Goal: Task Accomplishment & Management: Complete application form

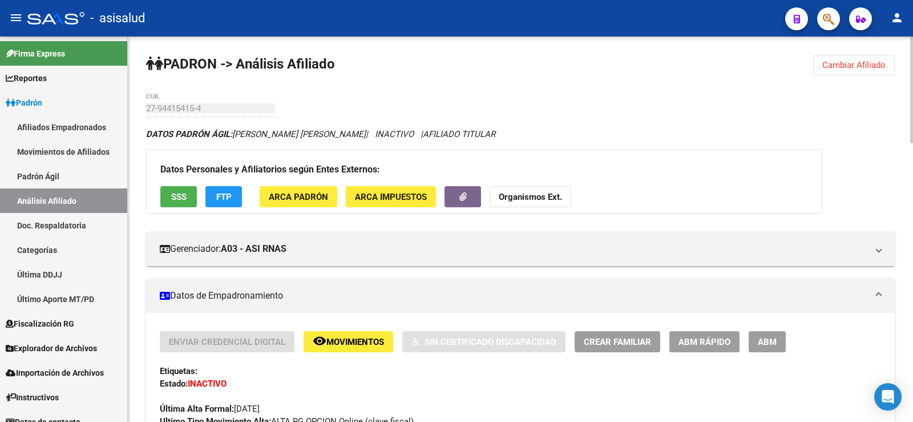
click at [843, 62] on span "Cambiar Afiliado" at bounding box center [853, 65] width 63 height 10
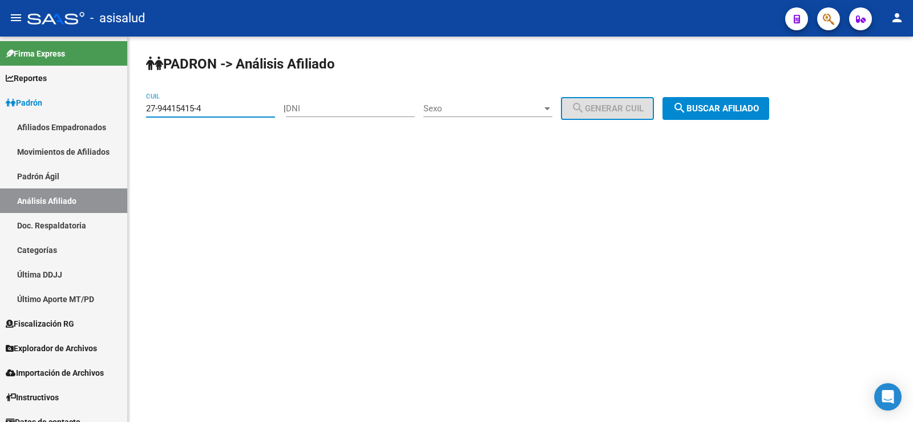
drag, startPoint x: 212, startPoint y: 107, endPoint x: 131, endPoint y: 107, distance: 81.0
click at [131, 107] on div "PADRON -> Análisis Afiliado 27-94415415-4 CUIL | DNI Sexo Sexo search Generar C…" at bounding box center [520, 97] width 785 height 120
paste input "45904187-2"
click at [718, 112] on span "search Buscar afiliado" at bounding box center [716, 108] width 86 height 10
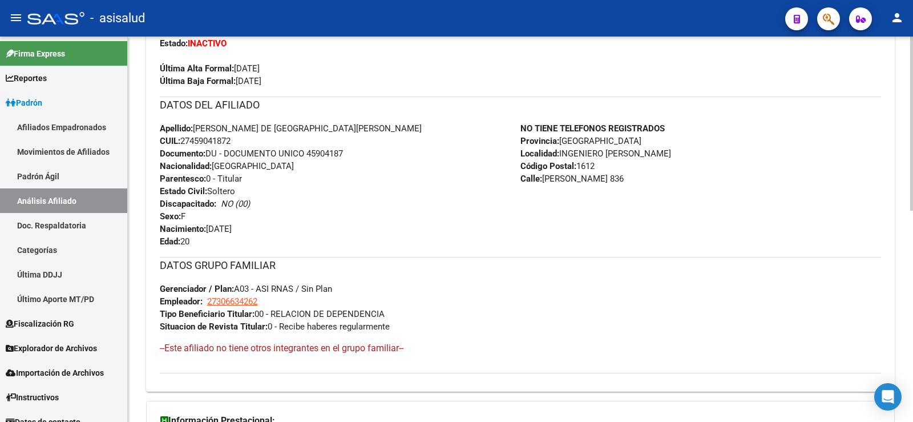
scroll to position [467, 0]
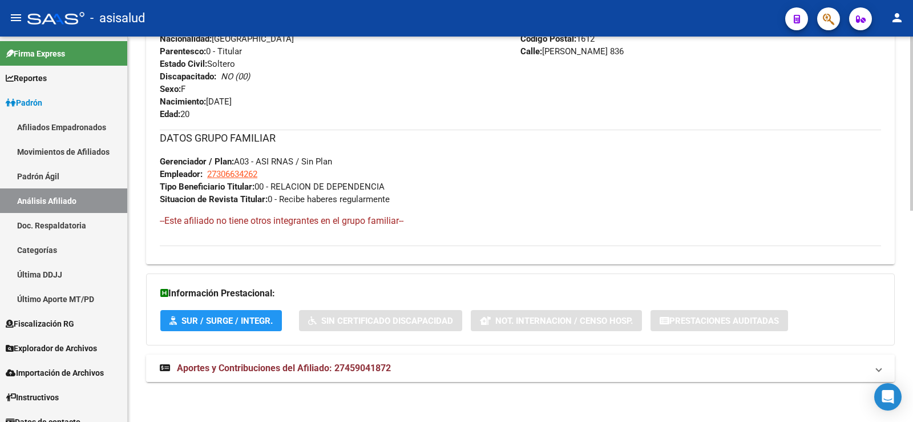
click at [343, 362] on span "Aportes y Contribuciones del Afiliado: 27459041872" at bounding box center [284, 367] width 214 height 11
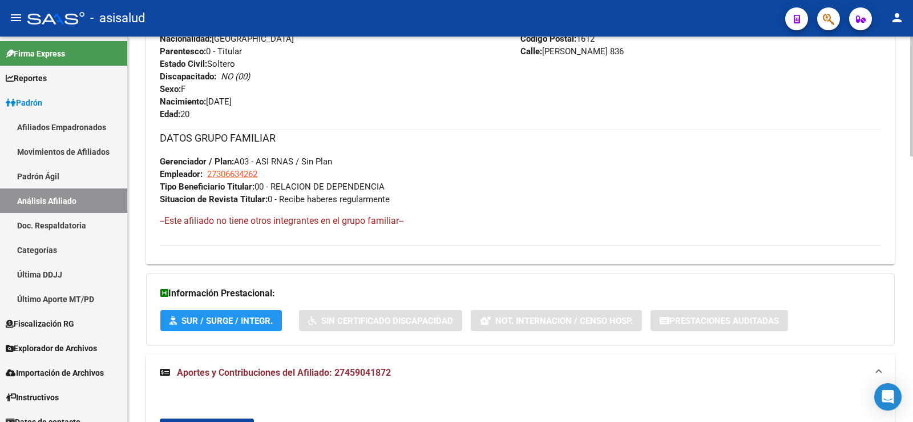
scroll to position [696, 0]
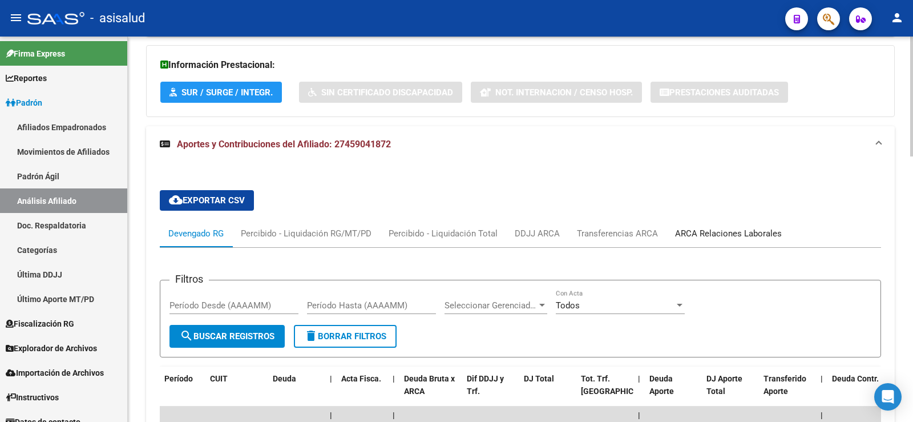
click at [730, 235] on div "ARCA Relaciones Laborales" at bounding box center [728, 233] width 107 height 13
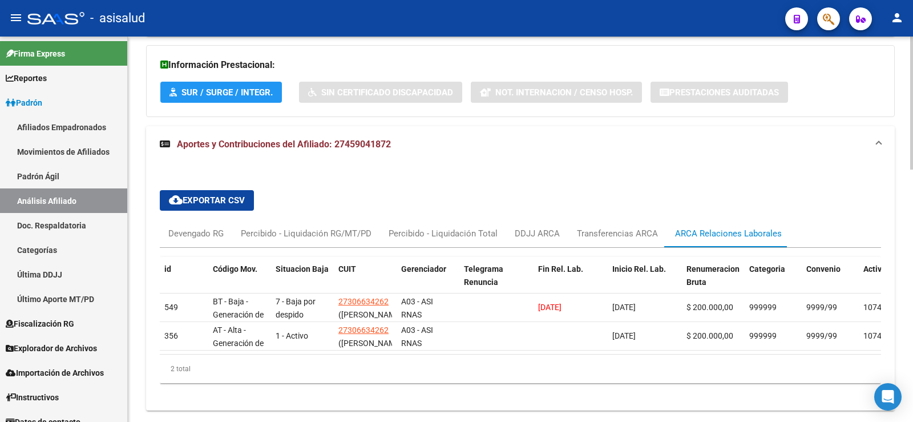
click at [261, 392] on div "id Código Mov. Situacion Baja CUIT Gerenciador Telegrama Renuncia Fin Rel. Lab.…" at bounding box center [520, 320] width 721 height 144
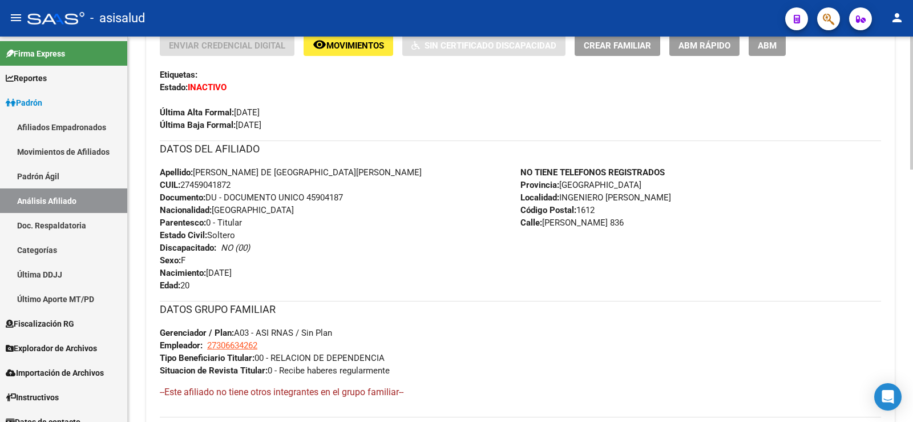
scroll to position [0, 0]
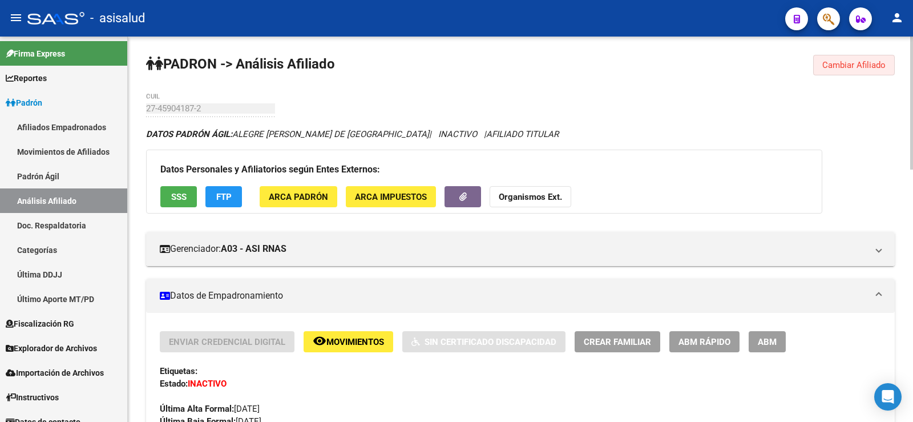
click at [841, 67] on span "Cambiar Afiliado" at bounding box center [853, 65] width 63 height 10
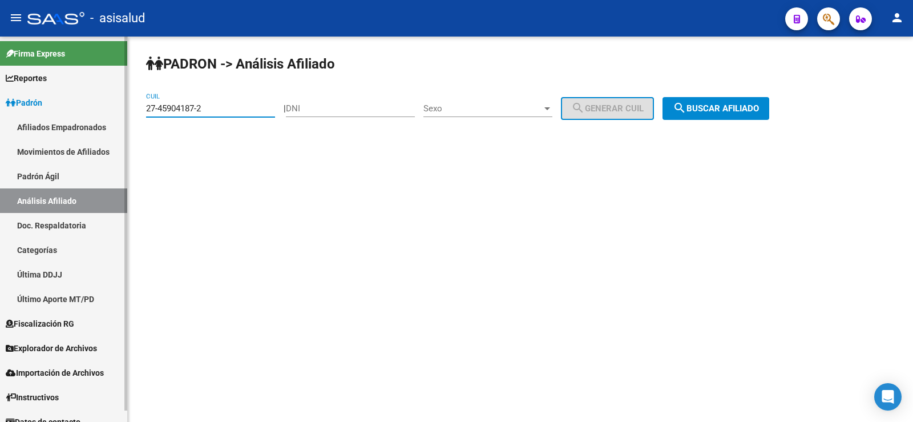
drag, startPoint x: 229, startPoint y: 110, endPoint x: 117, endPoint y: 122, distance: 112.5
click at [117, 122] on mat-sidenav-container "Firma Express Reportes Ingresos Devengados Análisis Histórico Detalles Transfer…" at bounding box center [456, 229] width 913 height 385
paste input "25340337-9"
click at [744, 104] on span "search Buscar afiliado" at bounding box center [716, 108] width 86 height 10
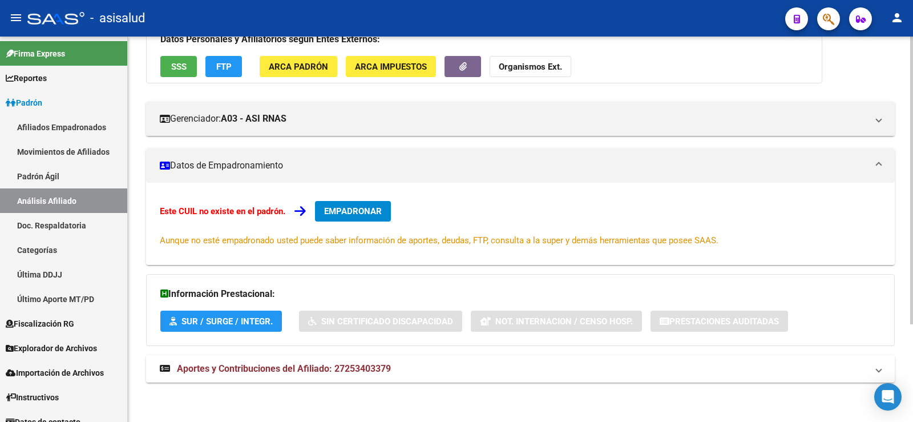
scroll to position [131, 0]
click at [305, 366] on span "Aportes y Contribuciones del Afiliado: 27253403379" at bounding box center [284, 367] width 214 height 11
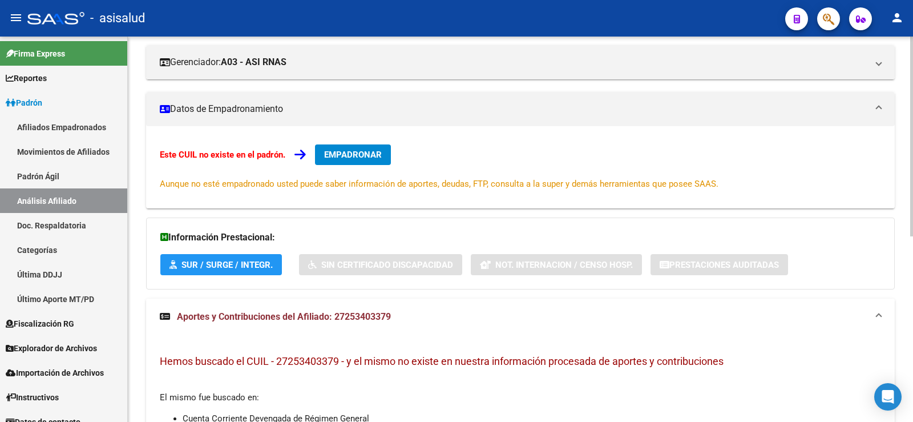
scroll to position [0, 0]
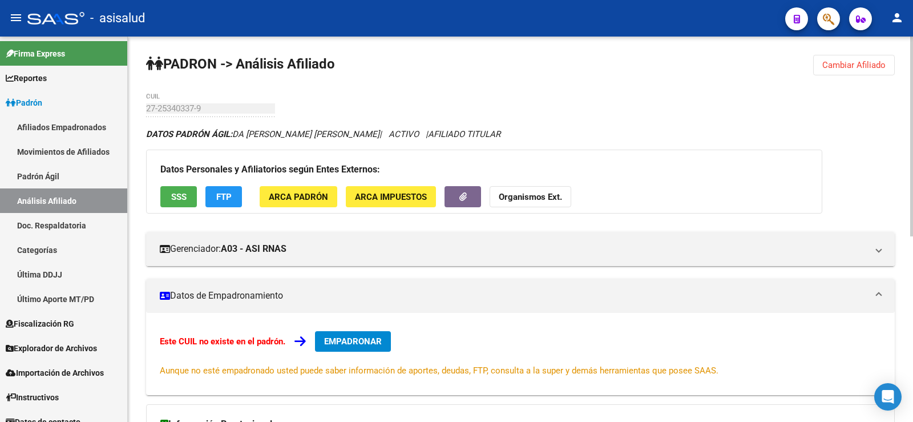
click at [187, 204] on button "SSS" at bounding box center [178, 196] width 37 height 21
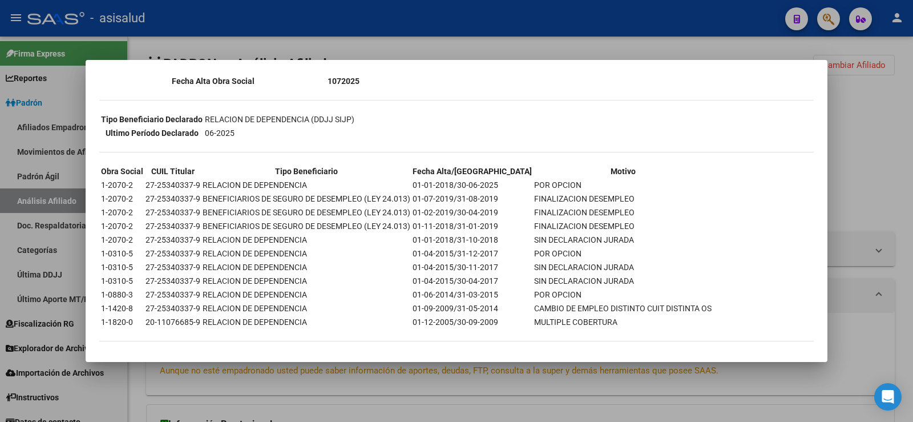
scroll to position [232, 0]
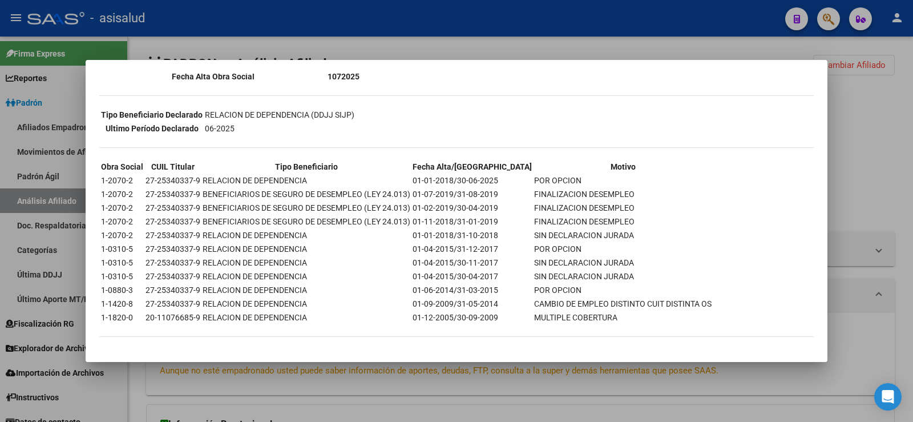
click at [888, 117] on div at bounding box center [456, 211] width 913 height 422
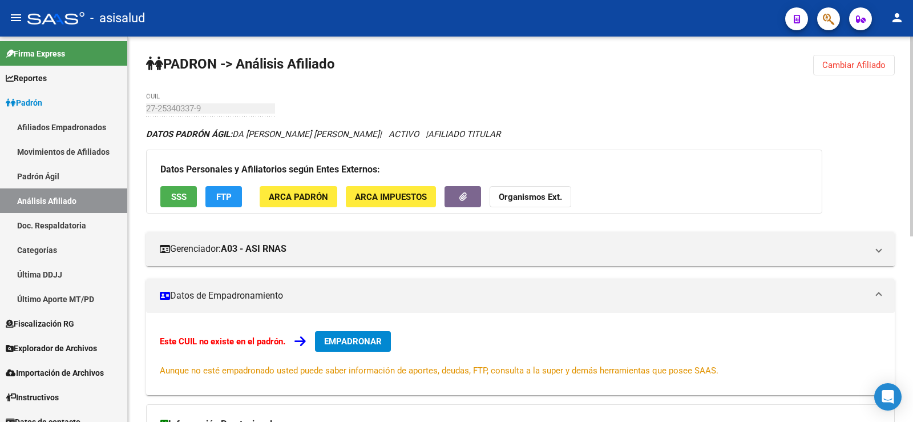
click at [827, 70] on span "Cambiar Afiliado" at bounding box center [853, 65] width 63 height 10
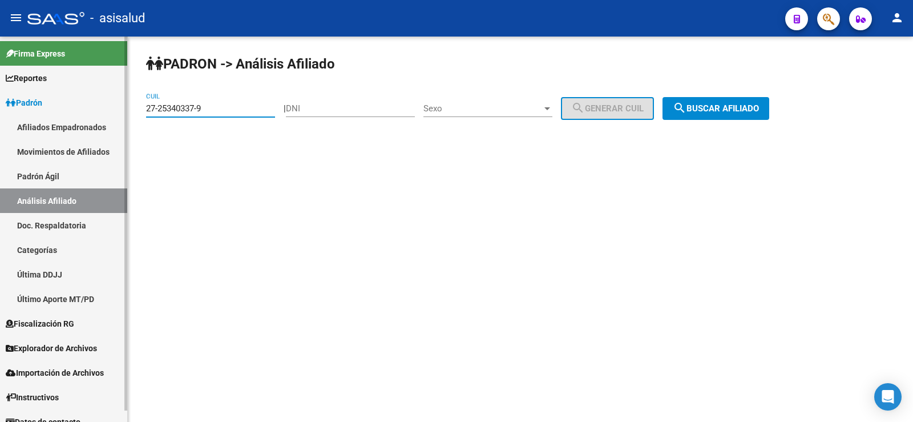
drag, startPoint x: 219, startPoint y: 109, endPoint x: 122, endPoint y: 110, distance: 97.6
click at [124, 110] on mat-sidenav-container "Firma Express Reportes Ingresos Devengados Análisis Histórico Detalles Transfer…" at bounding box center [456, 229] width 913 height 385
paste input "42591812-0"
type input "27-42591812-0"
click at [755, 111] on span "search Buscar afiliado" at bounding box center [716, 108] width 86 height 10
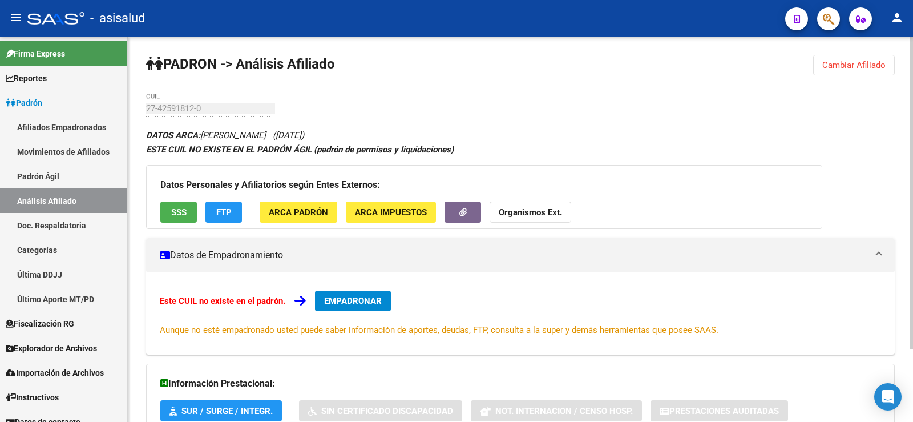
click at [217, 207] on span "FTP" at bounding box center [223, 212] width 15 height 10
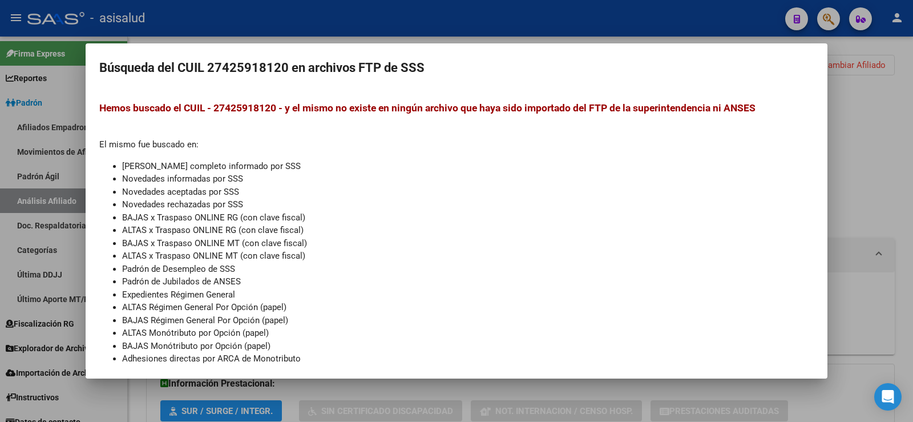
drag, startPoint x: 458, startPoint y: 216, endPoint x: 794, endPoint y: 180, distance: 337.5
click at [459, 216] on li "BAJAS x Traspaso ONLINE RG (con clave fiscal)" at bounding box center [468, 217] width 692 height 13
click at [864, 155] on div at bounding box center [456, 211] width 913 height 422
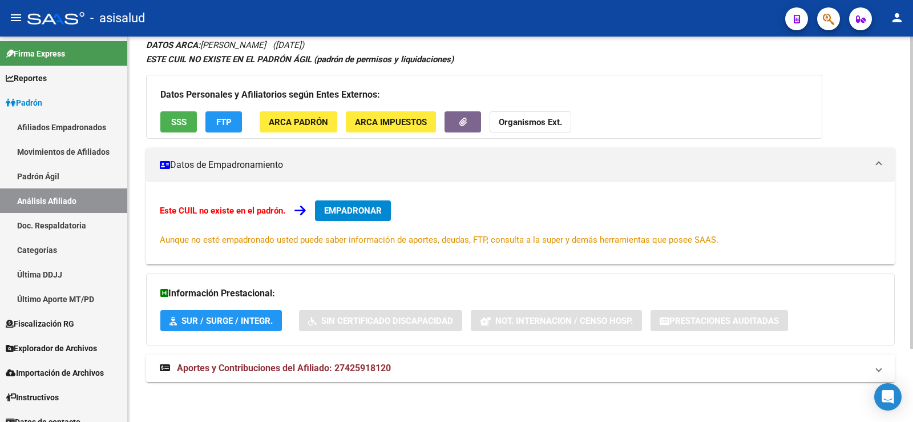
click at [342, 368] on span "Aportes y Contribuciones del Afiliado: 27425918120" at bounding box center [284, 367] width 214 height 11
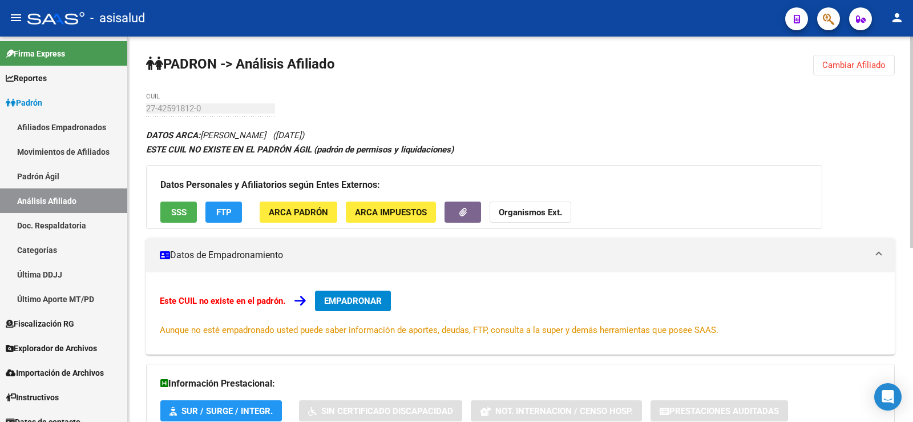
click at [857, 66] on span "Cambiar Afiliado" at bounding box center [853, 65] width 63 height 10
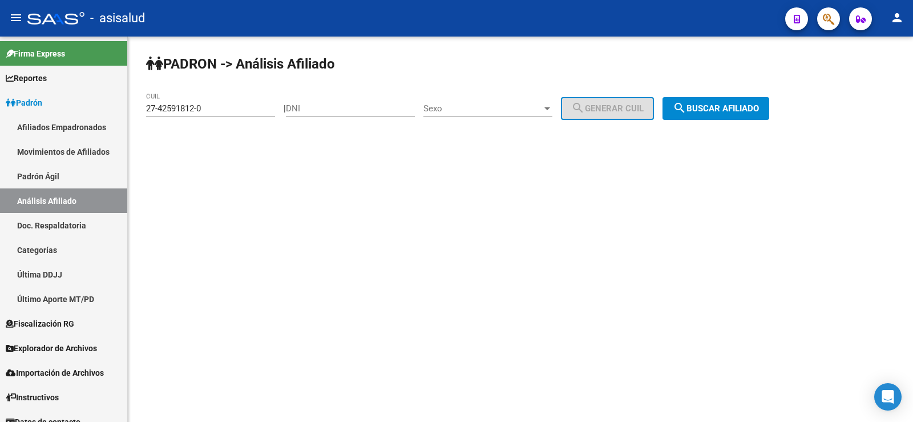
drag, startPoint x: 230, startPoint y: 115, endPoint x: 220, endPoint y: 111, distance: 10.7
click at [220, 111] on div "27-42591812-0 CUIL" at bounding box center [210, 104] width 129 height 25
drag, startPoint x: 220, startPoint y: 109, endPoint x: 146, endPoint y: 108, distance: 73.6
click at [146, 108] on input "27-42591812-0" at bounding box center [210, 108] width 129 height 10
click at [729, 104] on span "search Buscar afiliado" at bounding box center [716, 108] width 86 height 10
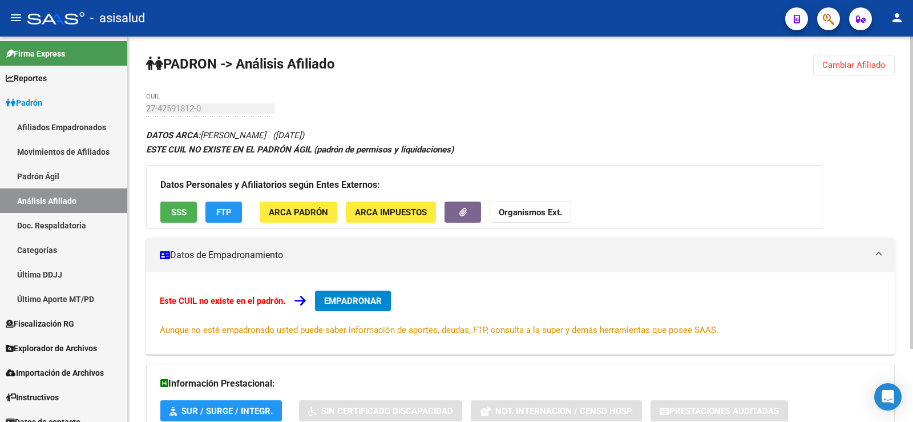
click at [365, 304] on span "EMPADRONAR" at bounding box center [353, 301] width 58 height 10
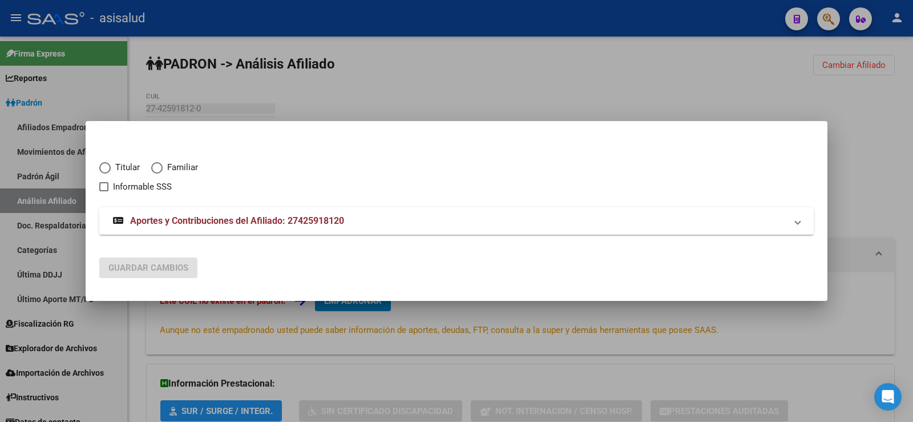
click at [132, 167] on span "Titular" at bounding box center [125, 167] width 29 height 13
click at [111, 167] on input "Titular" at bounding box center [104, 167] width 11 height 11
radio input "true"
checkbox input "true"
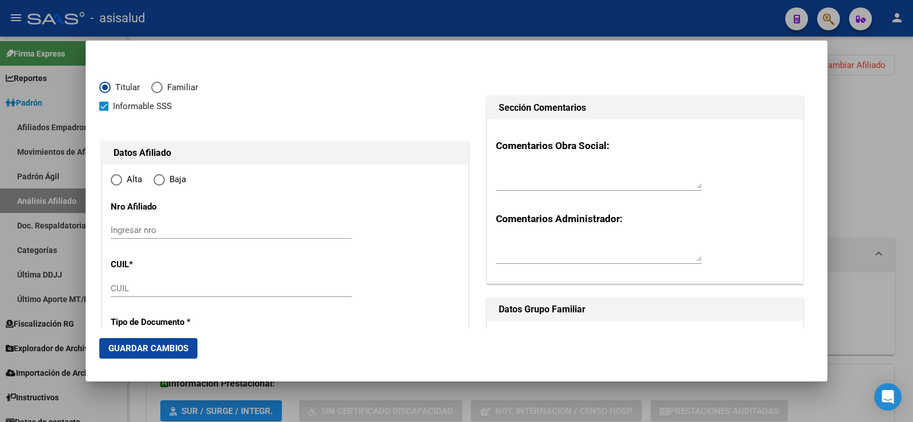
type input "27-42591812-0"
type input "42591812"
type input "[PERSON_NAME]"
type input "[DATE]"
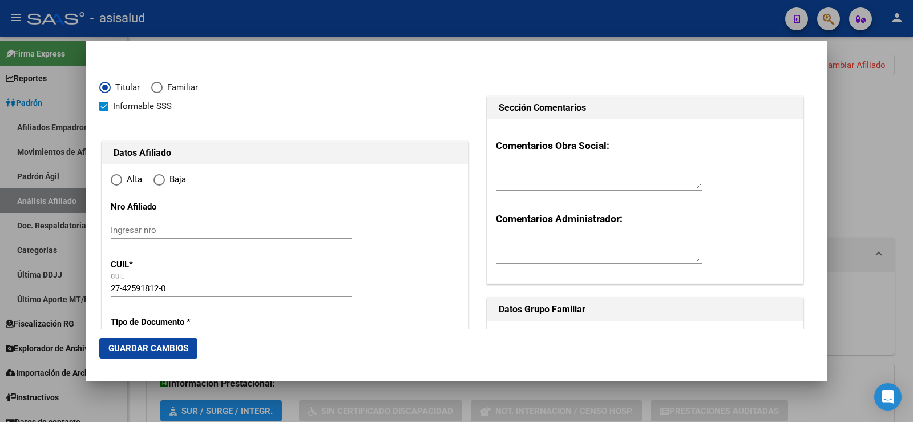
type input "[PERSON_NAME]"
type input "1655"
type input "[US_STATE]"
type input "1671"
click at [122, 179] on span "Alta" at bounding box center [132, 179] width 20 height 13
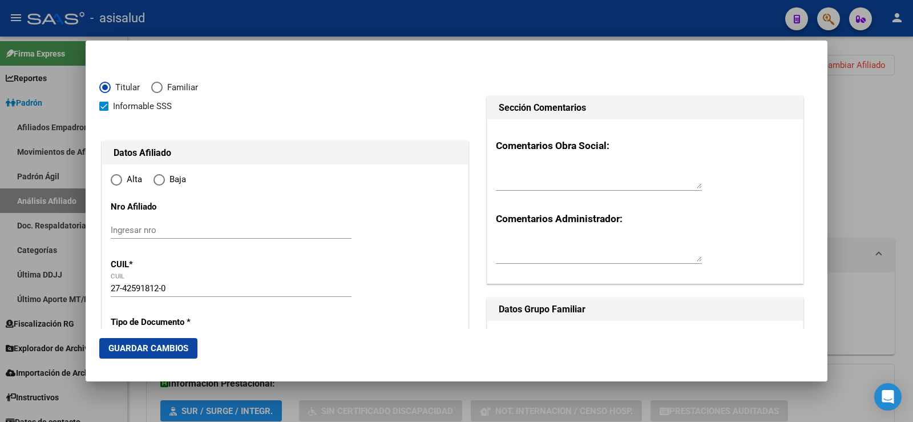
click at [122, 179] on input "Alta" at bounding box center [116, 179] width 11 height 11
radio input "true"
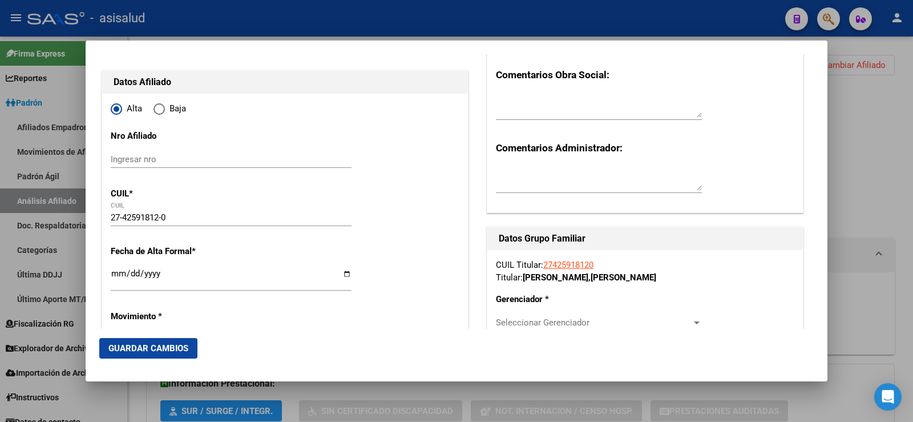
scroll to position [114, 0]
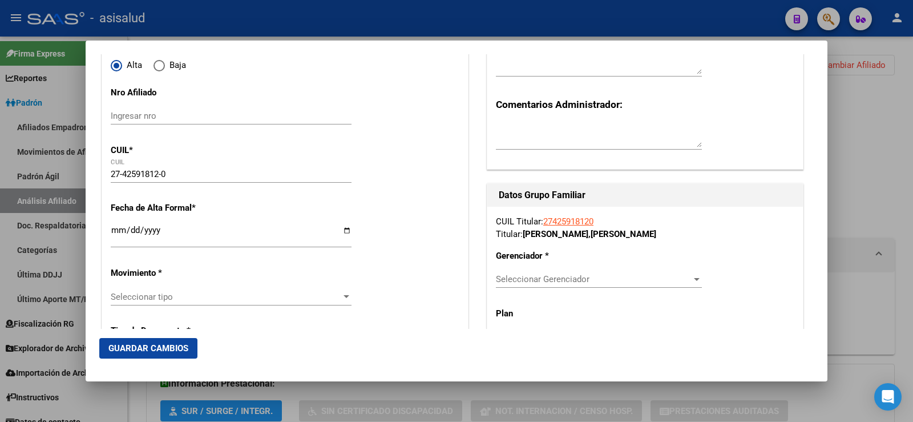
click at [115, 230] on input "Ingresar fecha" at bounding box center [231, 234] width 241 height 18
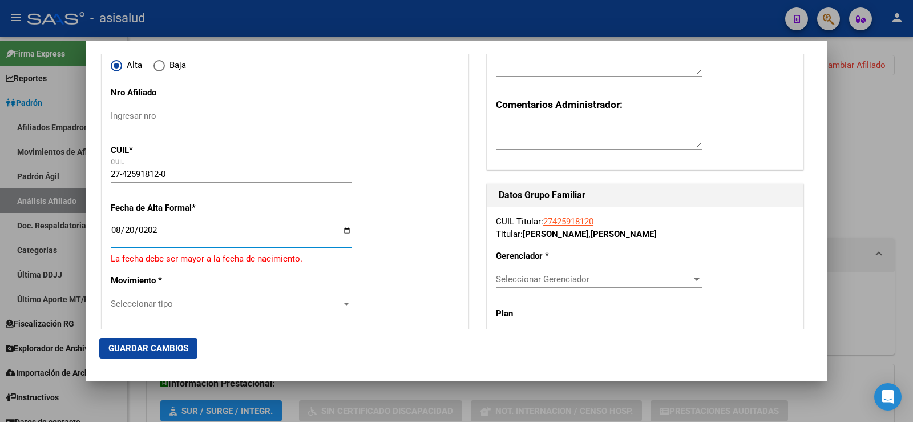
type input "[DATE]"
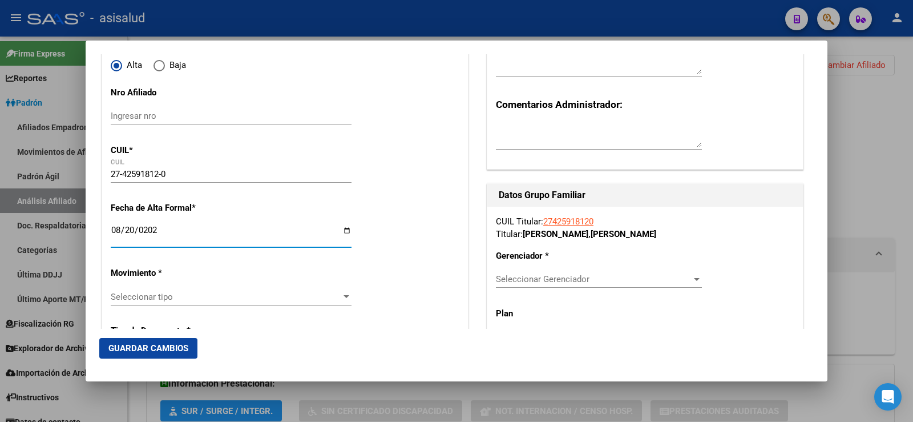
click at [156, 297] on span "Seleccionar tipo" at bounding box center [226, 297] width 231 height 10
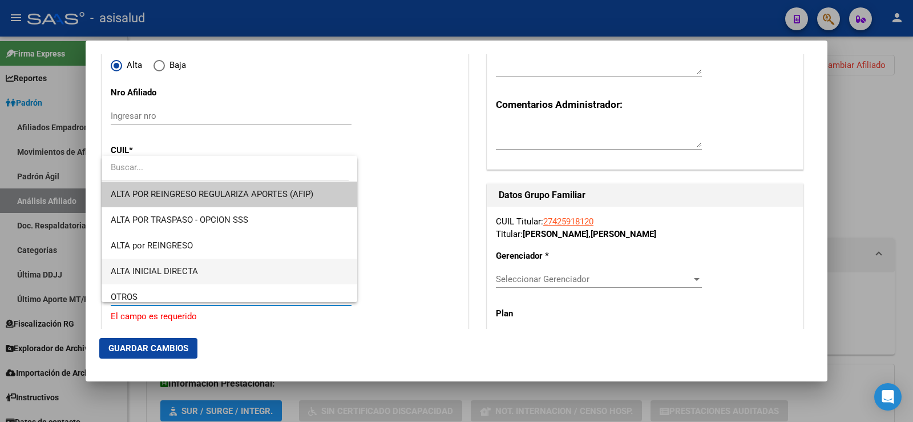
click at [199, 262] on span "ALTA INICIAL DIRECTA" at bounding box center [229, 271] width 237 height 26
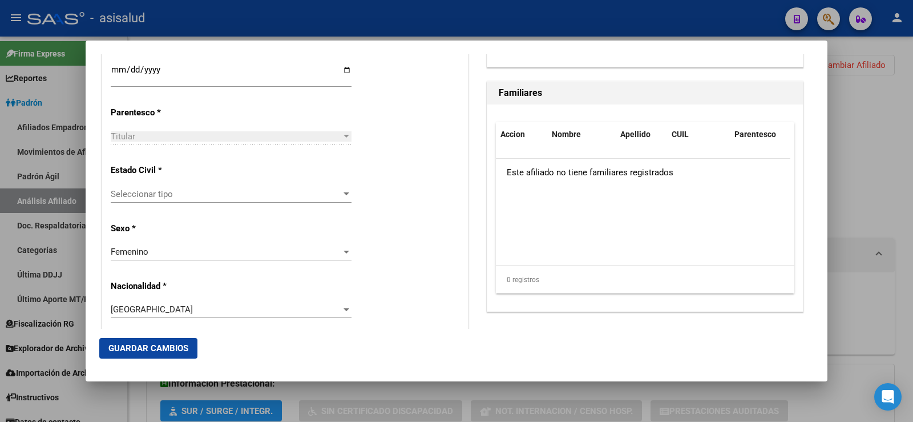
scroll to position [685, 0]
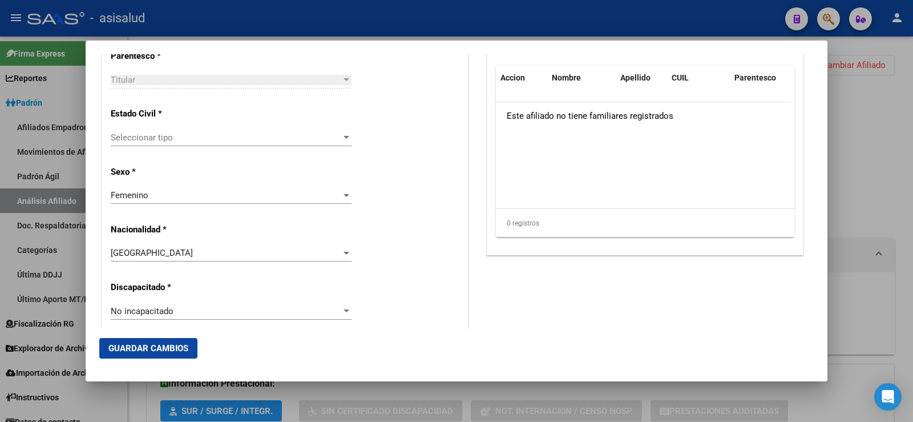
click at [144, 141] on span "Seleccionar tipo" at bounding box center [226, 137] width 231 height 10
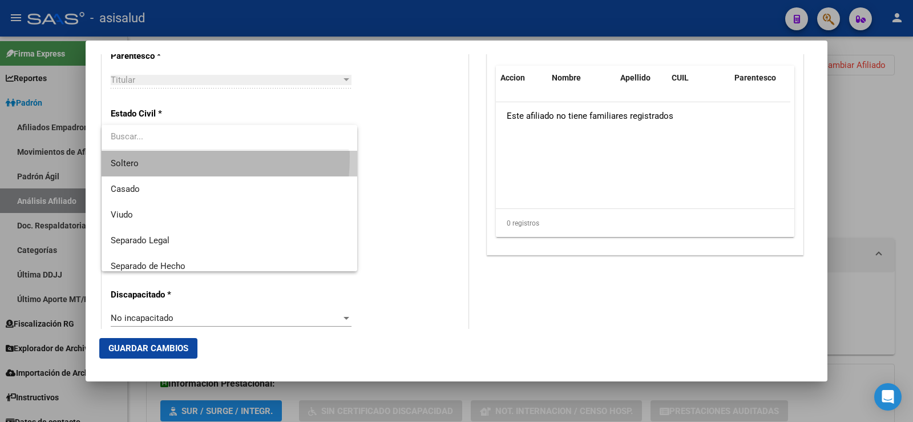
click at [135, 156] on span "Soltero" at bounding box center [229, 164] width 237 height 26
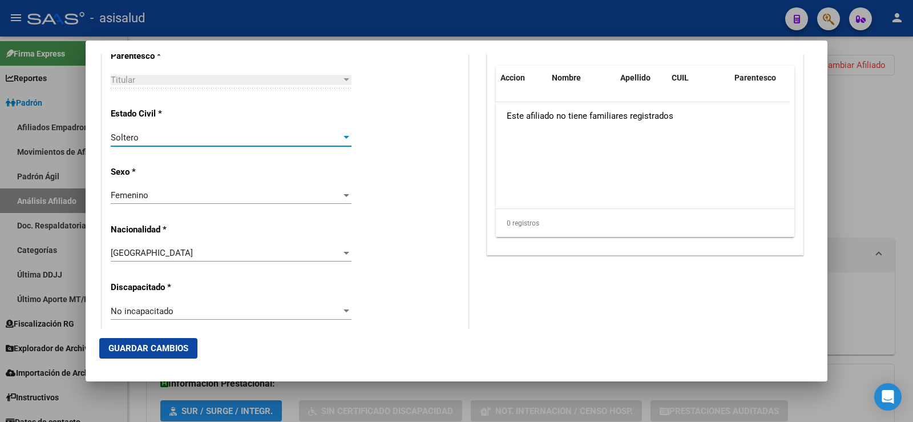
click at [401, 196] on div "Alta Baja Nro Afiliado Ingresar nro CUIL * 27-42591812-0 CUIL ARCA Padrón Fecha…" at bounding box center [285, 295] width 366 height 1630
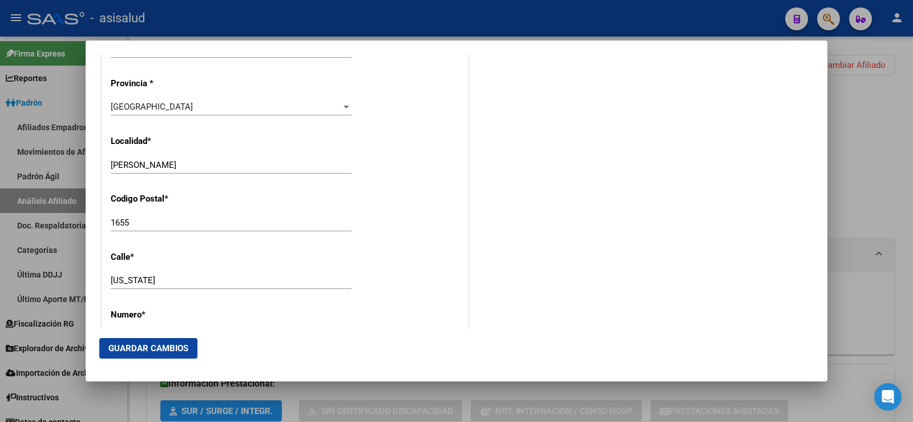
scroll to position [1084, 0]
click at [193, 163] on input "[PERSON_NAME]" at bounding box center [231, 162] width 241 height 10
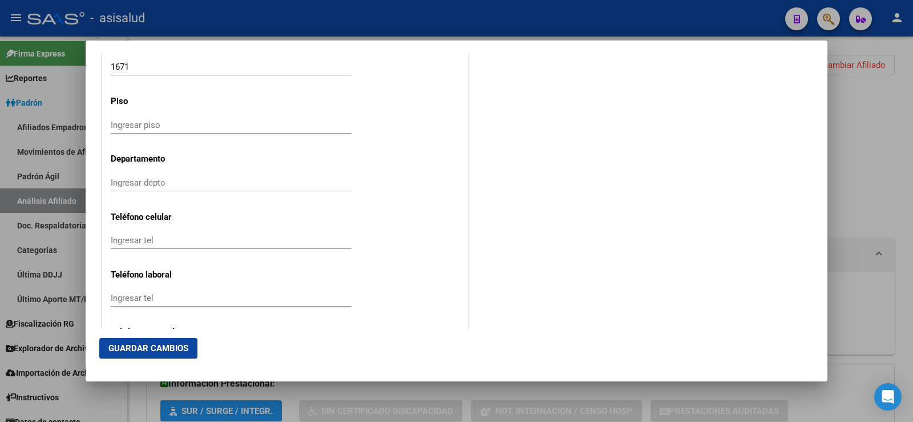
scroll to position [1369, 0]
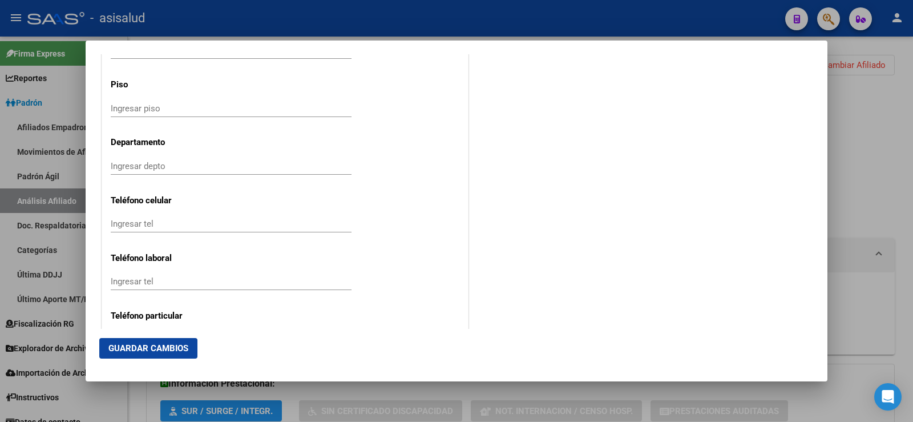
type input "[PERSON_NAME]"
click at [148, 223] on input "Ingresar tel" at bounding box center [231, 224] width 241 height 10
paste input "[PHONE_NUMBER]"
click at [118, 225] on input "[PHONE_NUMBER]" at bounding box center [231, 224] width 241 height 10
type input "[PHONE_NUMBER]"
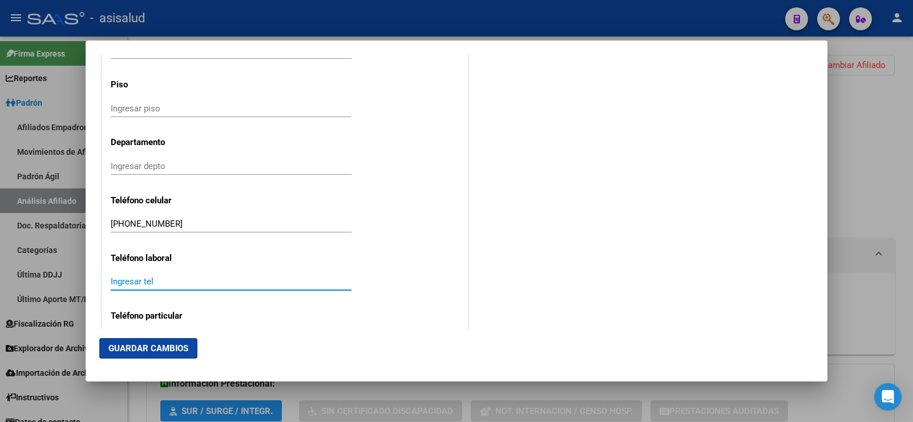
click at [206, 280] on input "Ingresar tel" at bounding box center [231, 281] width 241 height 10
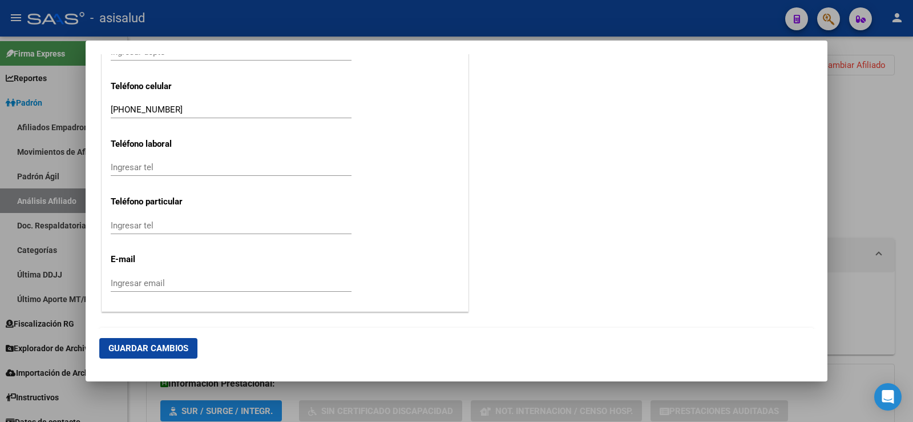
scroll to position [1523, 0]
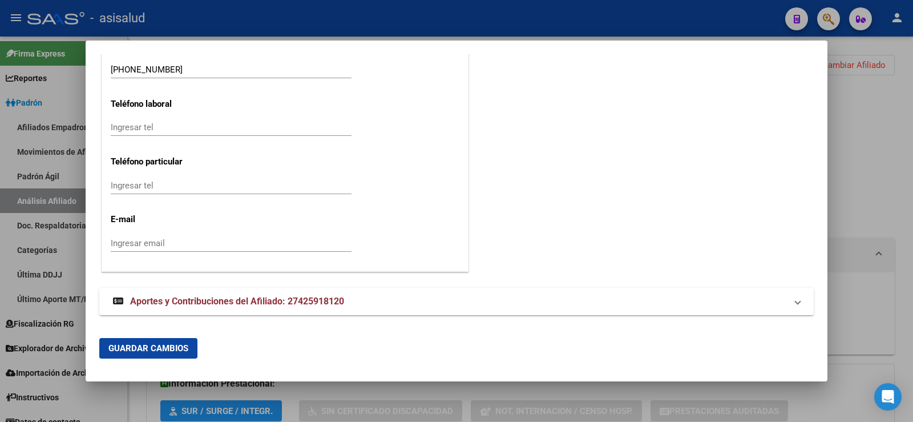
click at [149, 248] on div "Ingresar email" at bounding box center [231, 243] width 241 height 17
paste input "[EMAIL_ADDRESS][DOMAIN_NAME]"
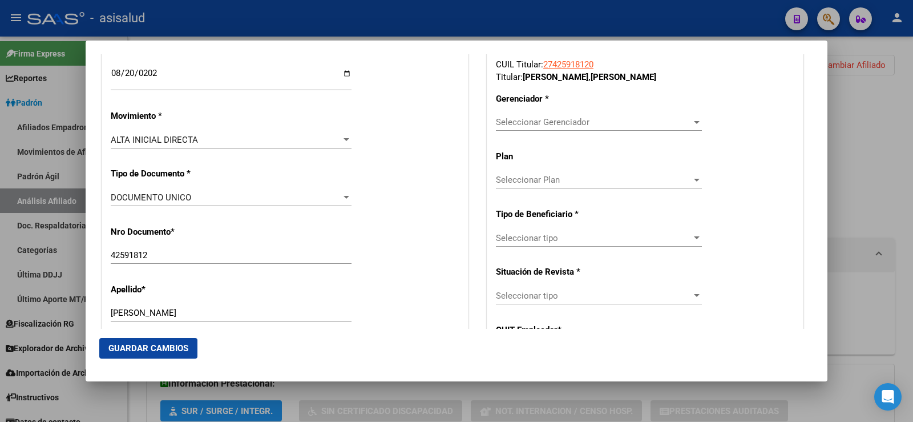
scroll to position [154, 0]
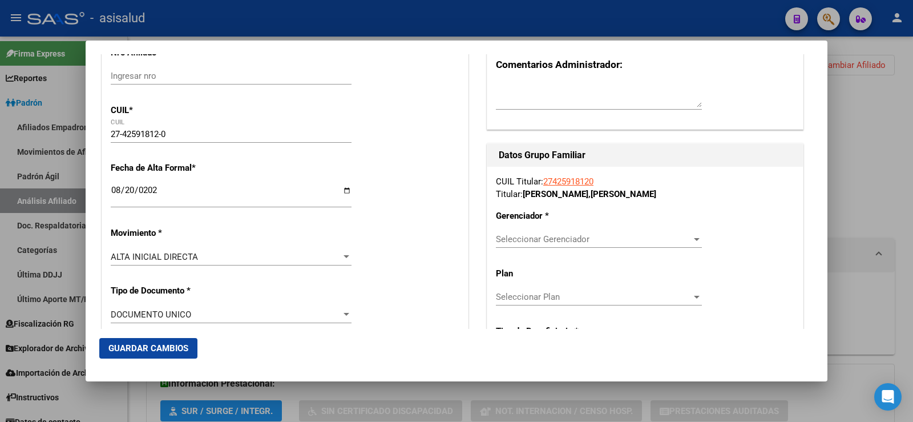
type input "[EMAIL_ADDRESS][DOMAIN_NAME]"
click at [537, 246] on div "Seleccionar Gerenciador Seleccionar Gerenciador" at bounding box center [599, 239] width 206 height 17
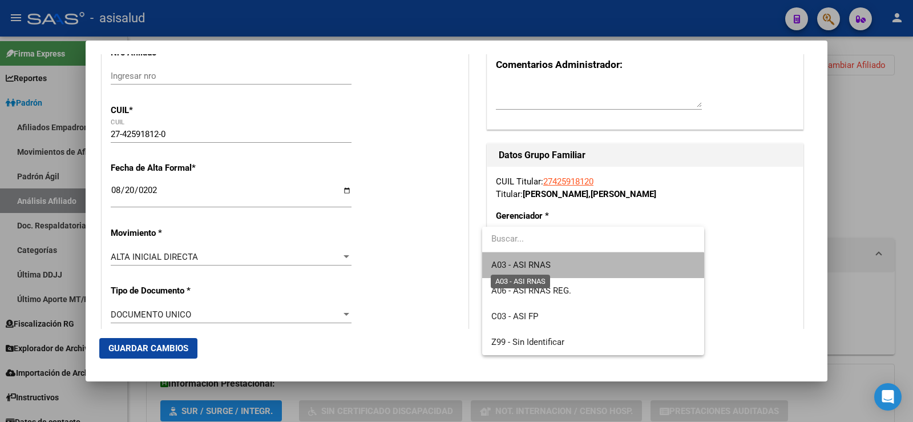
click at [539, 264] on span "A03 - ASI RNAS" at bounding box center [520, 265] width 59 height 10
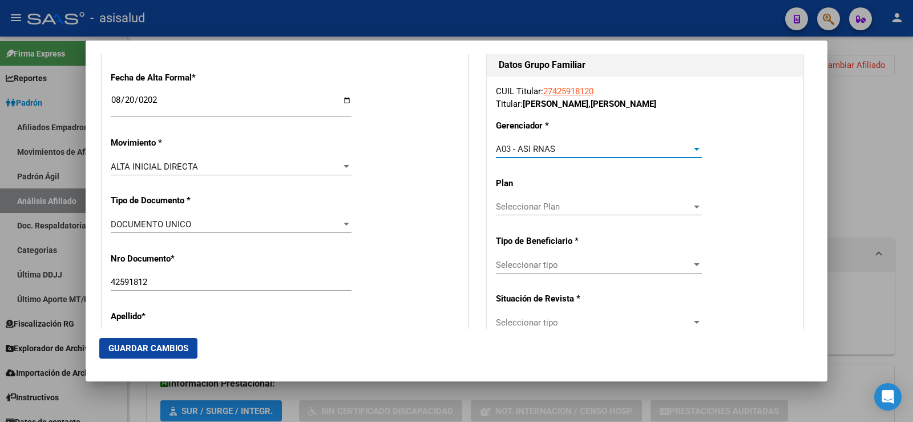
scroll to position [268, 0]
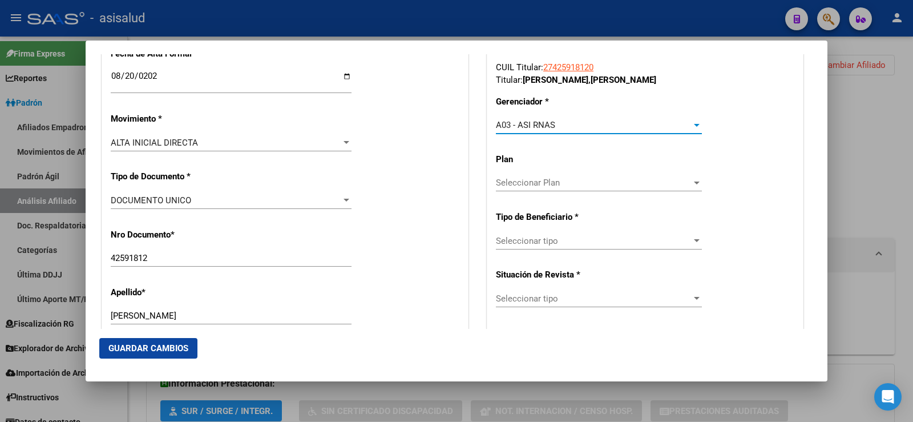
click at [566, 240] on span "Seleccionar tipo" at bounding box center [594, 241] width 196 height 10
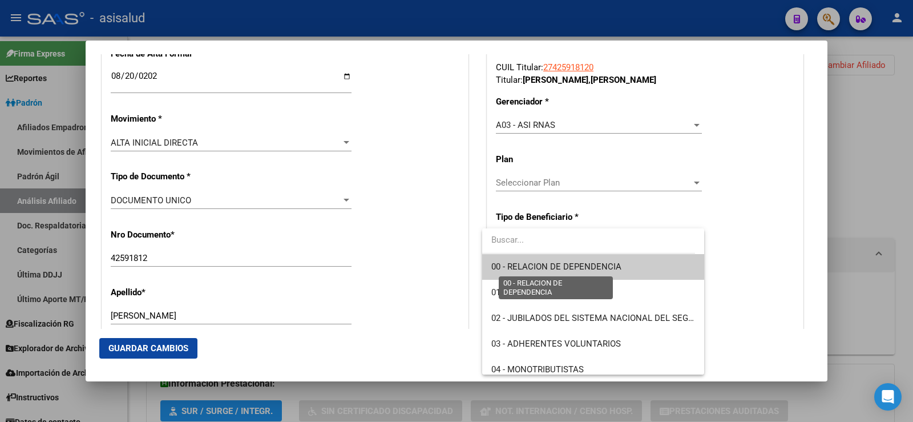
click at [567, 262] on span "00 - RELACION DE DEPENDENCIA" at bounding box center [556, 266] width 130 height 10
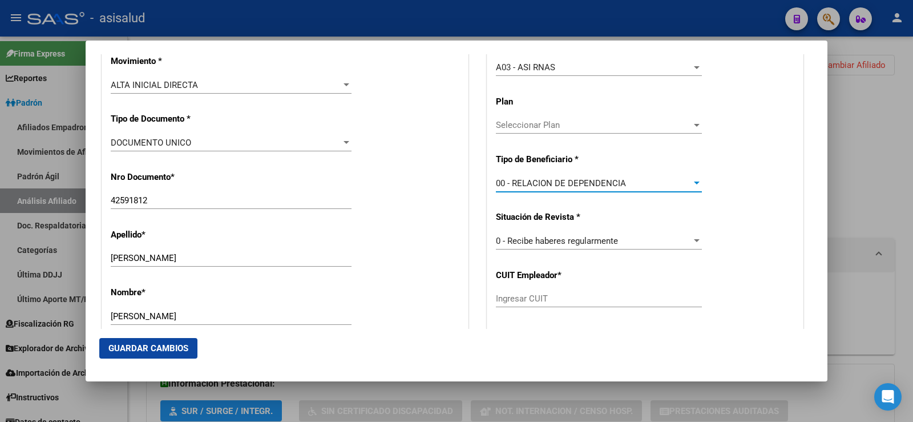
scroll to position [382, 0]
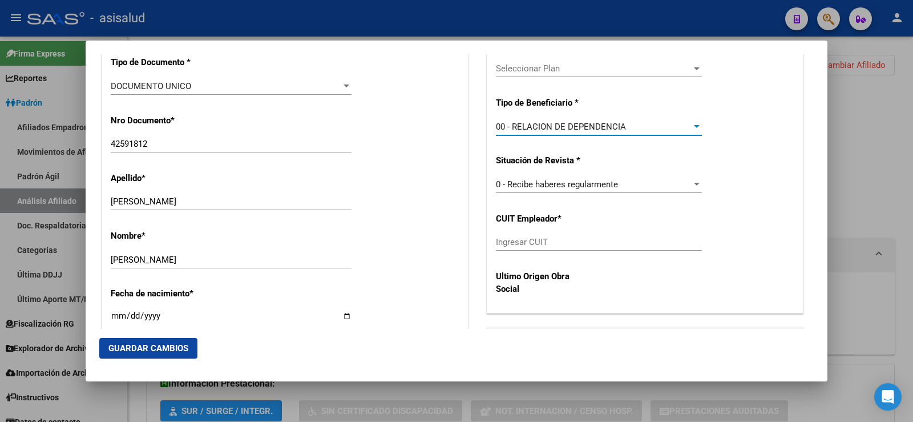
click at [554, 244] on input "Ingresar CUIT" at bounding box center [599, 242] width 206 height 10
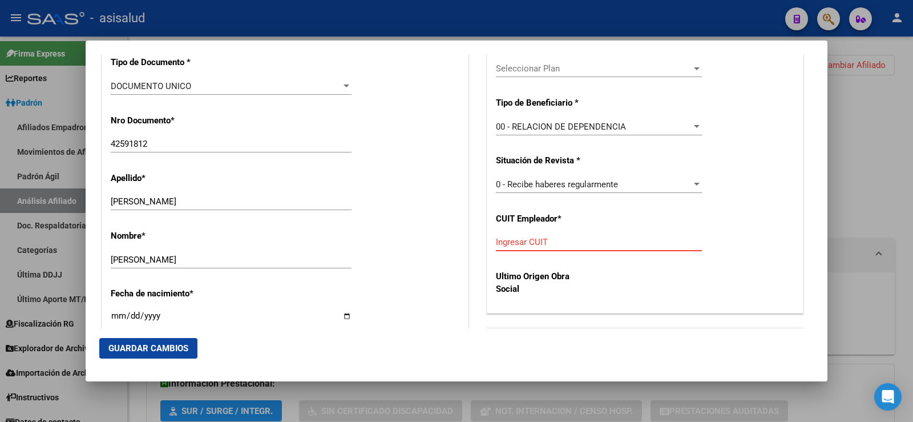
paste input "27-30663426-2"
type input "27-30663426-2"
click at [157, 341] on button "Guardar Cambios" at bounding box center [148, 348] width 98 height 21
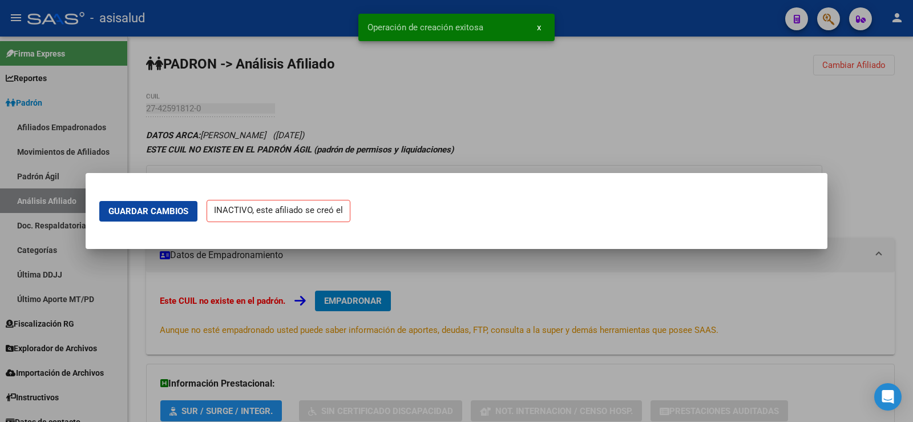
scroll to position [0, 0]
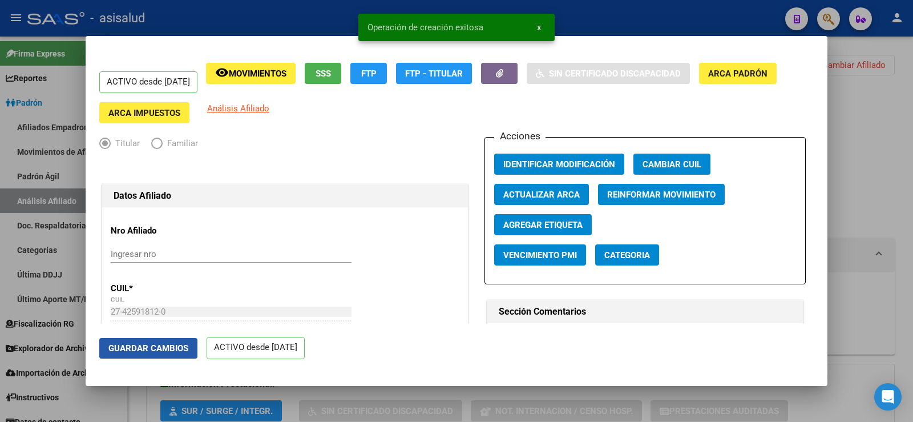
click at [151, 349] on span "Guardar Cambios" at bounding box center [148, 348] width 80 height 10
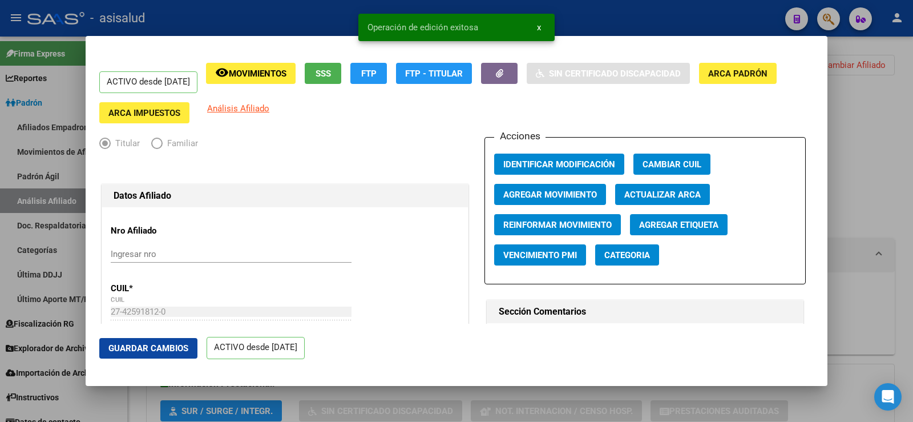
click at [846, 129] on div at bounding box center [456, 211] width 913 height 422
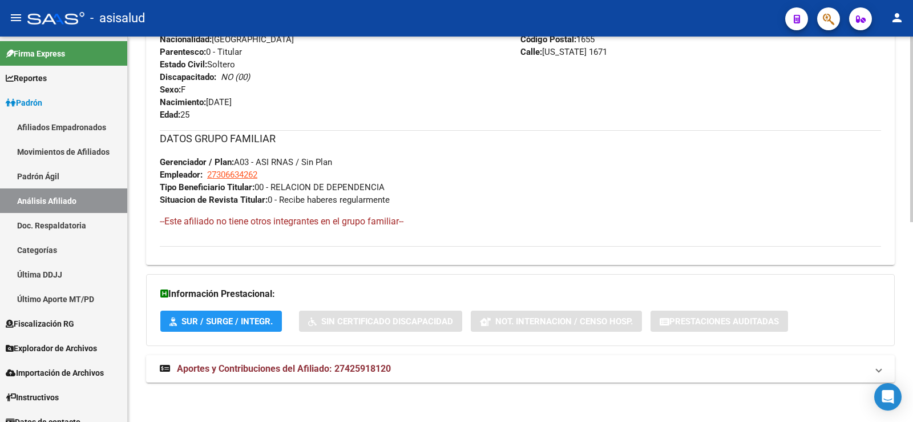
scroll to position [414, 0]
click at [321, 366] on span "Aportes y Contribuciones del Afiliado: 27425918120" at bounding box center [284, 367] width 214 height 11
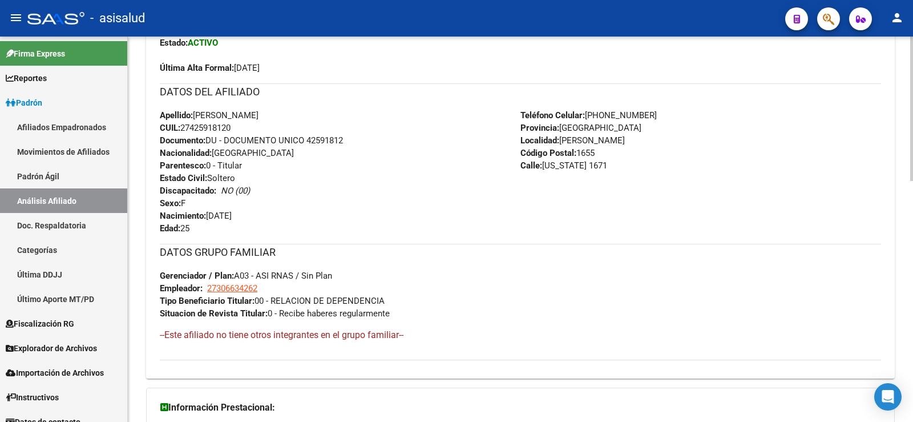
scroll to position [299, 0]
click at [328, 139] on span "Documento: DU - DOCUMENTO UNICO 42591812" at bounding box center [251, 141] width 183 height 10
copy span "42591812"
click at [213, 124] on span "CUIL: 27425918120" at bounding box center [195, 129] width 71 height 10
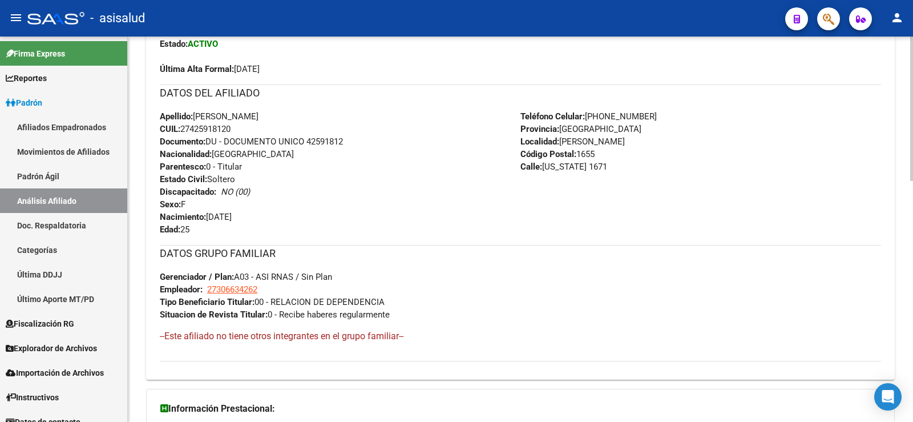
click at [213, 124] on span "CUIL: 27425918120" at bounding box center [195, 129] width 71 height 10
copy span "27425918120"
click at [342, 199] on div "Apellido: [PERSON_NAME]: 27425918120 Documento: DU - DOCUMENTO UNICO 42591812 N…" at bounding box center [340, 173] width 361 height 126
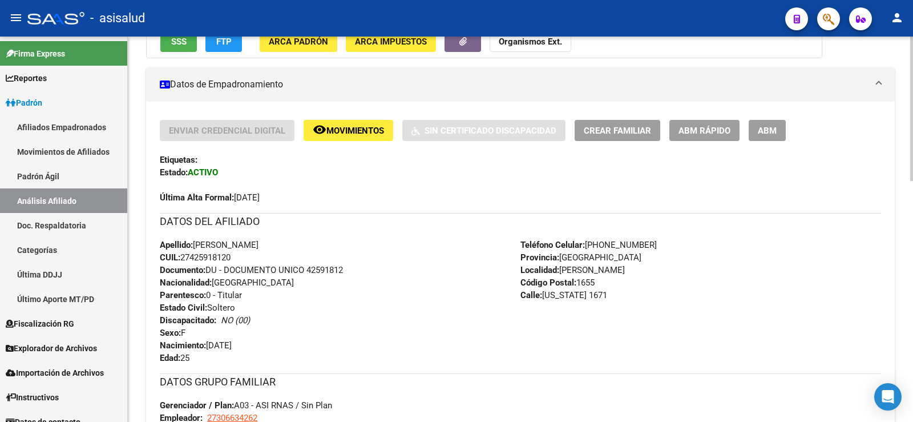
scroll to position [0, 0]
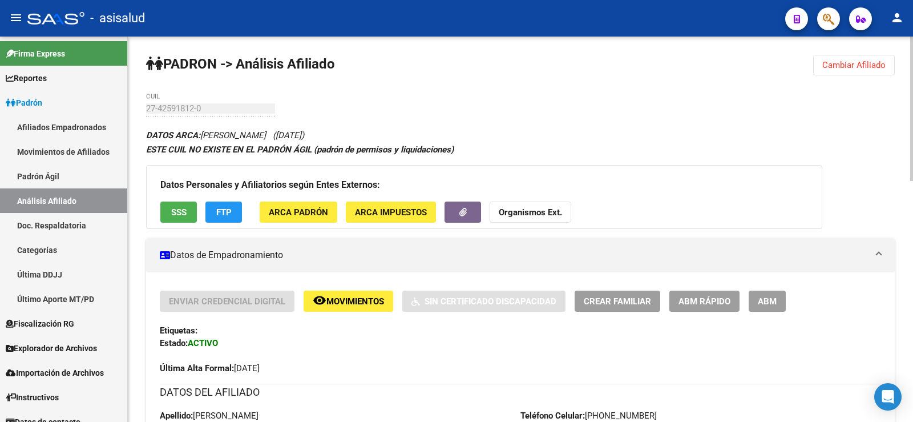
click at [31, 92] on link "Padrón" at bounding box center [63, 102] width 127 height 25
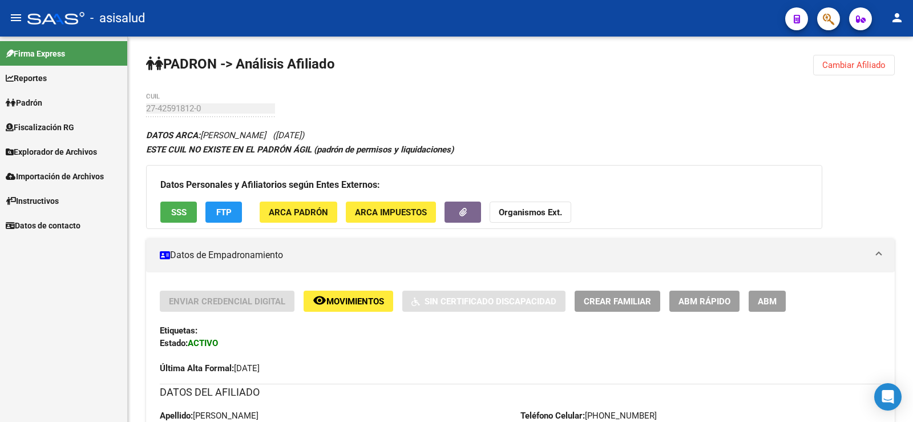
click at [54, 149] on span "Explorador de Archivos" at bounding box center [51, 151] width 91 height 13
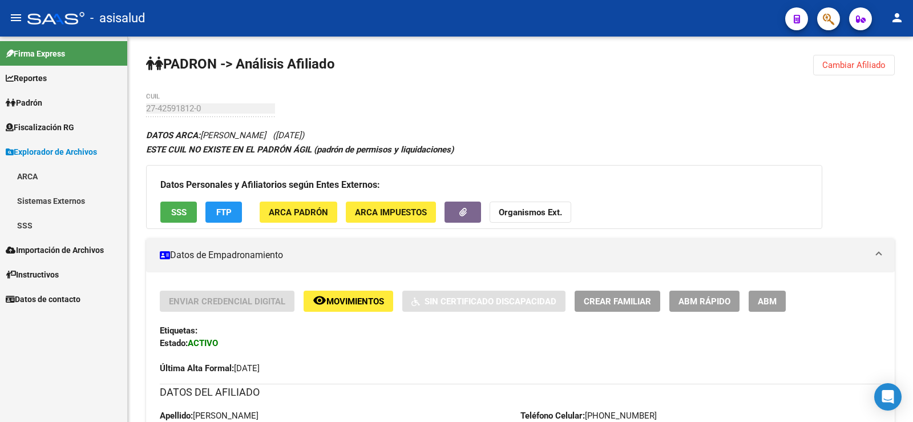
click at [38, 230] on link "SSS" at bounding box center [63, 225] width 127 height 25
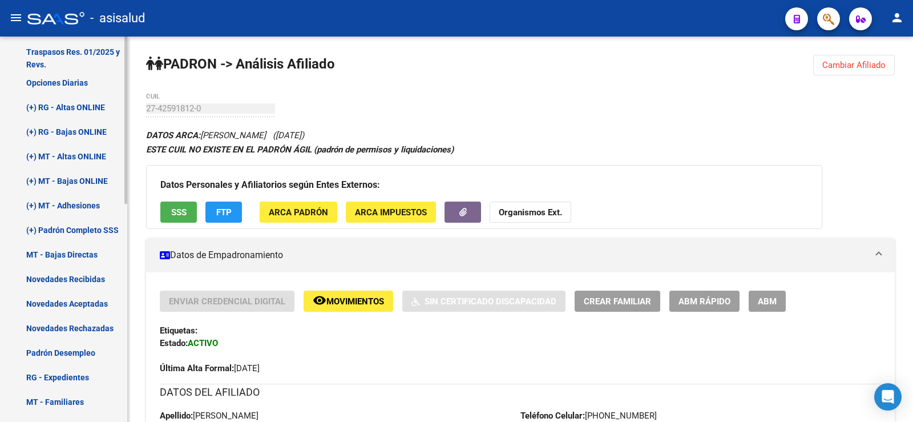
scroll to position [228, 0]
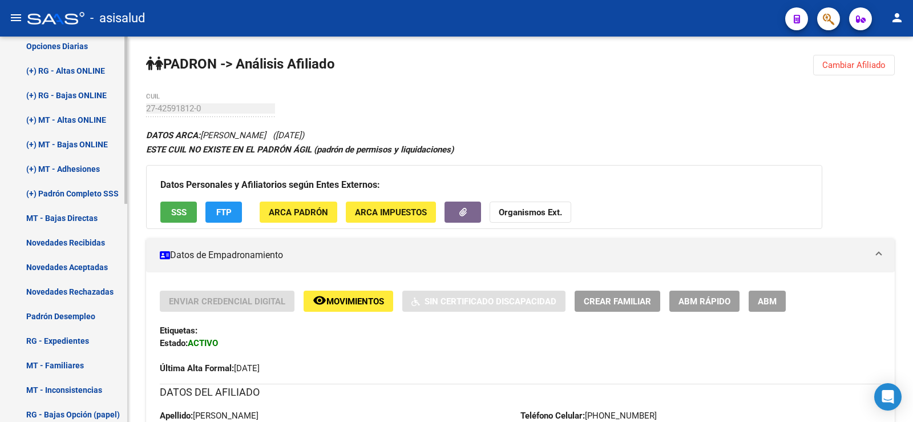
click at [67, 244] on link "Novedades Recibidas" at bounding box center [63, 242] width 127 height 25
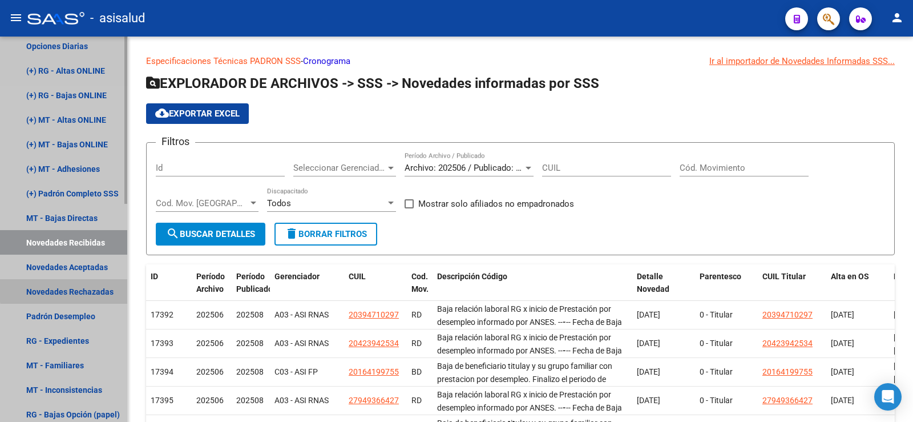
click at [78, 286] on link "Novedades Rechazadas" at bounding box center [63, 291] width 127 height 25
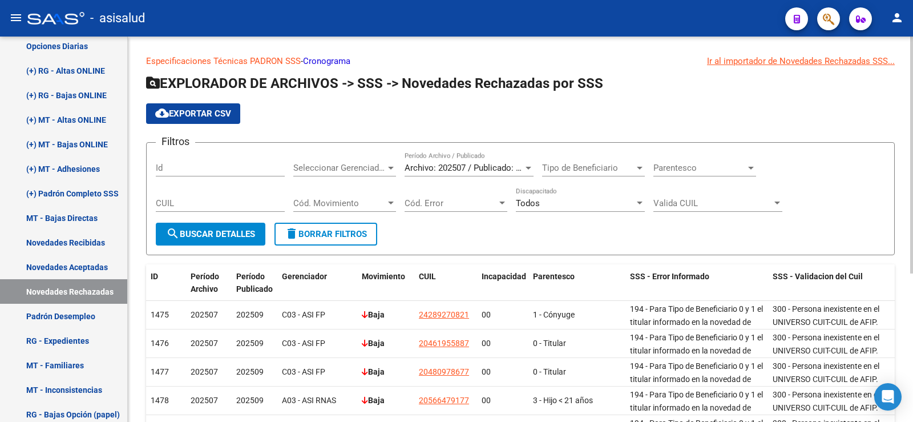
click at [195, 107] on button "cloud_download Exportar CSV" at bounding box center [193, 113] width 94 height 21
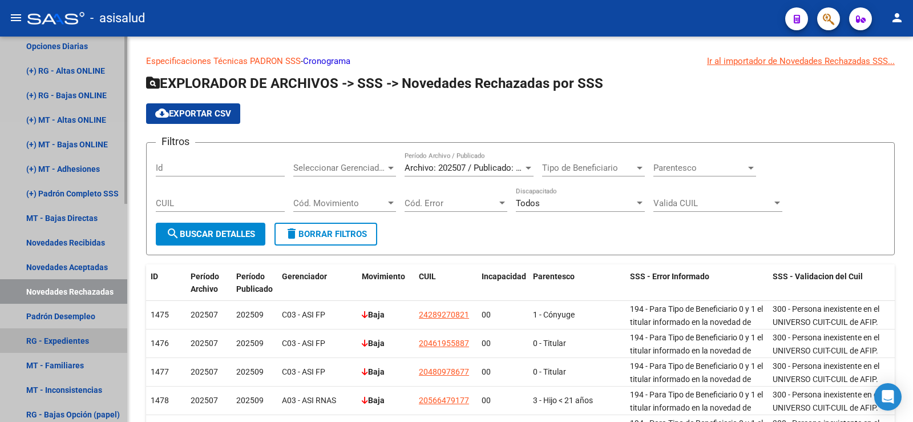
click at [78, 337] on link "RG - Expedientes" at bounding box center [63, 340] width 127 height 25
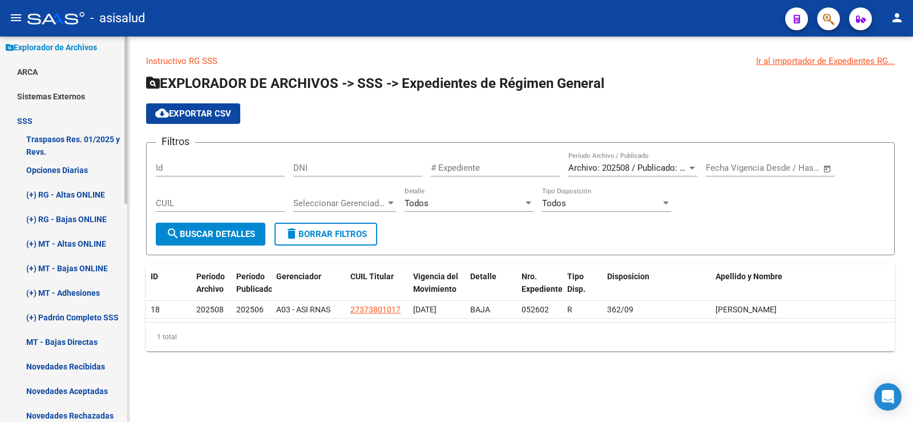
scroll to position [57, 0]
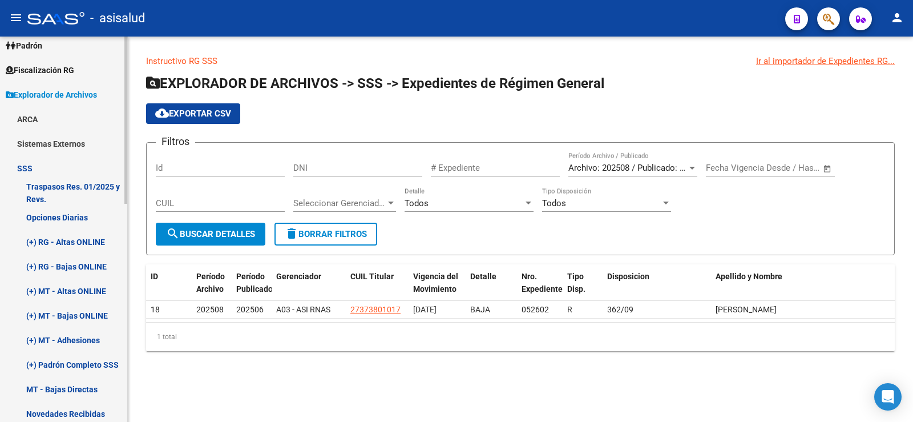
click at [56, 189] on link "Traspasos Res. 01/2025 y Revs." at bounding box center [63, 192] width 127 height 25
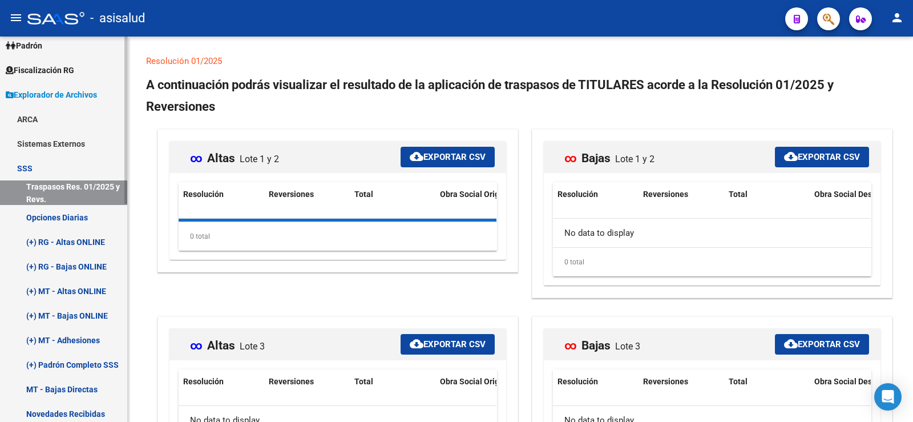
click at [37, 169] on link "SSS" at bounding box center [63, 168] width 127 height 25
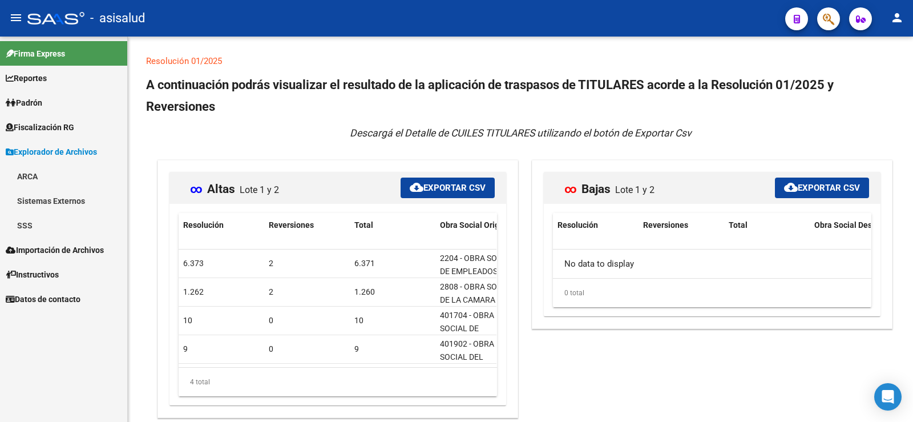
click at [34, 260] on link "Importación de Archivos" at bounding box center [63, 249] width 127 height 25
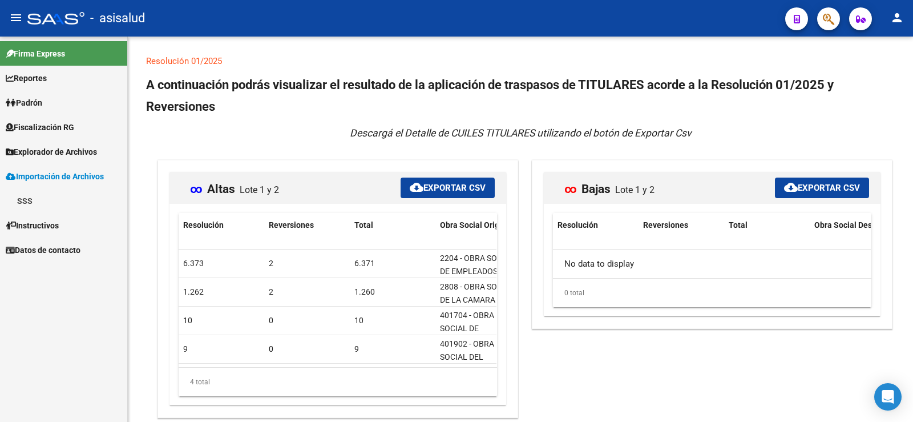
click at [29, 194] on link "SSS" at bounding box center [63, 200] width 127 height 25
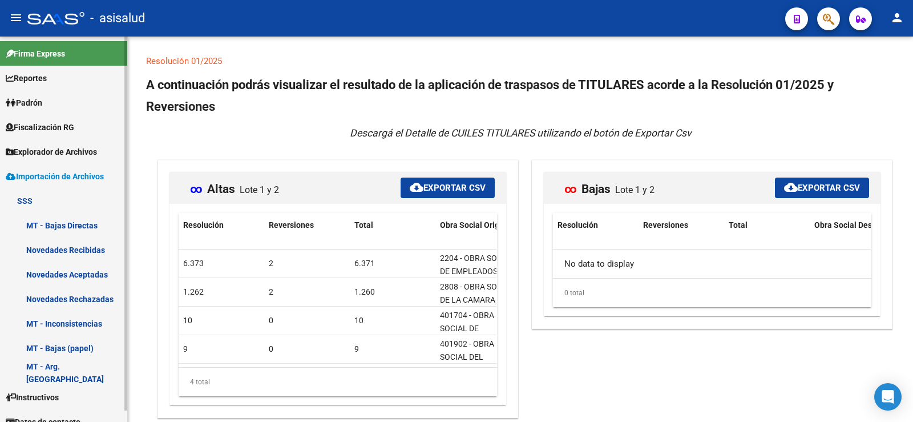
click at [83, 300] on link "Novedades Rechazadas" at bounding box center [63, 298] width 127 height 25
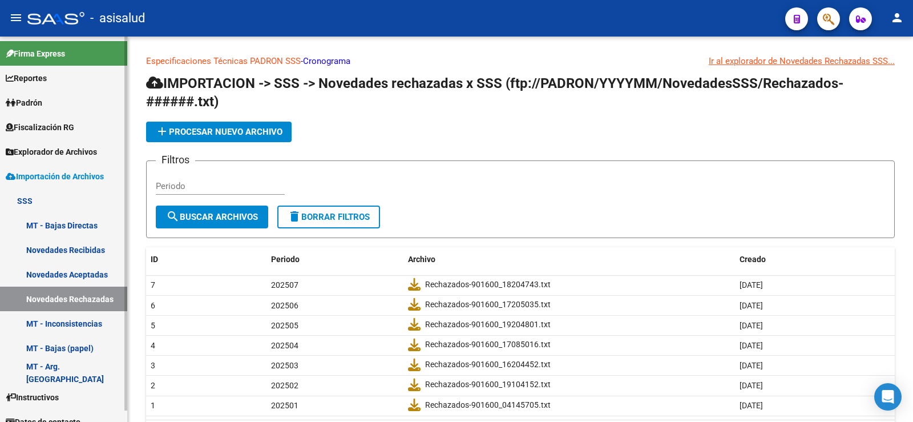
click at [45, 192] on link "SSS" at bounding box center [63, 200] width 127 height 25
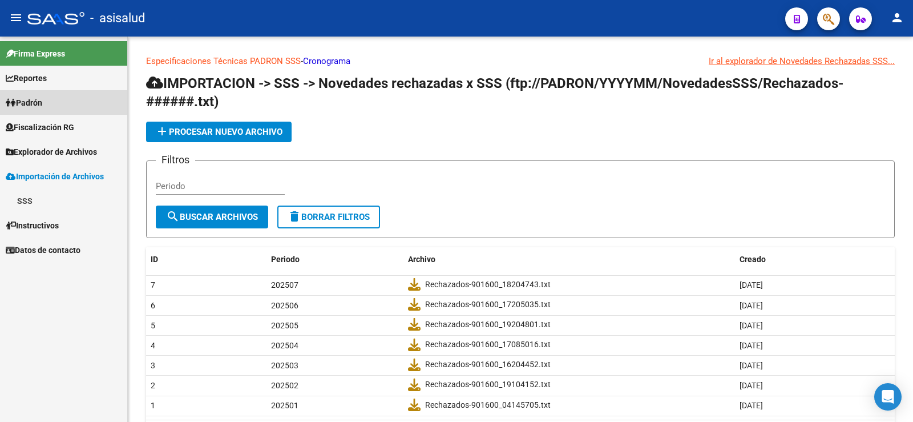
click at [42, 102] on span "Padrón" at bounding box center [24, 102] width 37 height 13
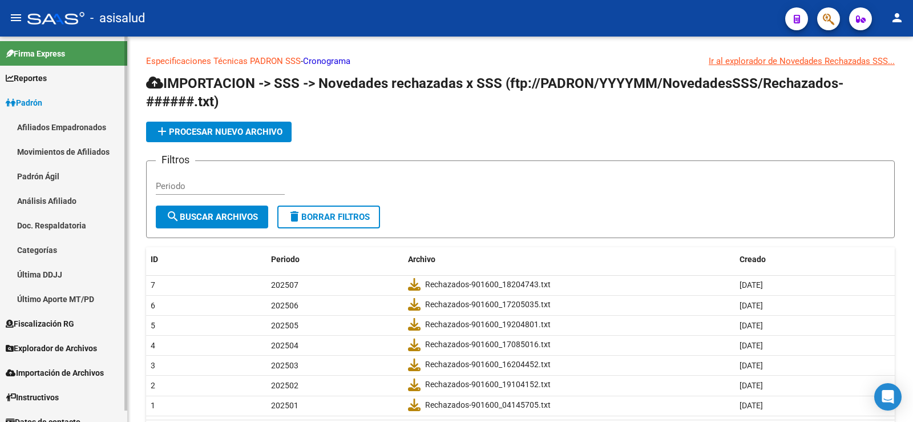
click at [50, 201] on link "Análisis Afiliado" at bounding box center [63, 200] width 127 height 25
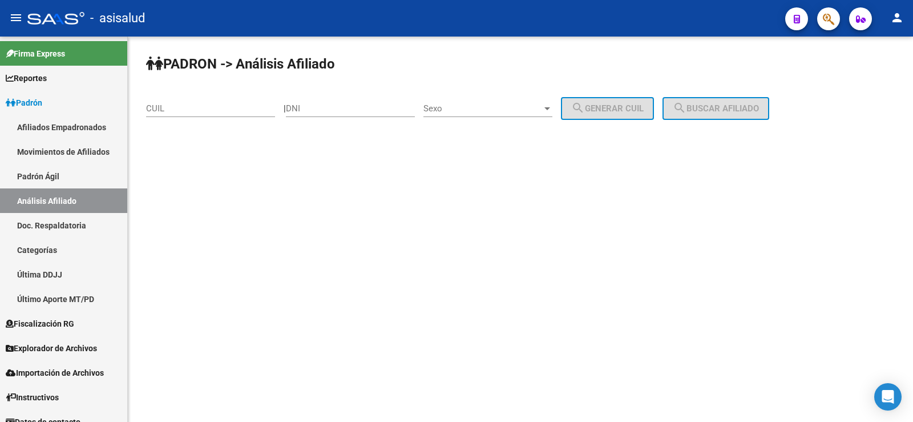
click at [191, 95] on div "CUIL" at bounding box center [210, 104] width 129 height 25
paste input "23-18406418-9"
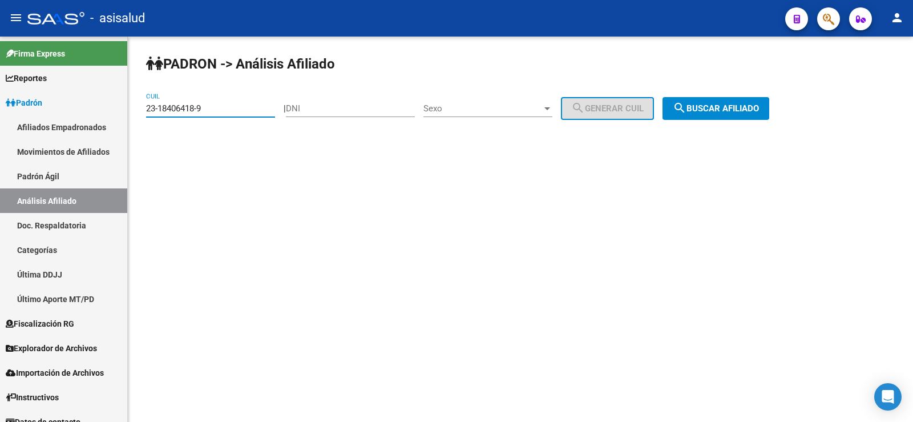
type input "23-18406418-9"
click at [731, 101] on button "search Buscar afiliado" at bounding box center [715, 108] width 107 height 23
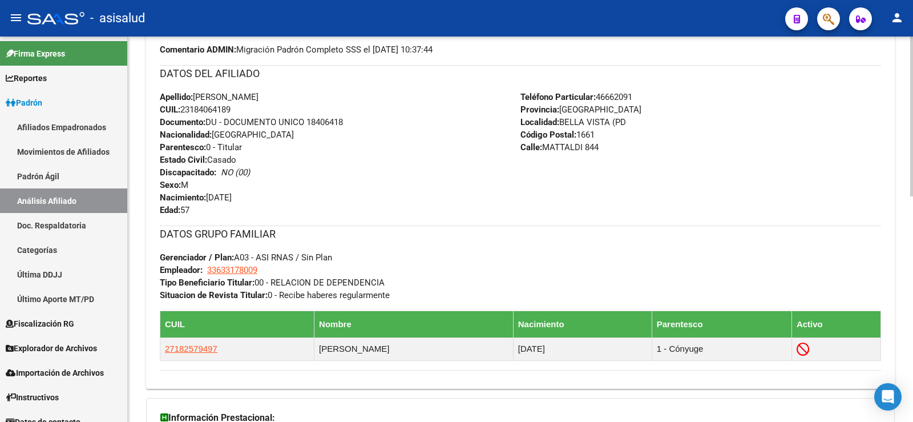
scroll to position [543, 0]
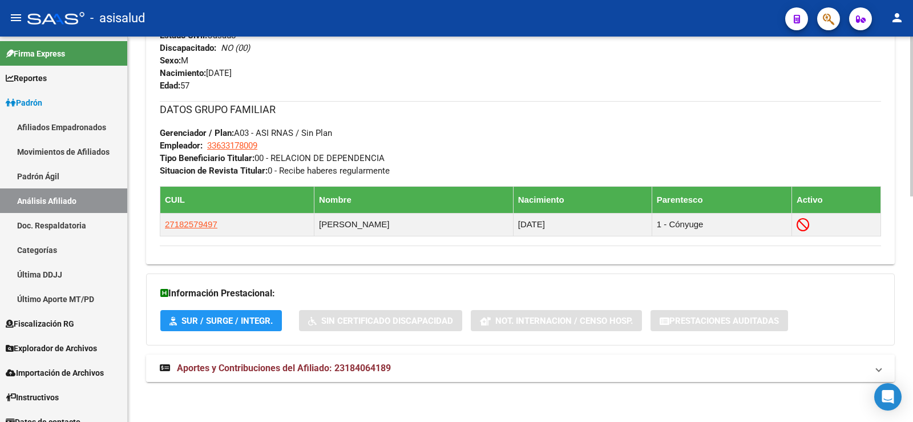
click at [363, 373] on span "Aportes y Contribuciones del Afiliado: 23184064189" at bounding box center [284, 367] width 214 height 11
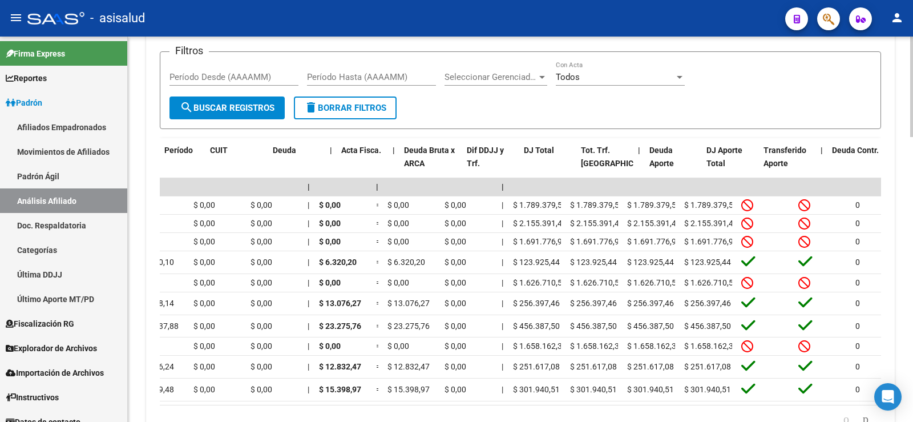
scroll to position [0, 0]
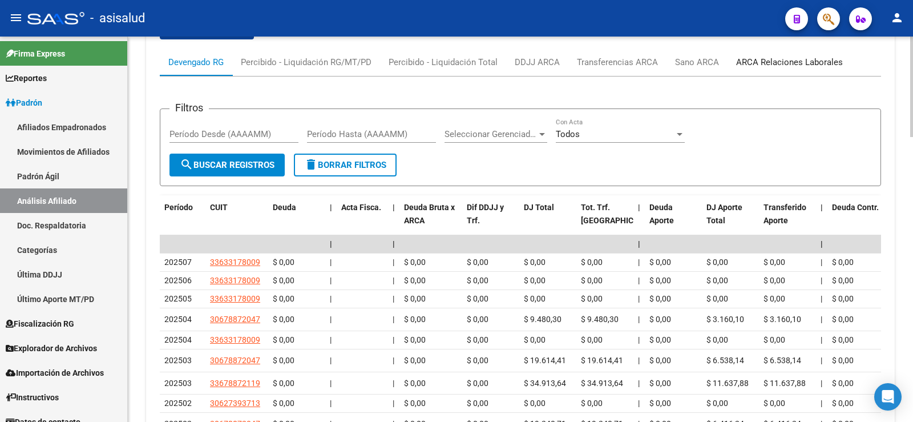
click at [758, 59] on div "ARCA Relaciones Laborales" at bounding box center [789, 62] width 107 height 13
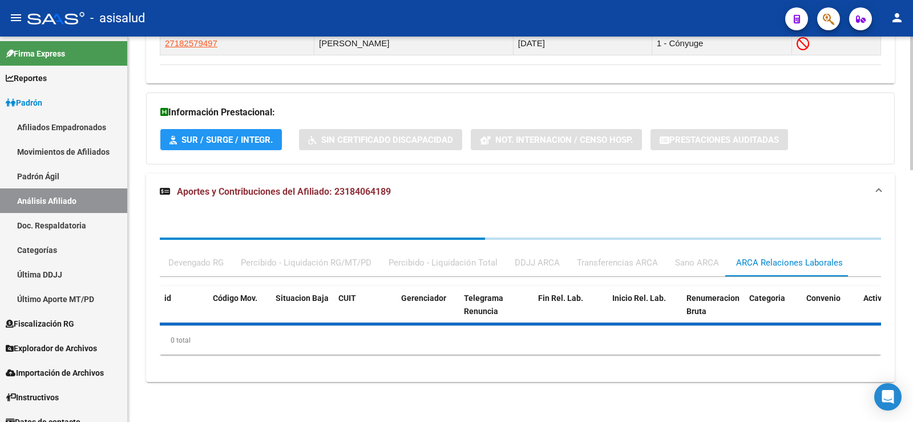
scroll to position [776, 0]
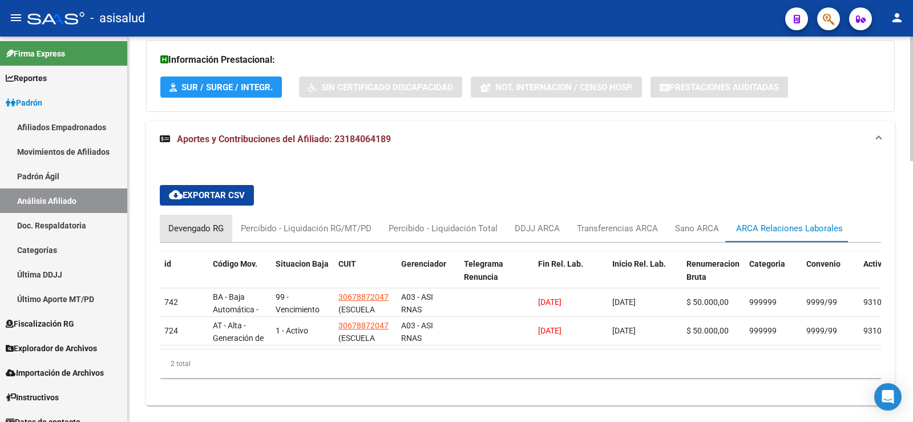
click at [183, 228] on div "Devengado RG" at bounding box center [195, 228] width 55 height 13
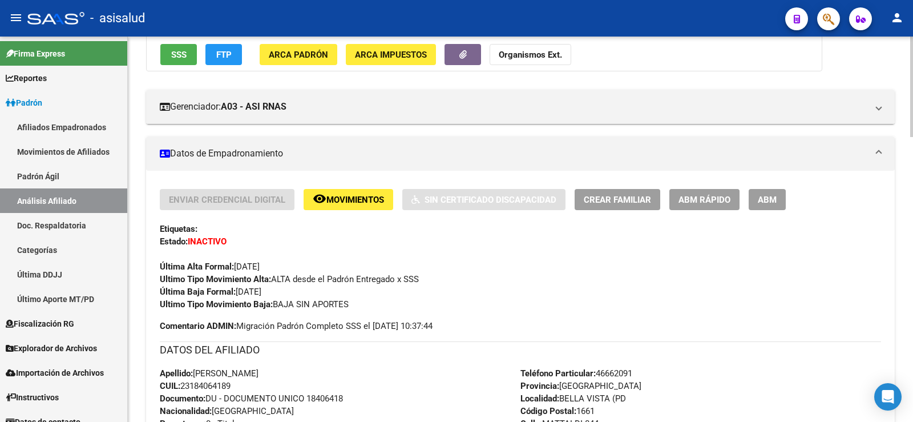
scroll to position [0, 0]
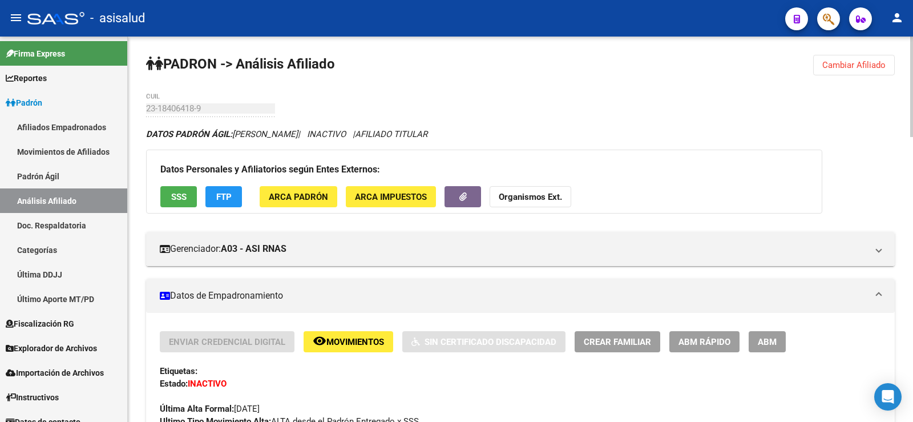
click at [181, 199] on span "SSS" at bounding box center [178, 197] width 15 height 10
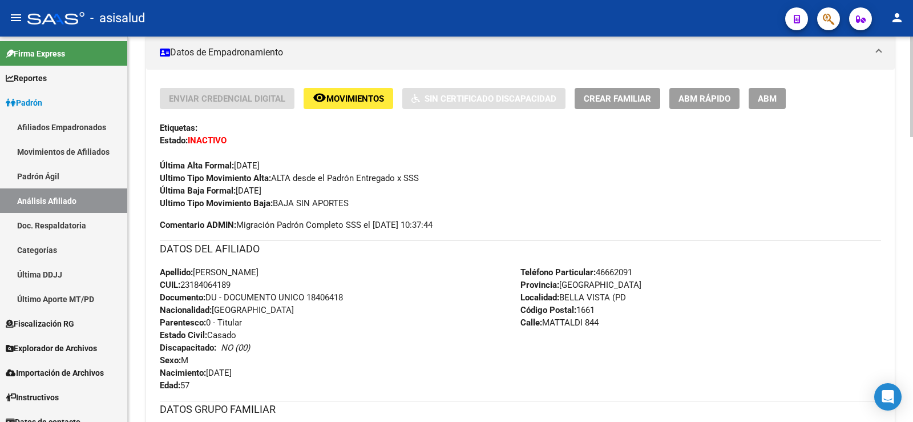
scroll to position [57, 0]
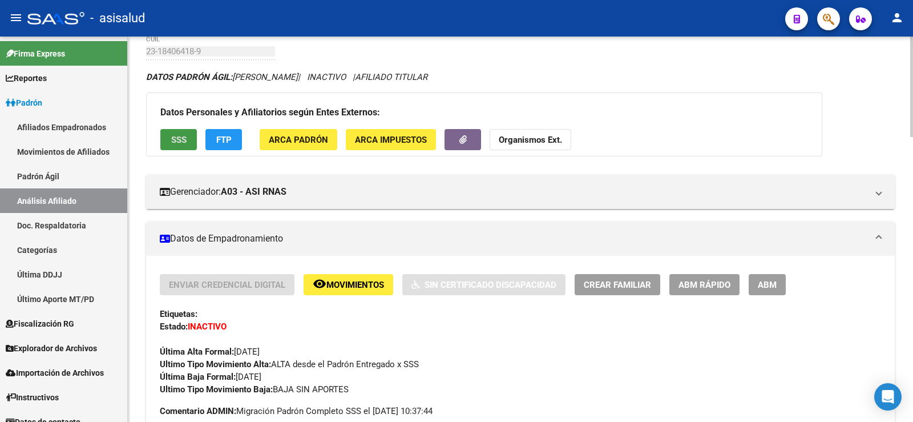
click at [225, 136] on span "FTP" at bounding box center [223, 140] width 15 height 10
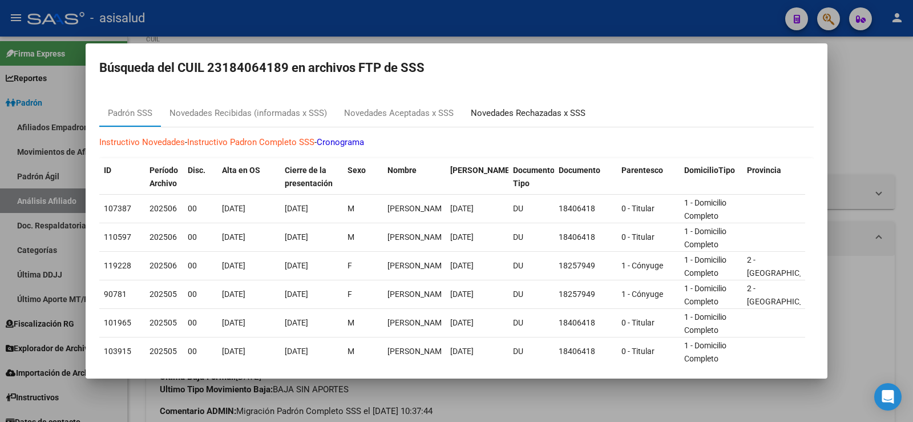
click at [526, 114] on div "Novedades Rechazadas x SSS" at bounding box center [528, 113] width 115 height 13
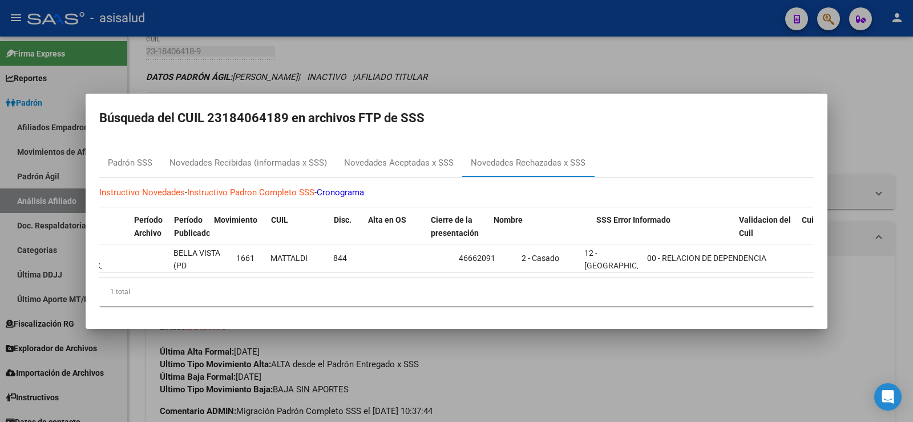
scroll to position [0, 0]
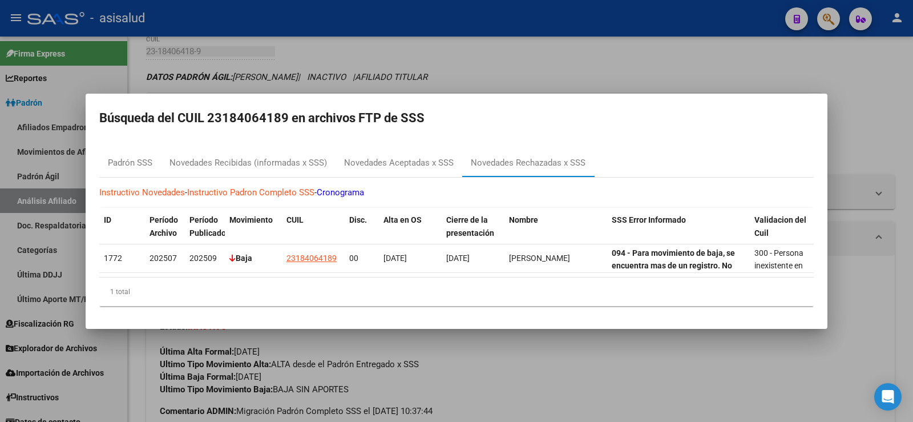
click at [866, 110] on div at bounding box center [456, 211] width 913 height 422
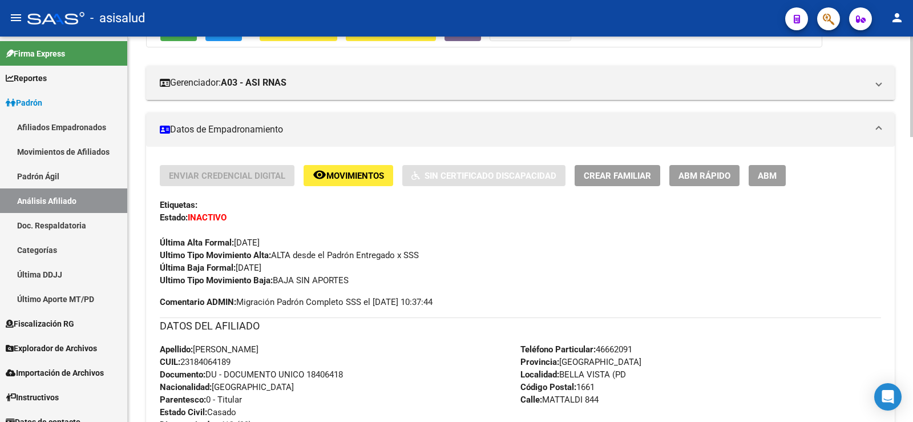
scroll to position [171, 0]
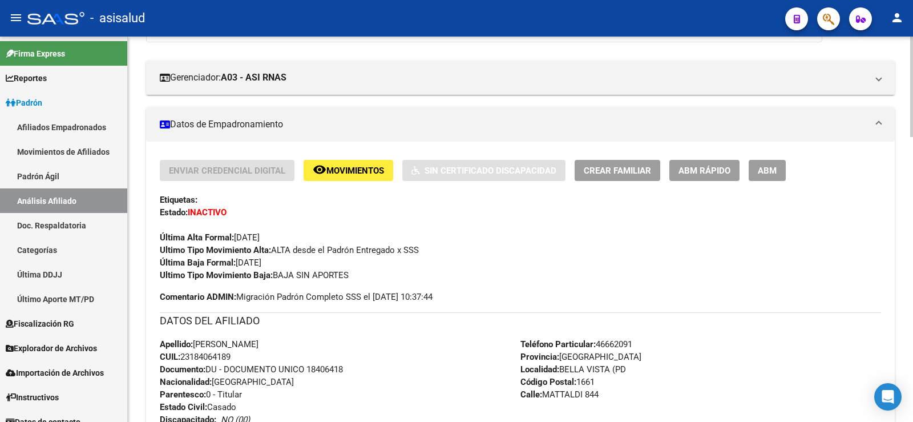
click at [701, 167] on span "ABM Rápido" at bounding box center [704, 170] width 52 height 10
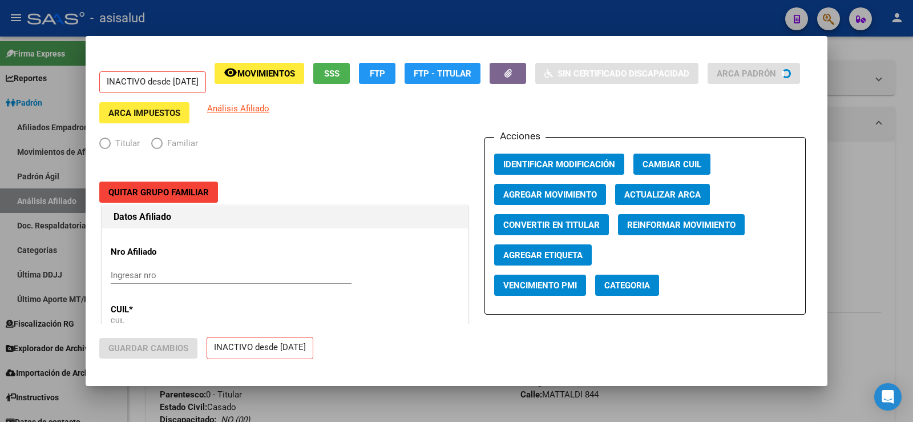
radio input "true"
type input "33-63317800-9"
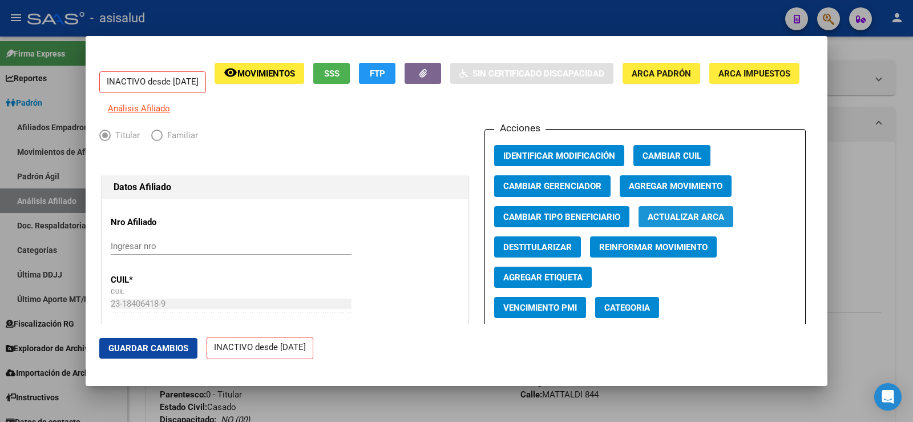
click at [690, 222] on span "Actualizar ARCA" at bounding box center [686, 217] width 76 height 10
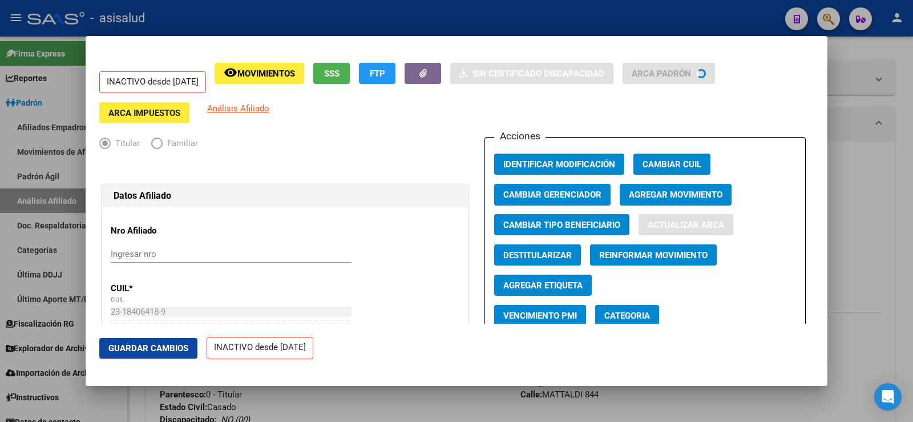
type input "[PERSON_NAME]"
type input "BELLA VISTA (PD"
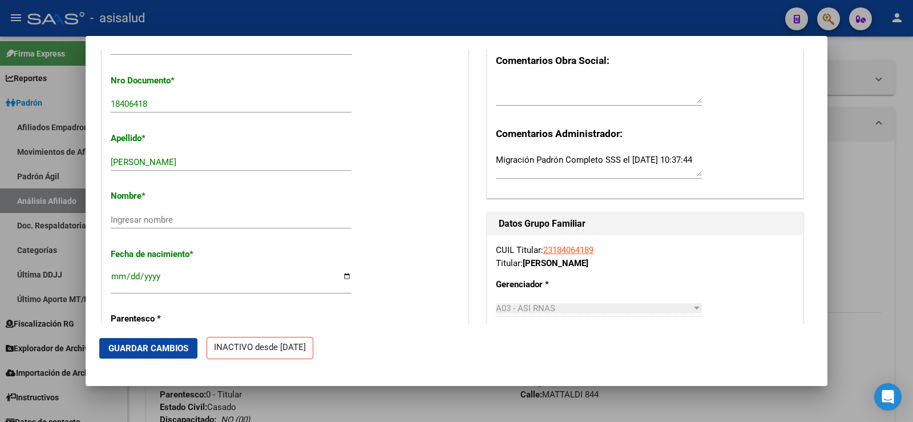
scroll to position [342, 0]
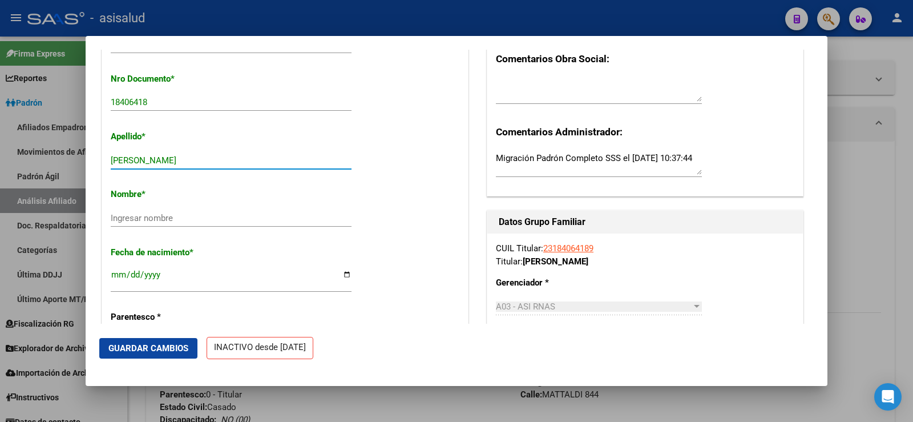
drag, startPoint x: 159, startPoint y: 168, endPoint x: 231, endPoint y: 169, distance: 71.9
click at [231, 165] on input "[PERSON_NAME]" at bounding box center [231, 160] width 241 height 10
type input "[PERSON_NAME]"
click at [128, 223] on input "Ingresar nombre" at bounding box center [231, 218] width 241 height 10
paste input "[PERSON_NAME]"
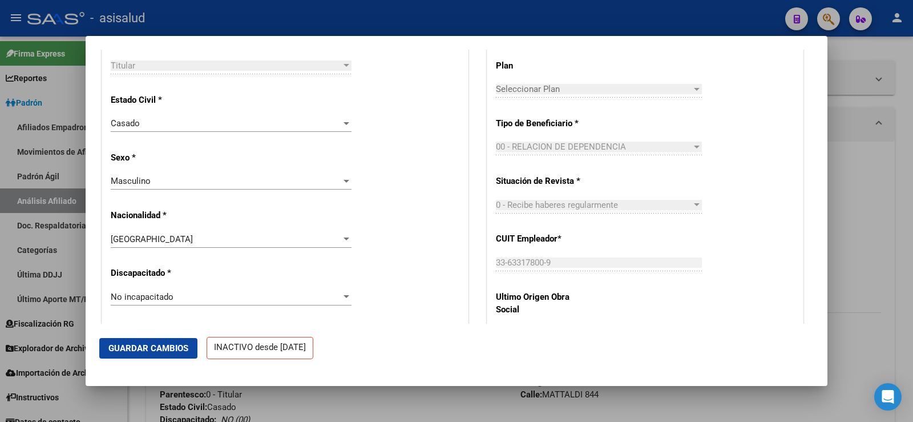
scroll to position [571, 0]
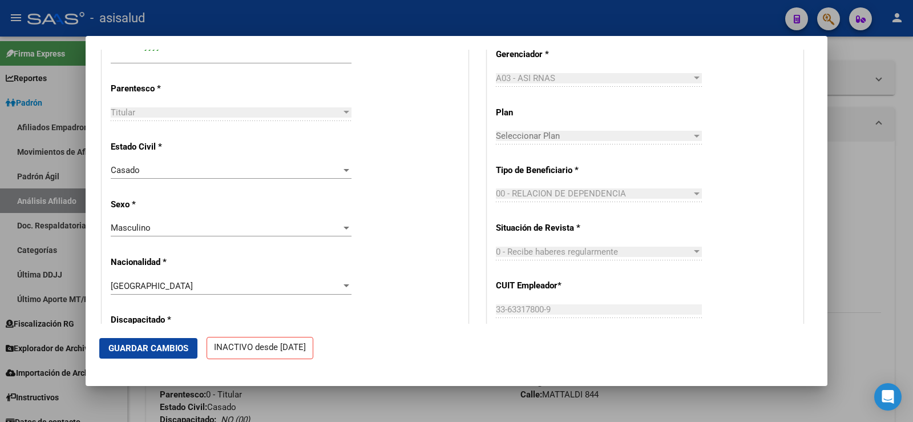
type input "[PERSON_NAME]"
click at [165, 345] on span "Guardar Cambios" at bounding box center [148, 348] width 80 height 10
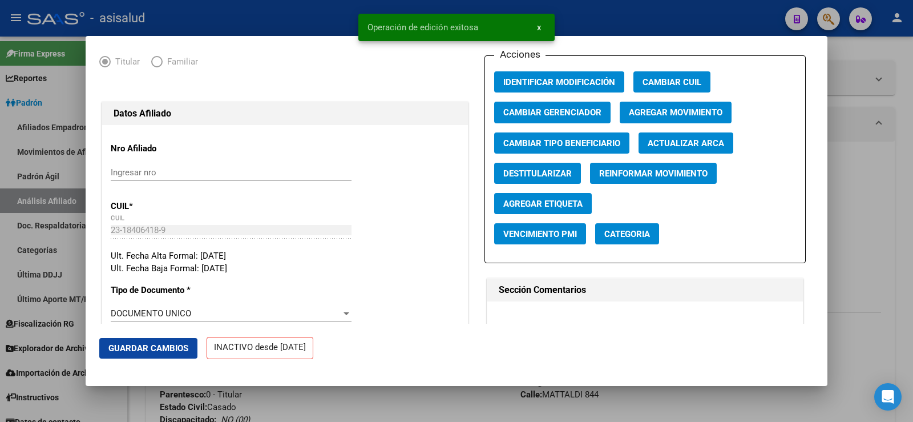
scroll to position [0, 0]
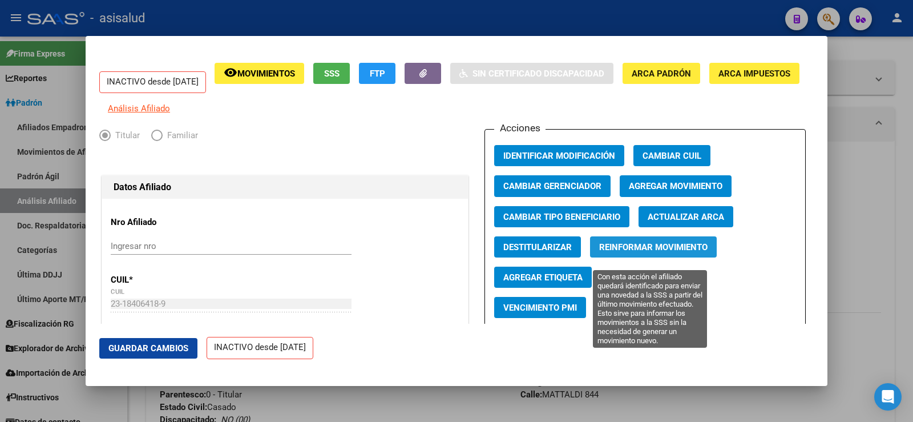
click at [682, 246] on button "Reinformar Movimiento" at bounding box center [653, 246] width 127 height 21
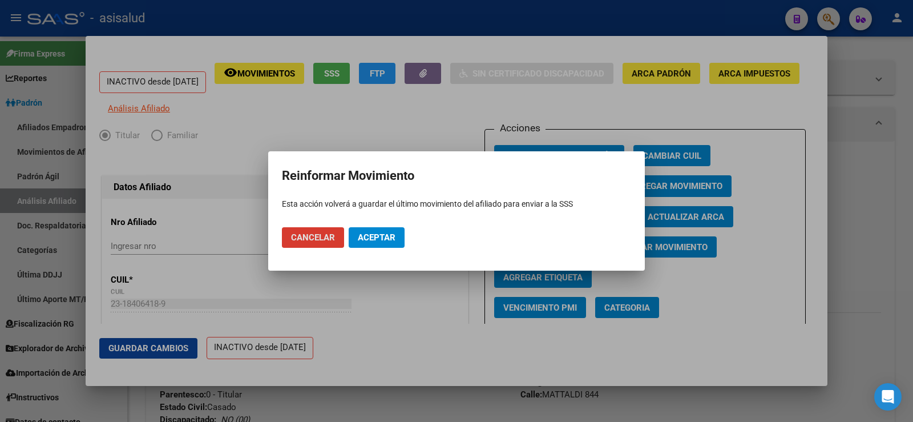
click at [386, 236] on span "Aceptar" at bounding box center [377, 237] width 38 height 10
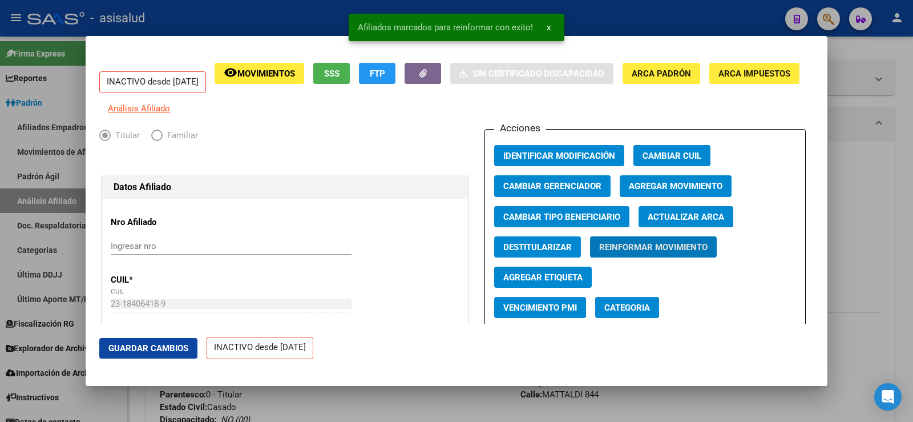
click at [902, 159] on div at bounding box center [456, 211] width 913 height 422
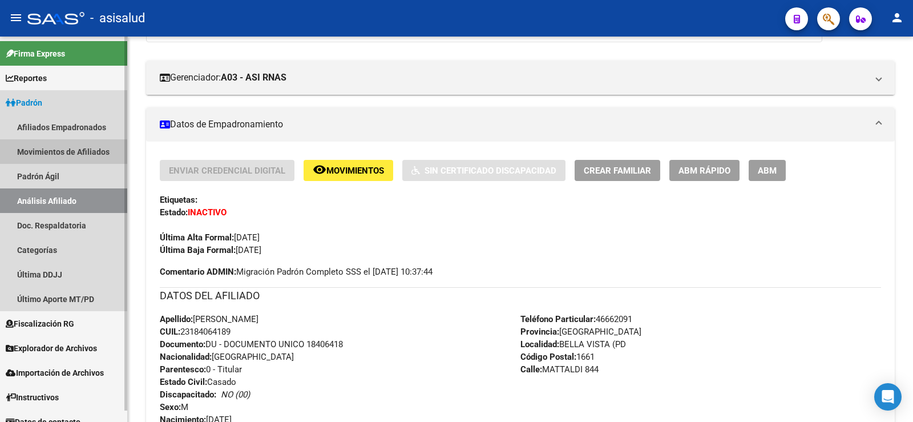
click at [55, 149] on link "Movimientos de Afiliados" at bounding box center [63, 151] width 127 height 25
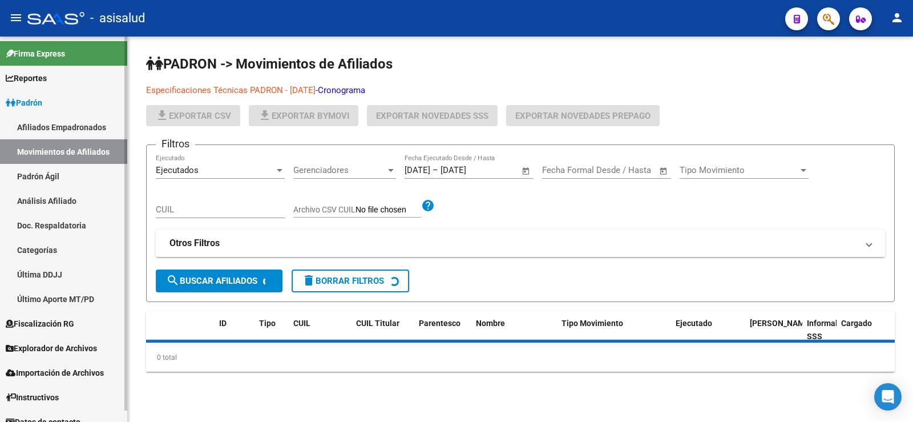
click at [55, 128] on link "Afiliados Empadronados" at bounding box center [63, 127] width 127 height 25
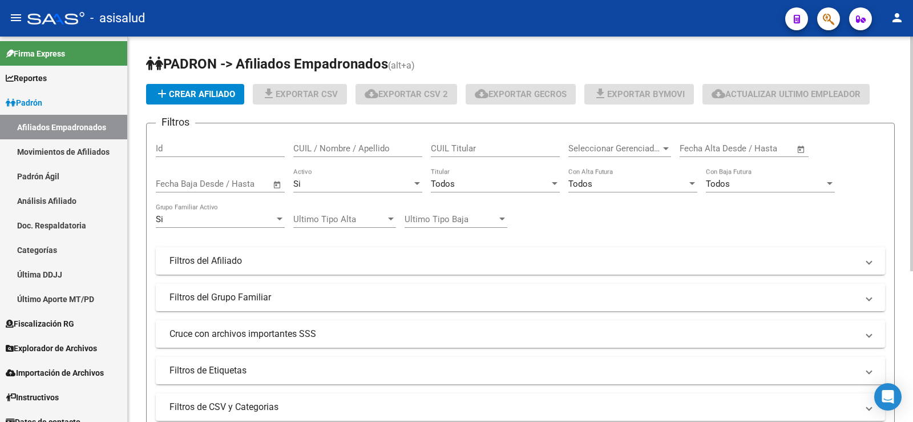
click at [482, 182] on div "Todos" at bounding box center [490, 184] width 119 height 10
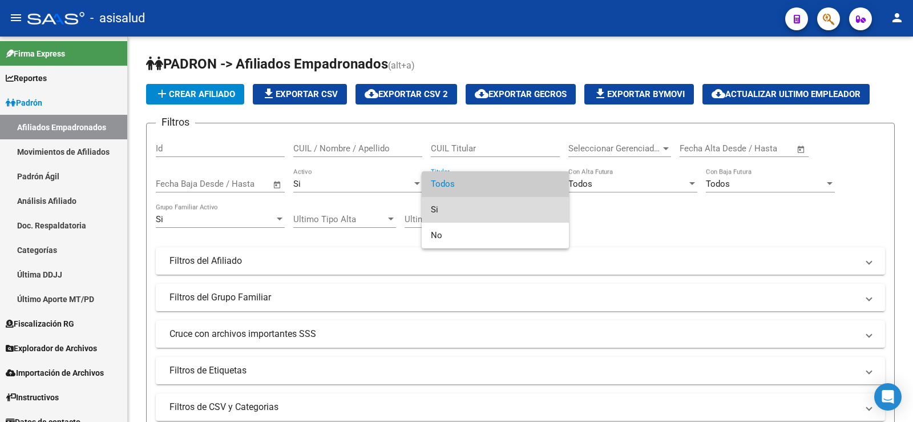
click at [455, 208] on span "Si" at bounding box center [495, 210] width 129 height 26
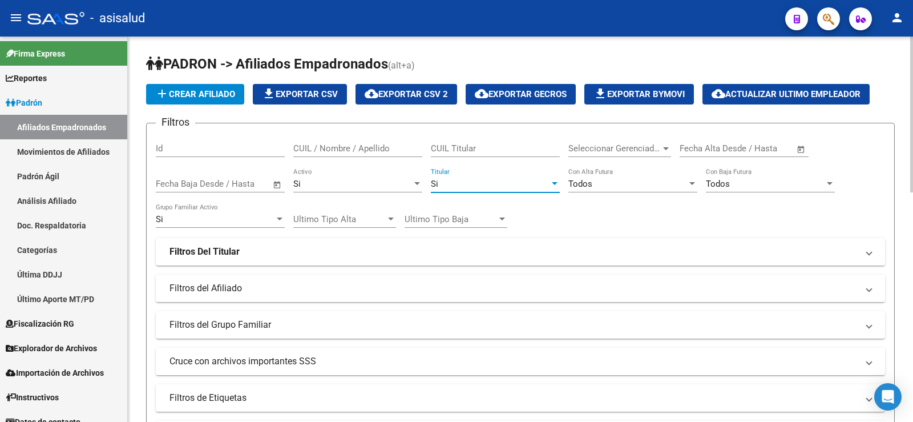
click at [456, 181] on div "Si" at bounding box center [490, 184] width 119 height 10
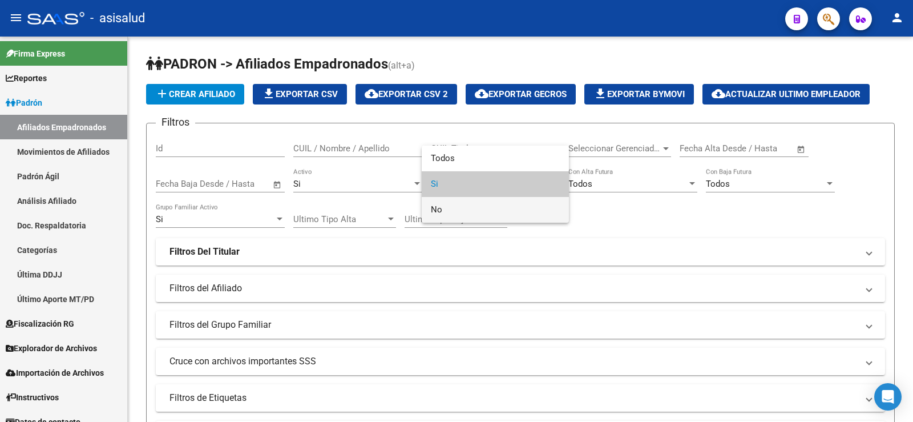
click at [447, 209] on span "No" at bounding box center [495, 210] width 129 height 26
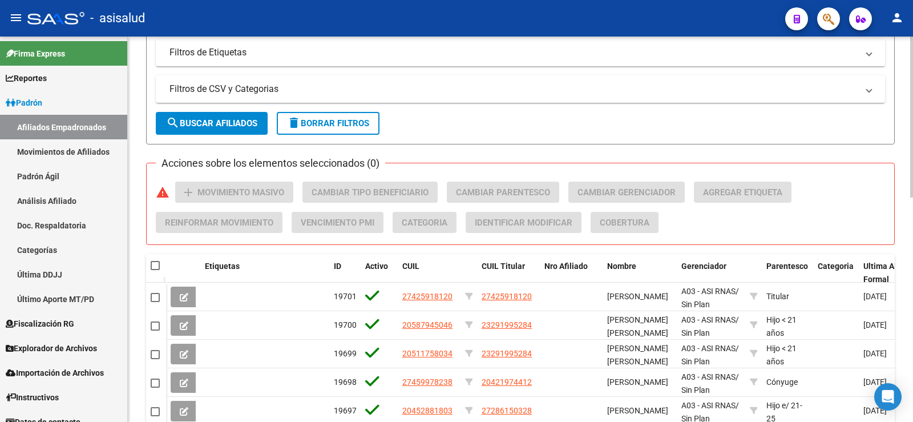
scroll to position [342, 0]
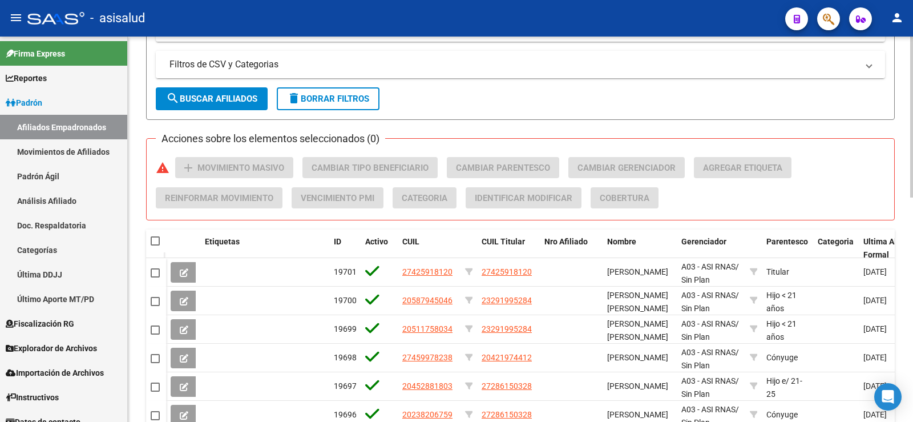
click at [271, 70] on mat-panel-title "Filtros de CSV y Categorias" at bounding box center [513, 64] width 688 height 13
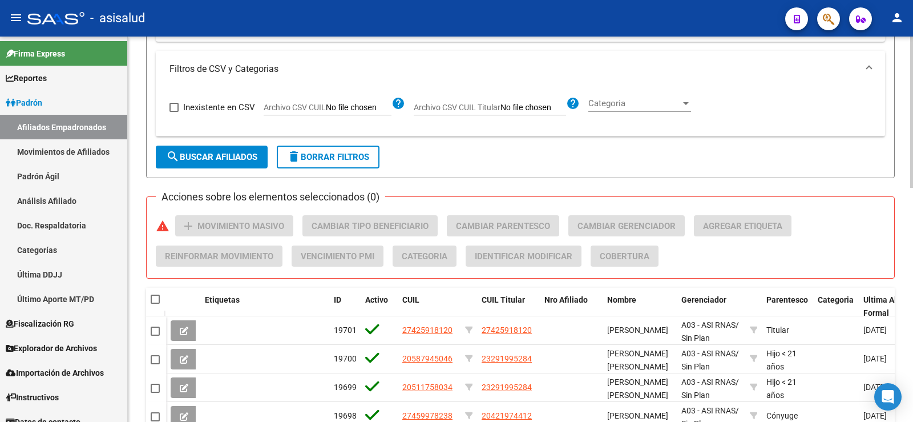
click at [479, 99] on app-file-filter "Archivo CSV CUIL Titular help" at bounding box center [497, 104] width 166 height 17
click at [518, 106] on input "Archivo CSV CUIL Titular" at bounding box center [533, 108] width 66 height 10
type input "C:\fakepath\Para SAAS.csv"
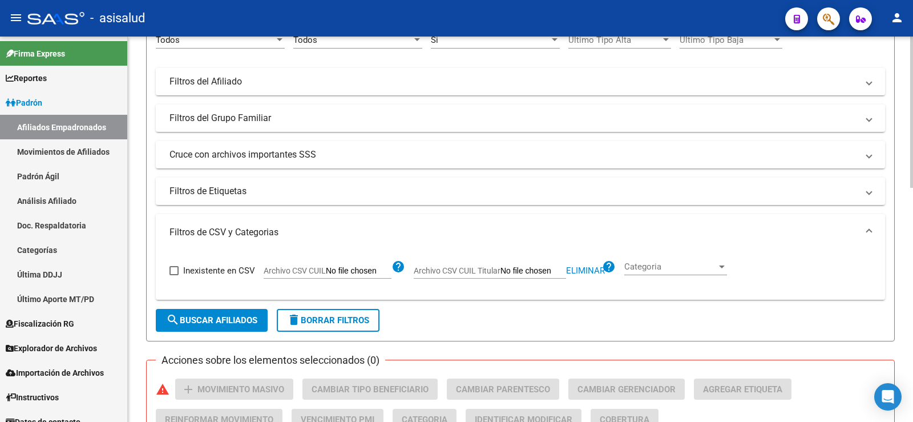
scroll to position [0, 0]
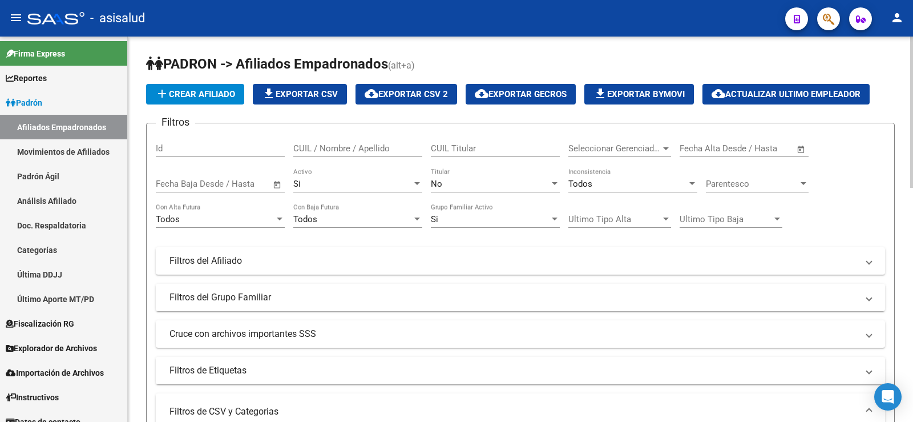
click at [357, 181] on div "Si" at bounding box center [352, 184] width 119 height 10
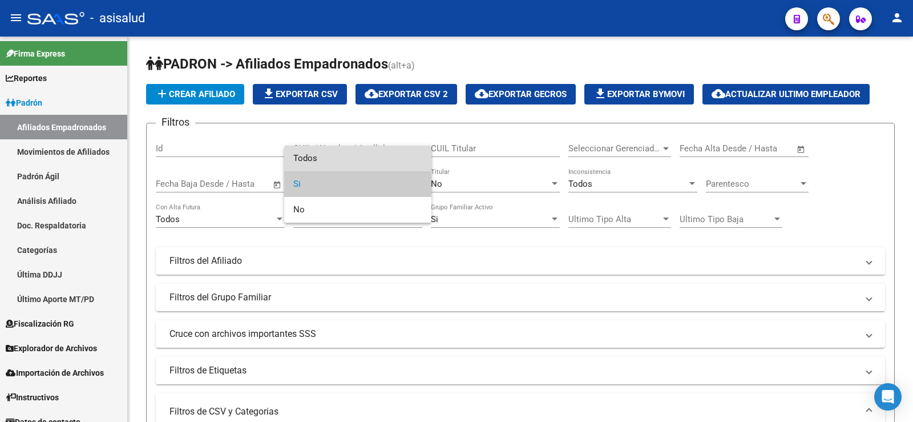
click at [327, 149] on span "Todos" at bounding box center [357, 158] width 129 height 26
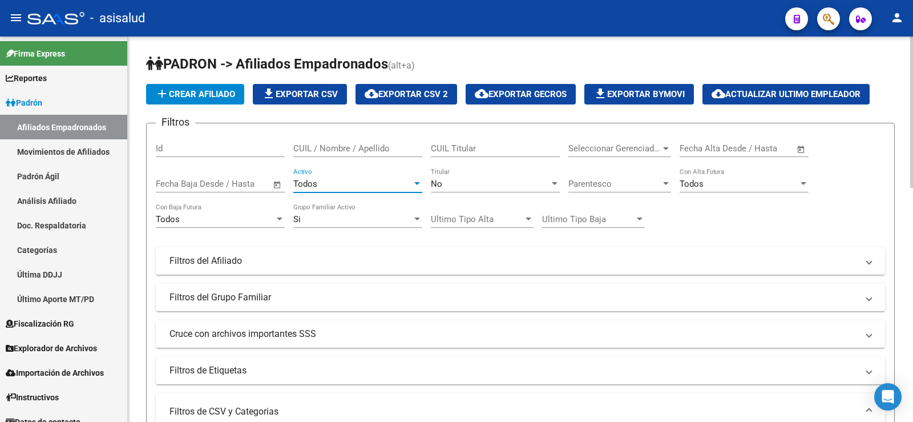
click at [726, 217] on div "Filtros Id CUIL / Nombre / Apellido CUIL Titular Seleccionar Gerenciador Selecc…" at bounding box center [520, 258] width 729 height 252
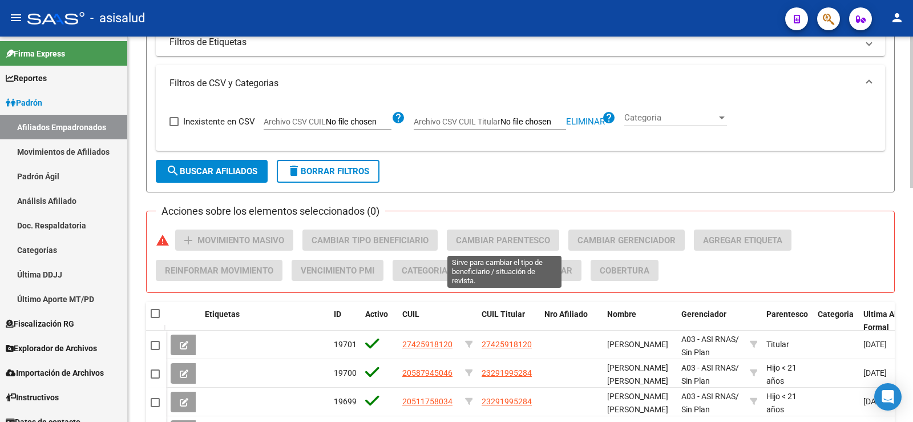
scroll to position [342, 0]
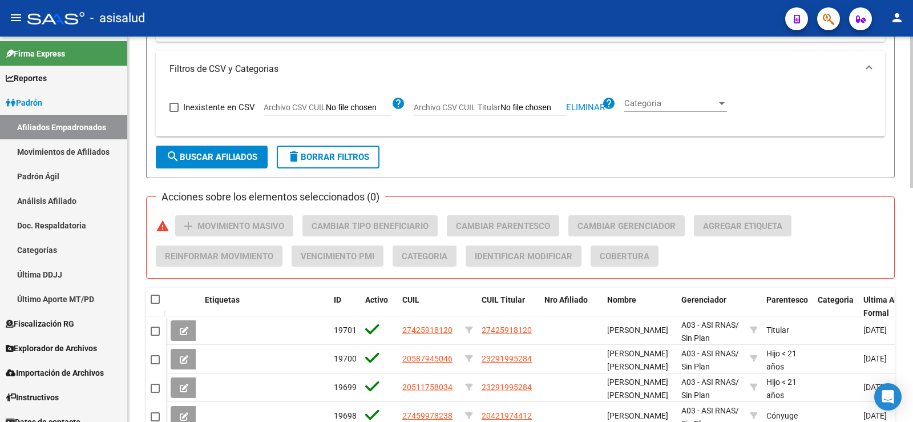
click at [240, 156] on span "search Buscar Afiliados" at bounding box center [211, 157] width 91 height 10
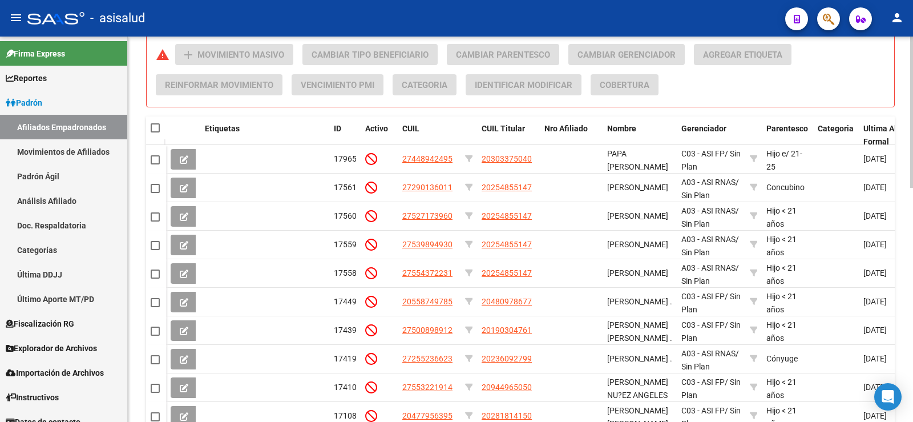
scroll to position [597, 0]
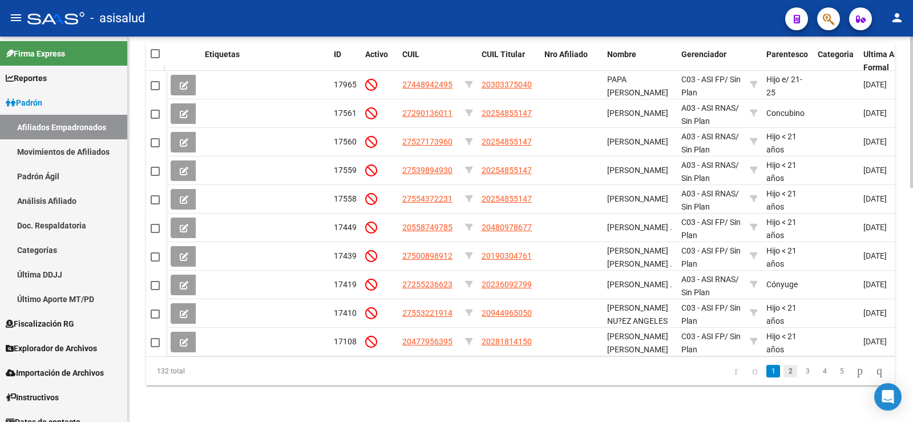
click at [783, 373] on link "2" at bounding box center [790, 371] width 14 height 13
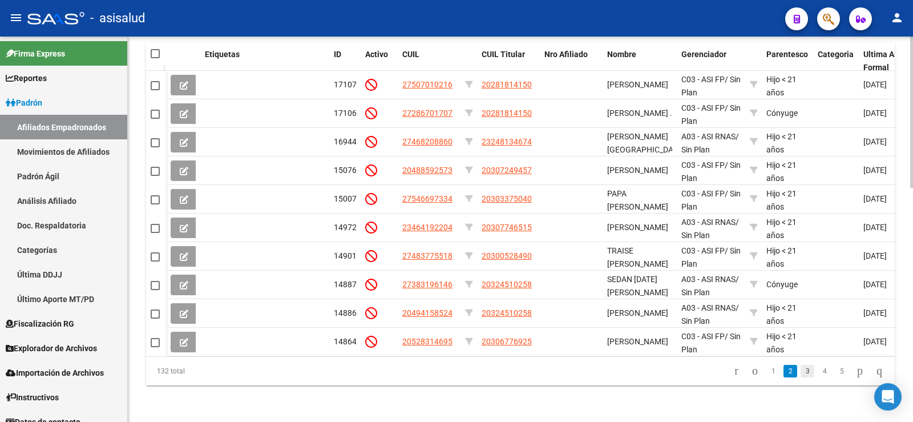
click at [801, 371] on link "3" at bounding box center [808, 371] width 14 height 13
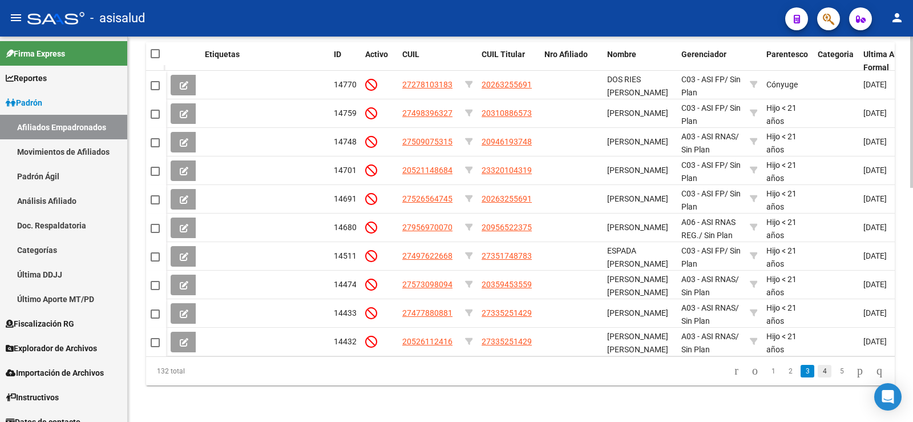
click at [818, 371] on link "4" at bounding box center [825, 371] width 14 height 13
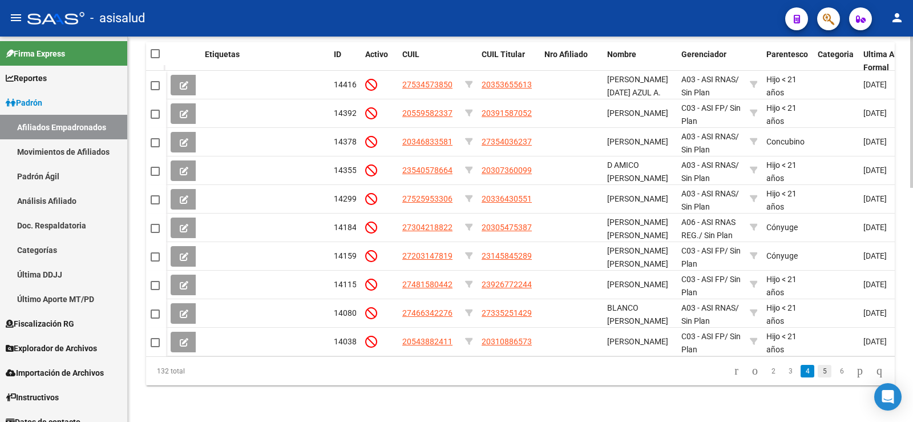
click at [818, 373] on link "5" at bounding box center [825, 371] width 14 height 13
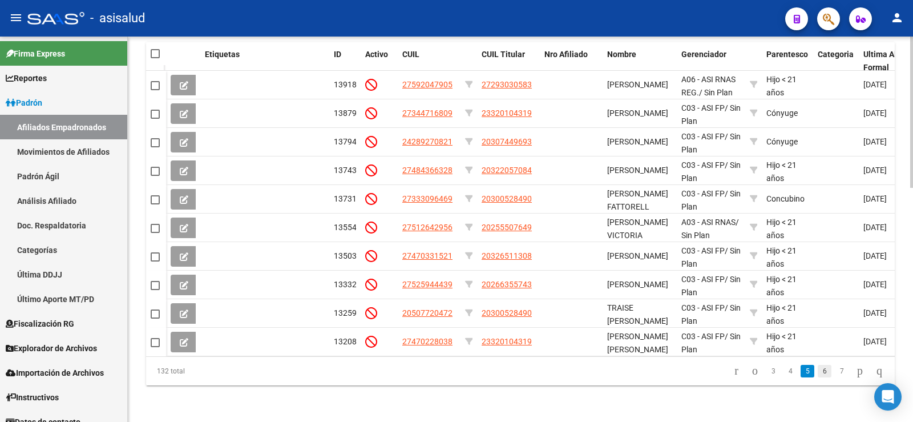
click at [818, 371] on link "6" at bounding box center [825, 371] width 14 height 13
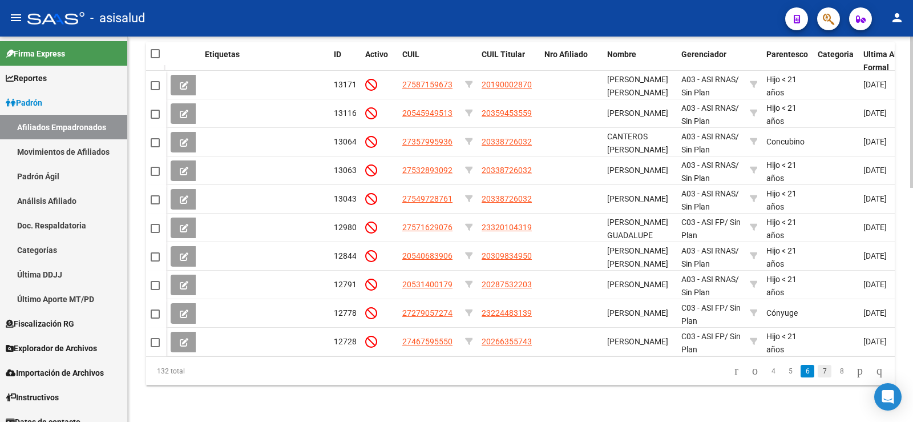
click at [818, 374] on link "7" at bounding box center [825, 371] width 14 height 13
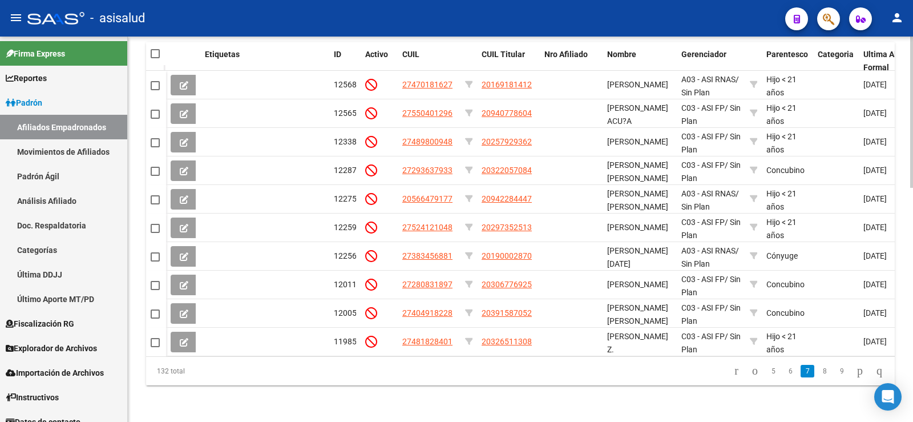
click at [818, 374] on link "8" at bounding box center [825, 371] width 14 height 13
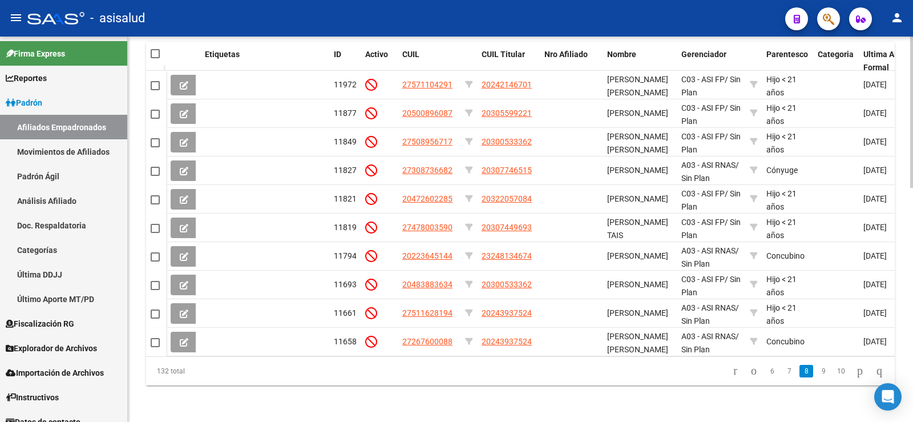
click at [817, 374] on link "9" at bounding box center [824, 371] width 14 height 13
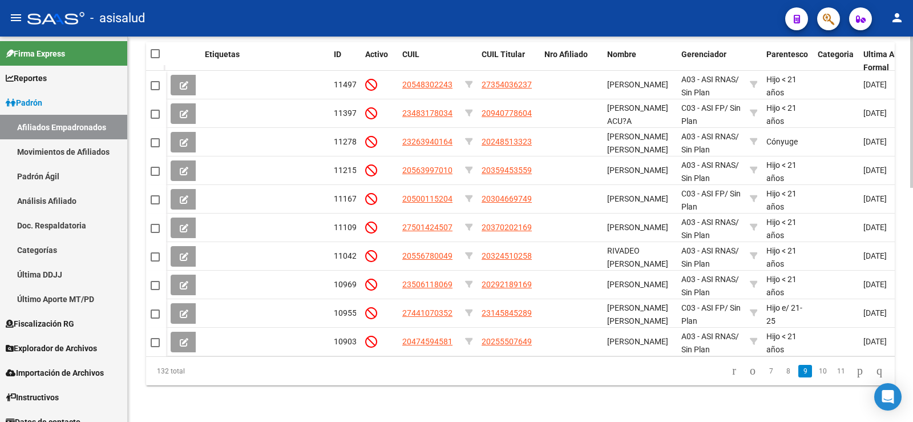
click at [815, 374] on link "10" at bounding box center [822, 371] width 15 height 13
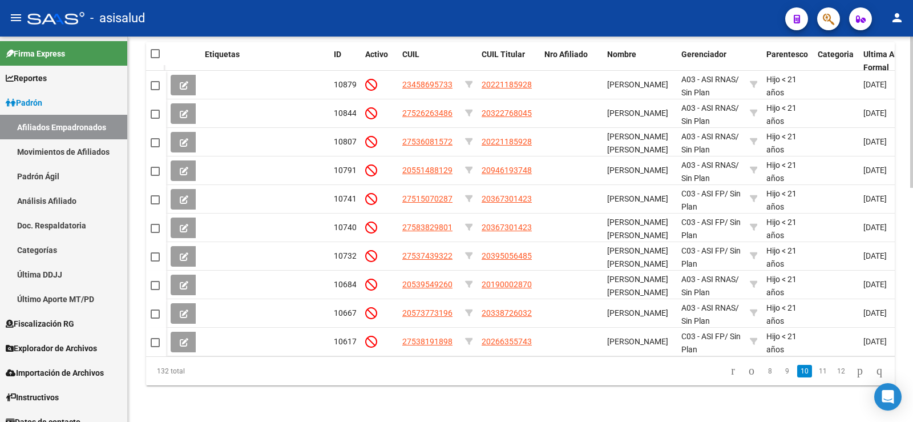
click at [815, 374] on link "11" at bounding box center [822, 371] width 15 height 13
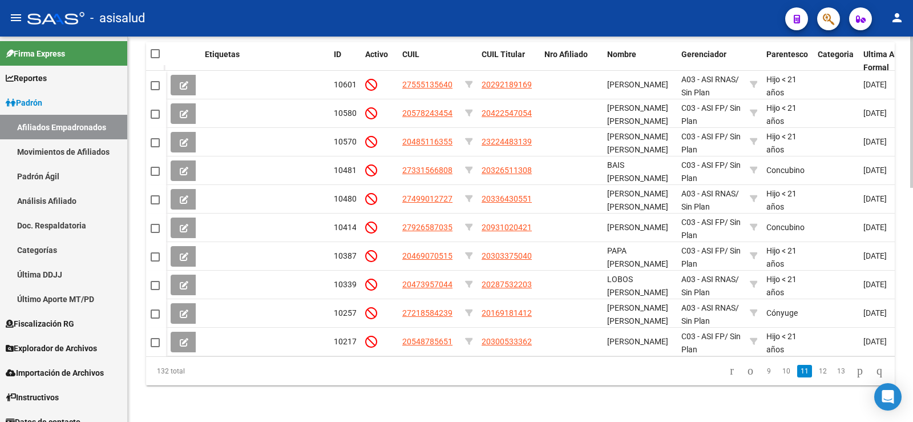
click at [815, 374] on link "12" at bounding box center [822, 371] width 15 height 13
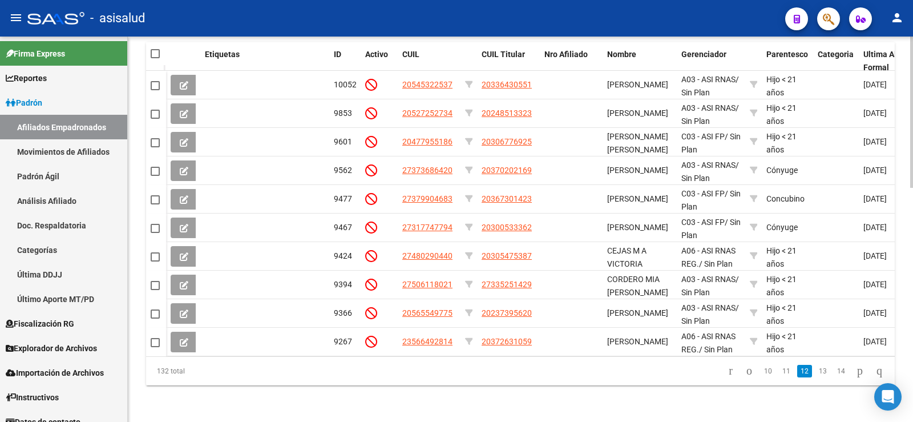
click at [815, 374] on link "13" at bounding box center [822, 371] width 15 height 13
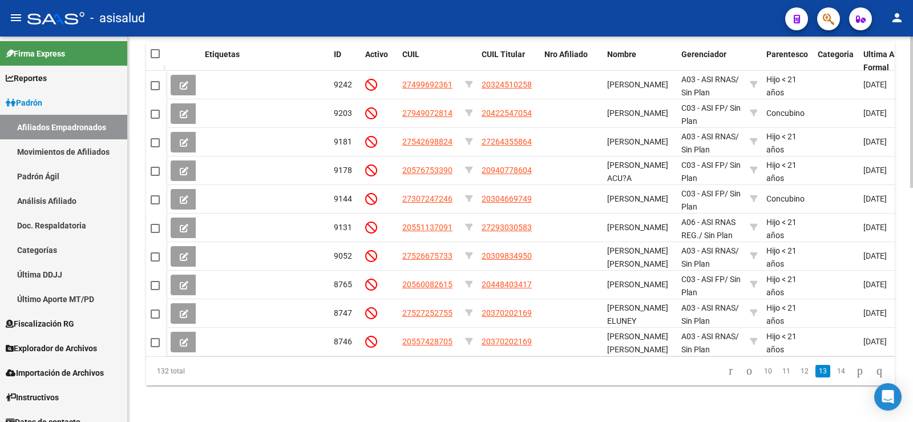
click at [815, 374] on link "13" at bounding box center [822, 371] width 15 height 13
click at [834, 373] on link "14" at bounding box center [841, 371] width 15 height 13
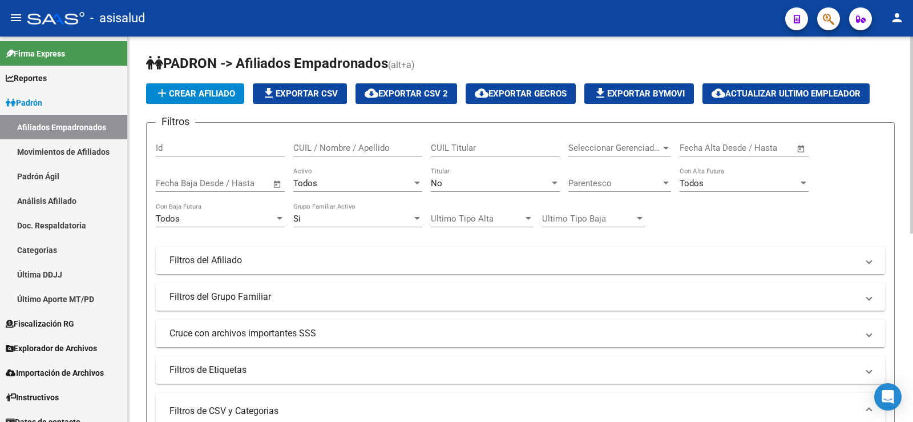
scroll to position [0, 0]
click at [447, 185] on div "No" at bounding box center [490, 184] width 119 height 10
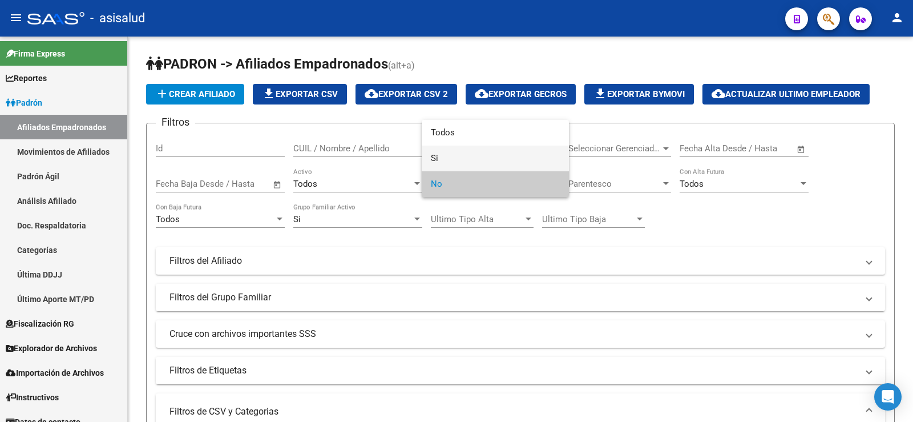
click at [444, 156] on span "Si" at bounding box center [495, 158] width 129 height 26
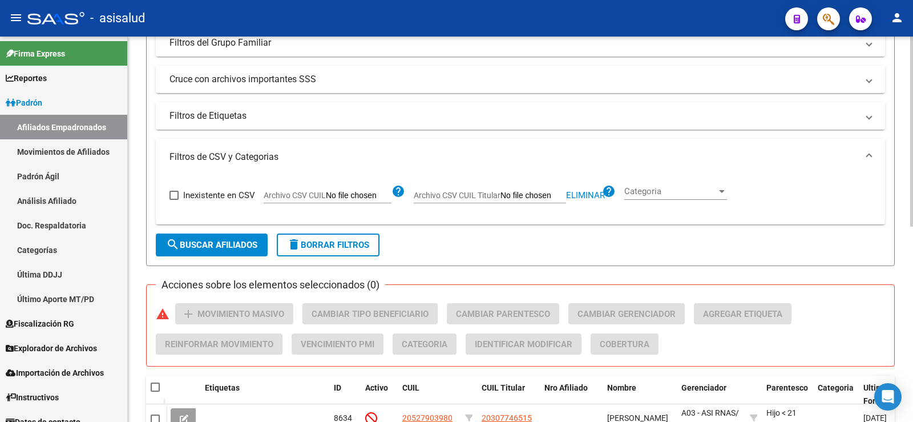
scroll to position [285, 0]
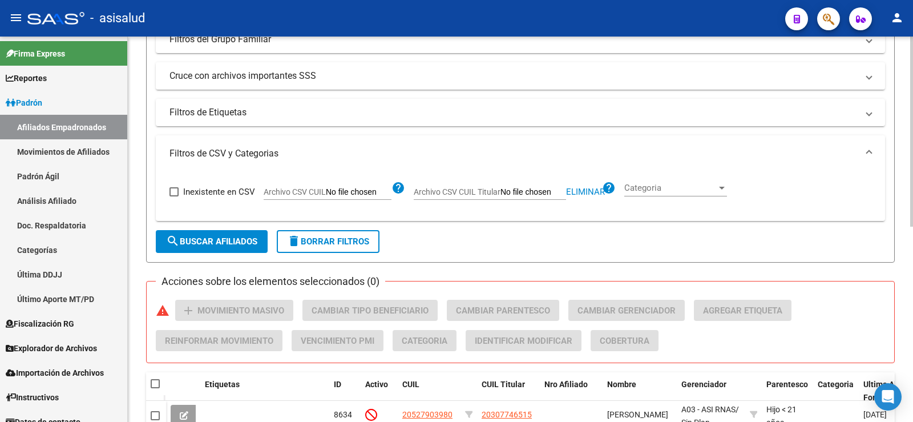
click at [223, 244] on span "search Buscar Afiliados" at bounding box center [211, 241] width 91 height 10
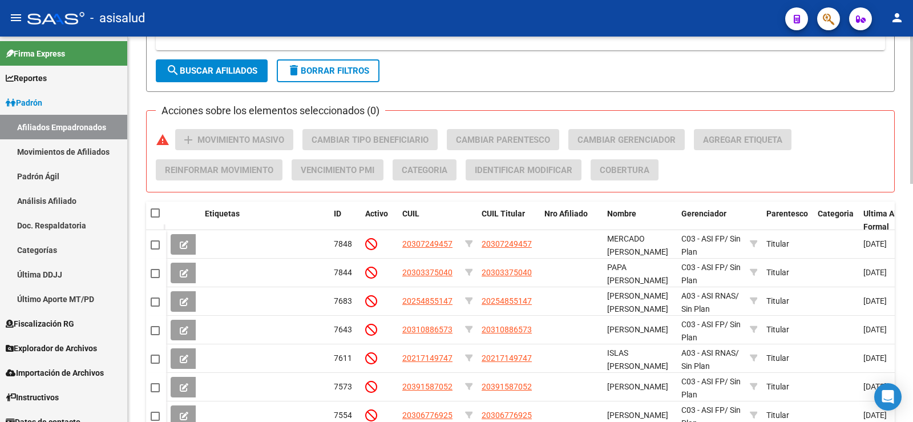
scroll to position [456, 0]
click at [378, 211] on span "Activo" at bounding box center [376, 212] width 23 height 9
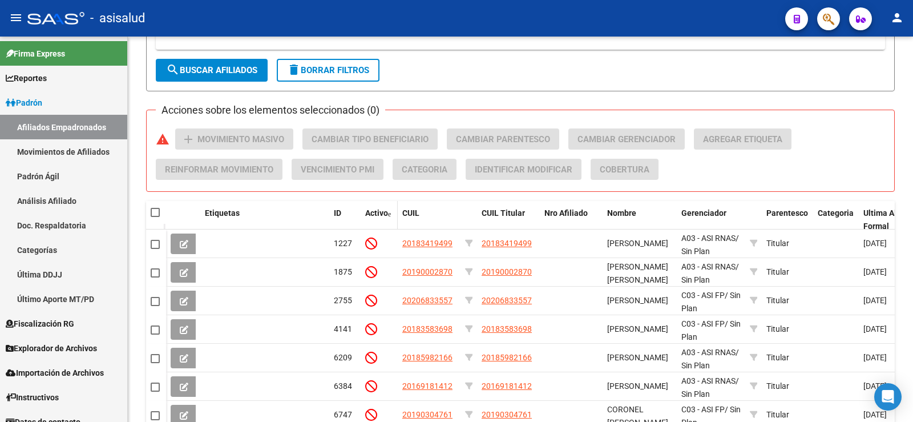
click at [378, 211] on span "Activo" at bounding box center [376, 212] width 23 height 9
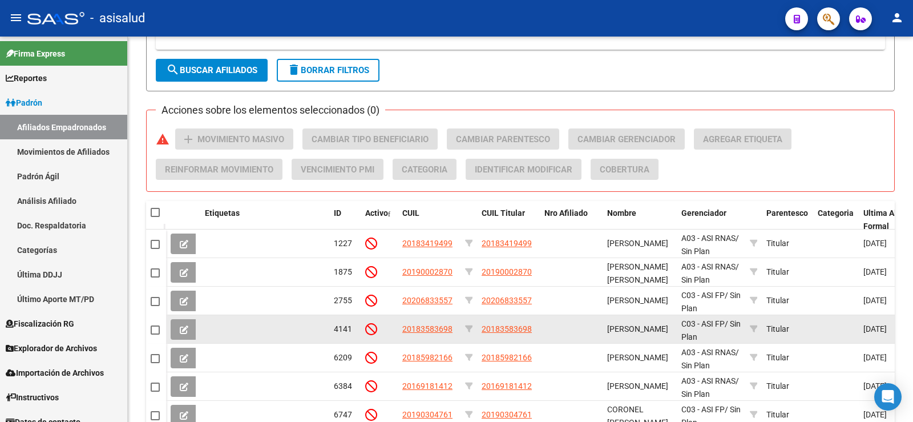
scroll to position [624, 0]
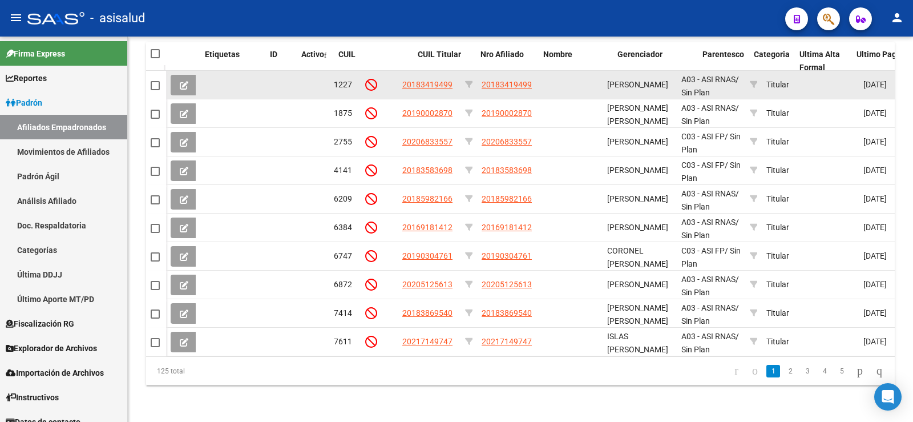
drag, startPoint x: 326, startPoint y: 54, endPoint x: 262, endPoint y: 62, distance: 64.5
click at [262, 62] on div "Etiquetas ID Activo CUIL CUIL Titular Nro Afiliado Nombre Gerenciador Parentesc…" at bounding box center [520, 213] width 749 height 343
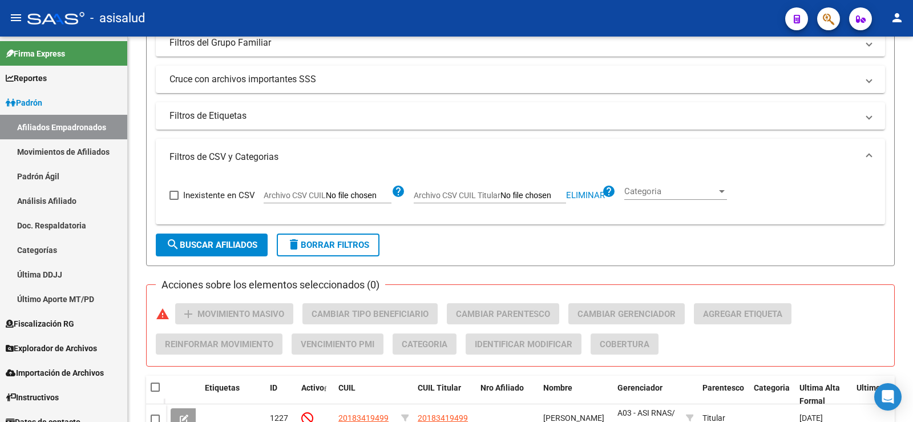
scroll to position [0, 0]
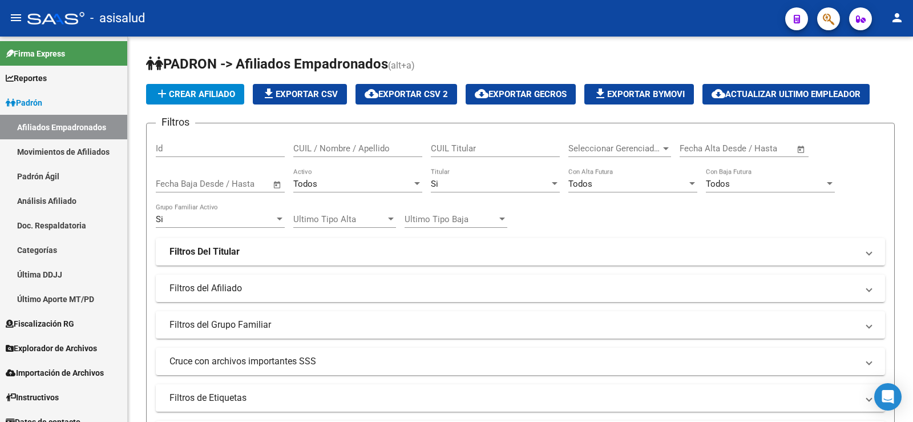
click at [656, 219] on div "Filtros Id CUIL / Nombre / Apellido CUIL Titular Seleccionar Gerenciador Selecc…" at bounding box center [520, 271] width 729 height 279
click at [336, 241] on mat-expansion-panel-header "Filtros Del Titular" at bounding box center [520, 251] width 729 height 27
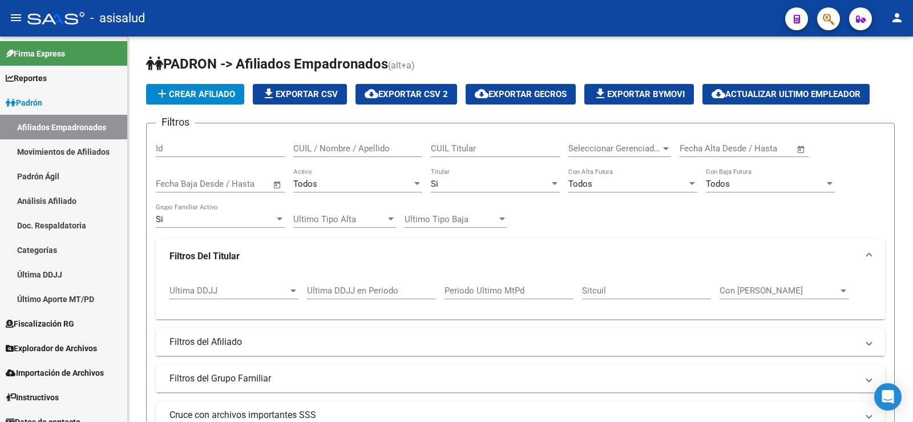
click at [336, 241] on mat-expansion-panel-header "Filtros Del Titular" at bounding box center [520, 256] width 729 height 37
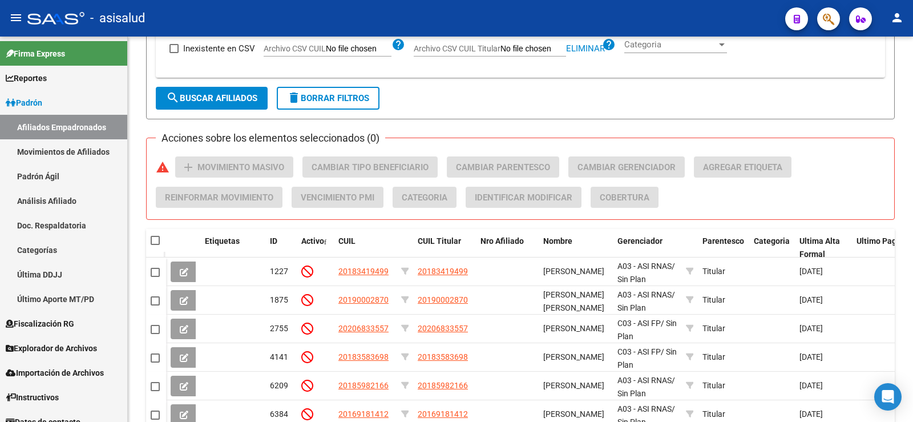
scroll to position [571, 0]
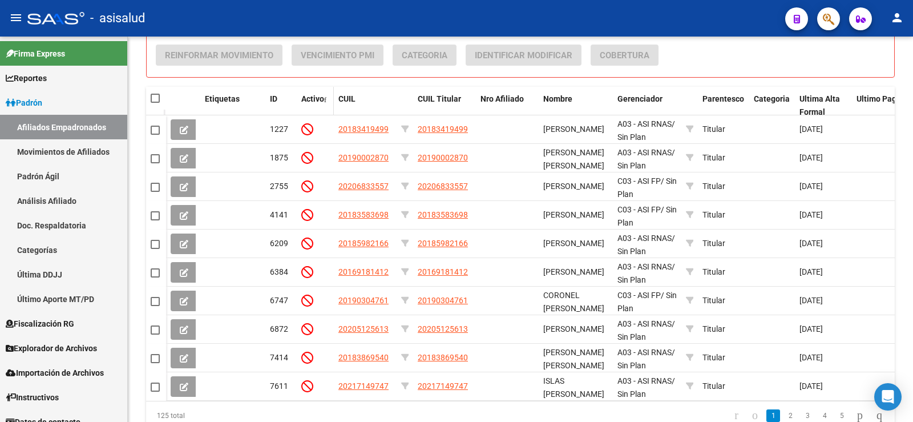
click at [309, 101] on span "Activo" at bounding box center [312, 98] width 23 height 9
click at [279, 102] on div "ID" at bounding box center [281, 98] width 22 height 13
click at [345, 103] on span "CUIL" at bounding box center [346, 98] width 17 height 9
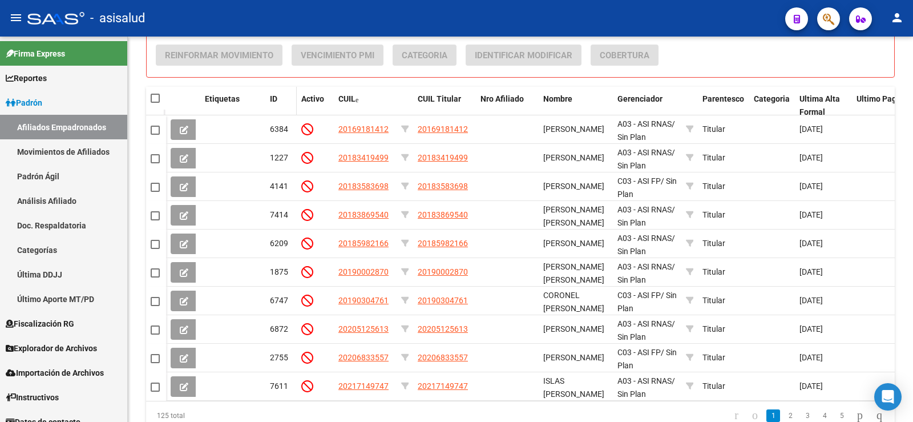
click at [273, 107] on datatable-header-cell "ID" at bounding box center [280, 106] width 31 height 38
click at [274, 99] on span "ID" at bounding box center [273, 98] width 7 height 9
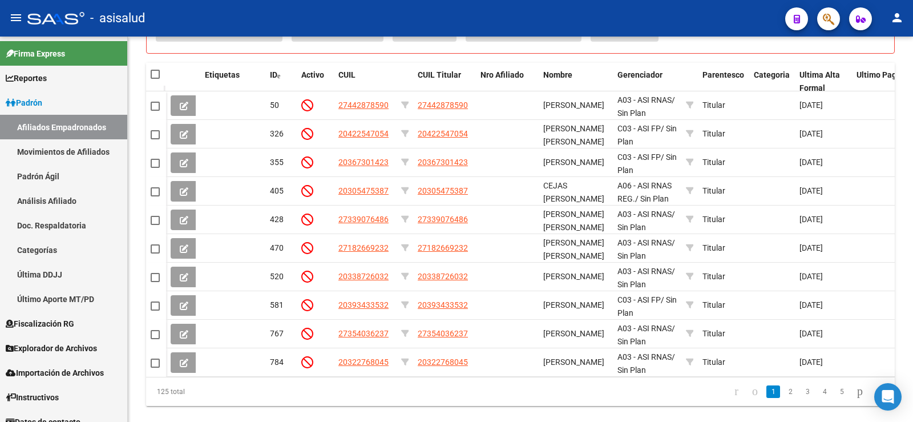
scroll to position [591, 0]
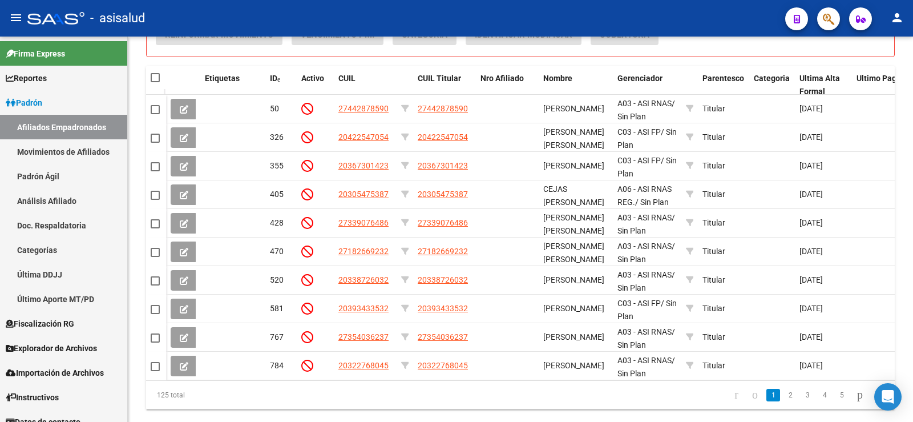
click at [912, 281] on div at bounding box center [911, 338] width 3 height 147
click at [783, 401] on link "2" at bounding box center [790, 395] width 14 height 13
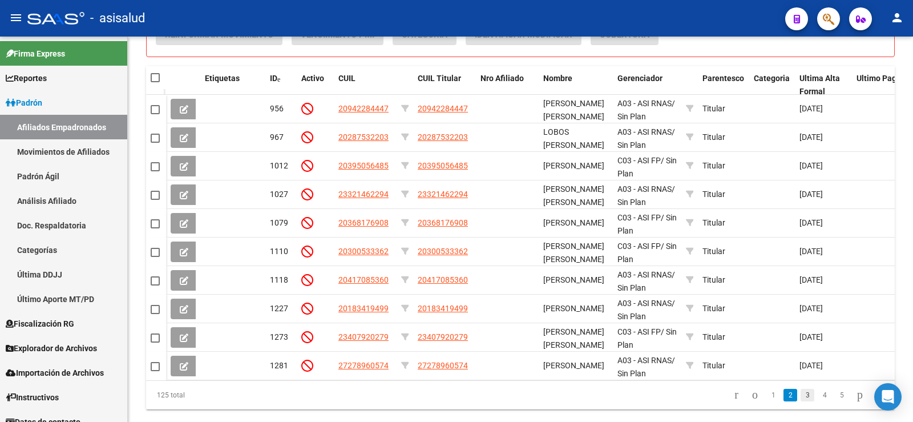
click at [801, 401] on link "3" at bounding box center [808, 395] width 14 height 13
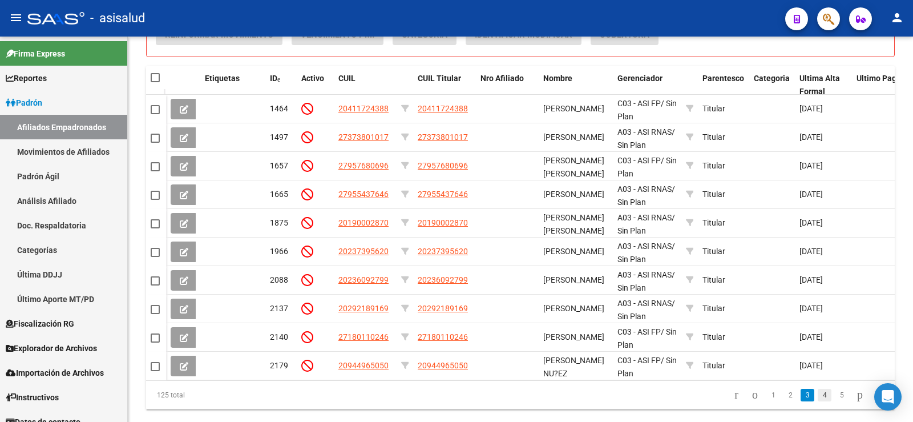
click at [818, 401] on link "4" at bounding box center [825, 395] width 14 height 13
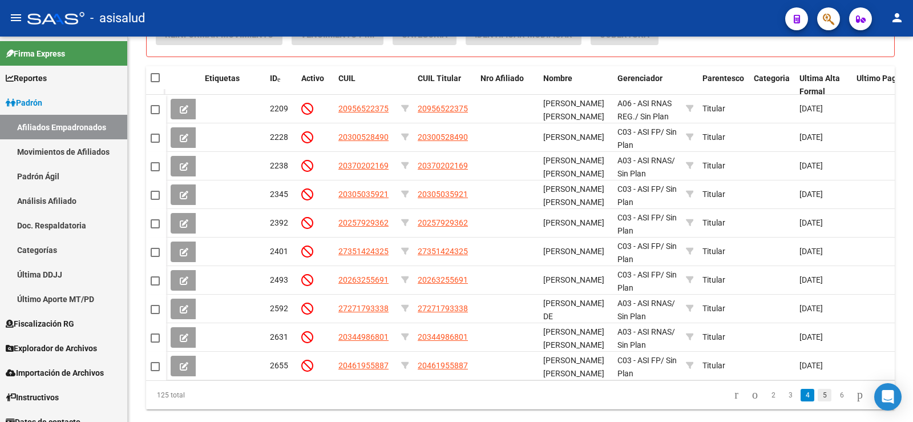
click at [818, 401] on link "5" at bounding box center [825, 395] width 14 height 13
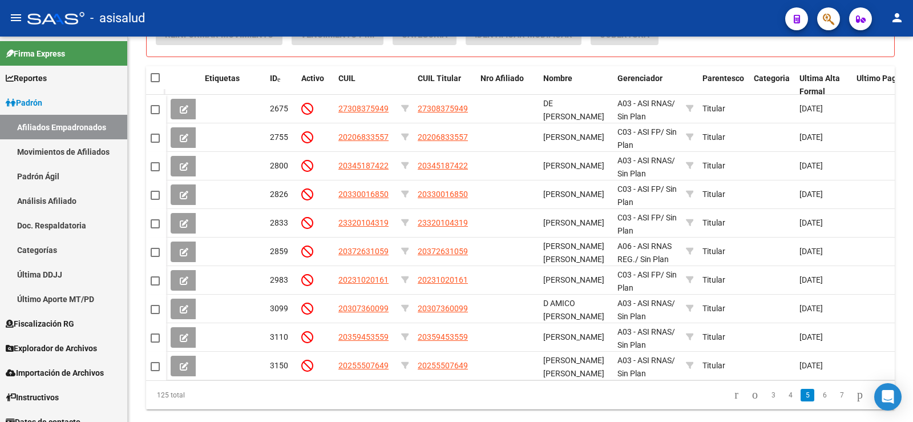
click at [818, 401] on link "6" at bounding box center [825, 395] width 14 height 13
click at [818, 401] on link "7" at bounding box center [825, 395] width 14 height 13
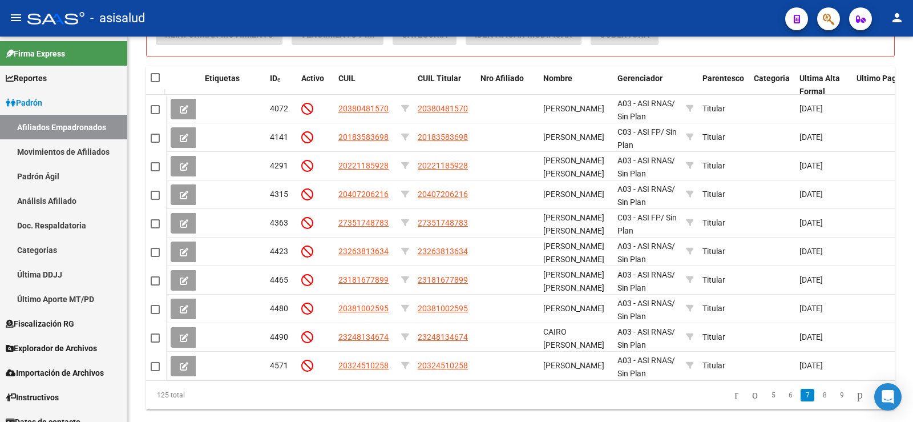
click at [818, 401] on link "8" at bounding box center [825, 395] width 14 height 13
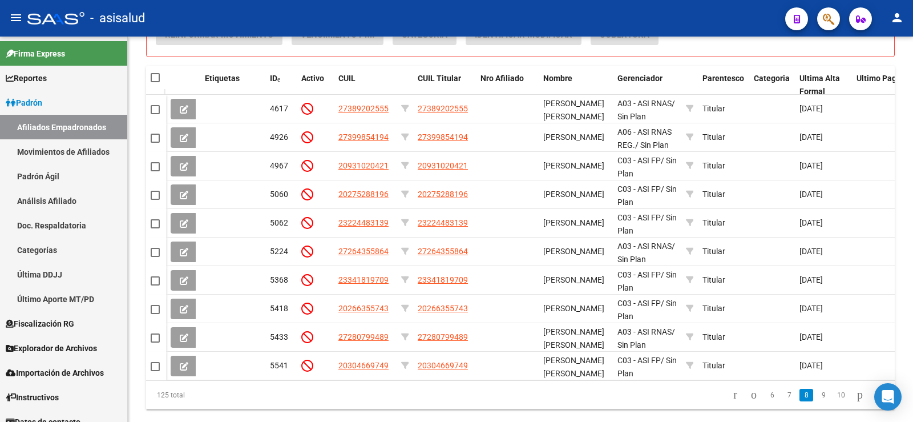
click at [817, 401] on link "9" at bounding box center [824, 395] width 14 height 13
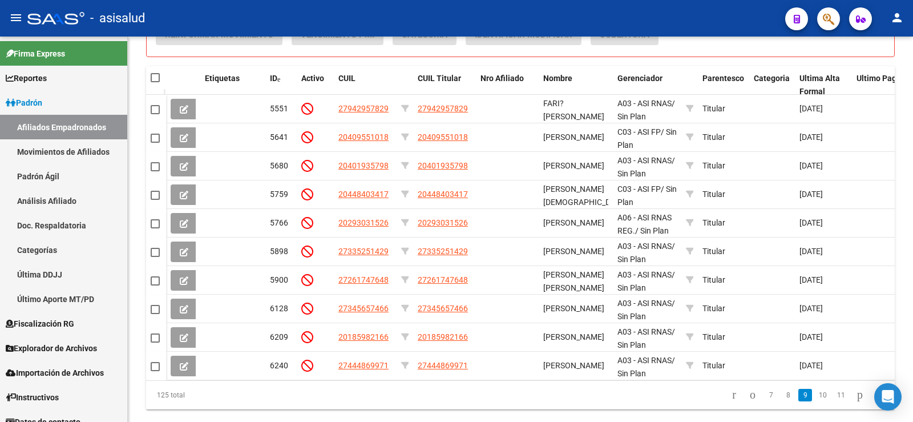
click at [815, 401] on link "10" at bounding box center [822, 395] width 15 height 13
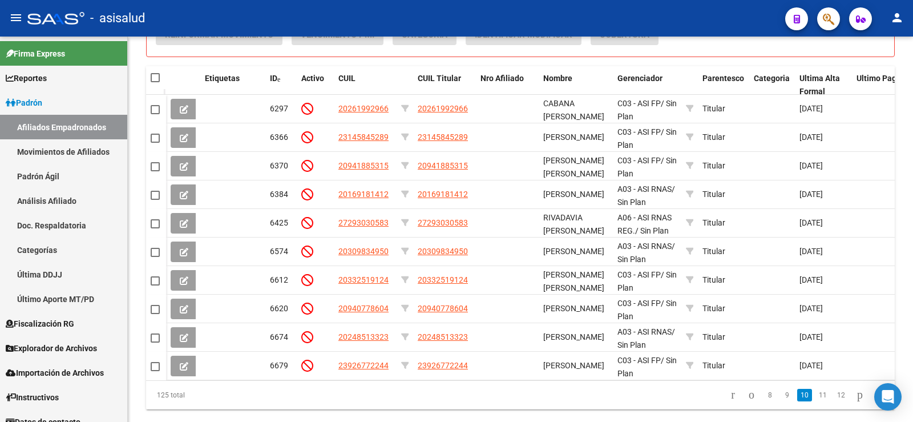
click at [815, 401] on link "11" at bounding box center [822, 395] width 15 height 13
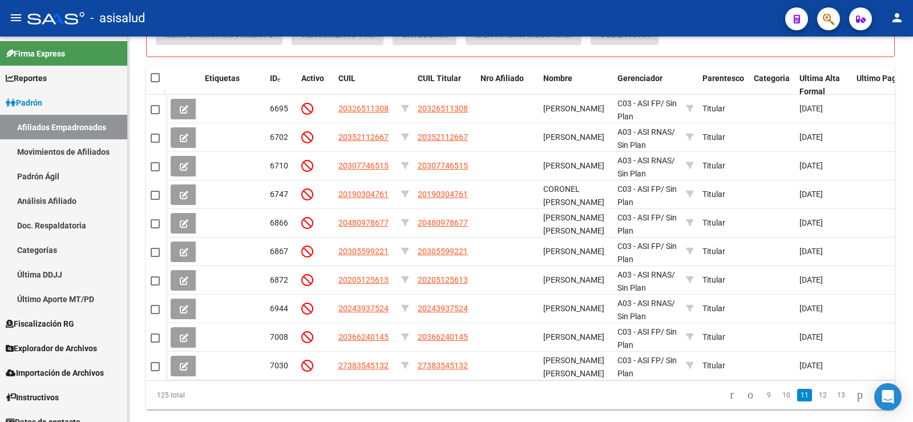
click at [815, 401] on link "12" at bounding box center [822, 395] width 15 height 13
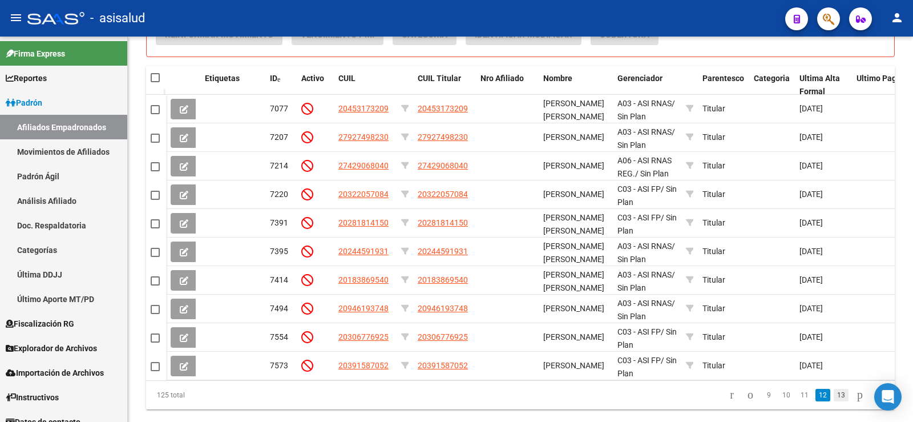
click at [834, 401] on link "13" at bounding box center [841, 395] width 15 height 13
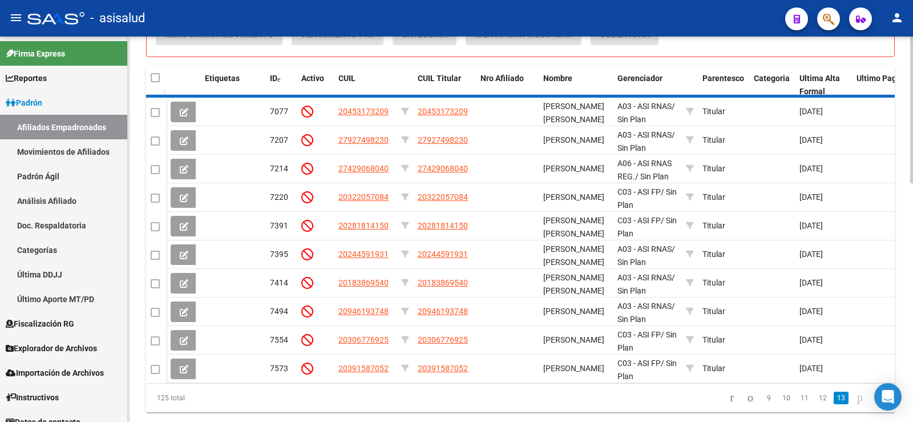
scroll to position [482, 0]
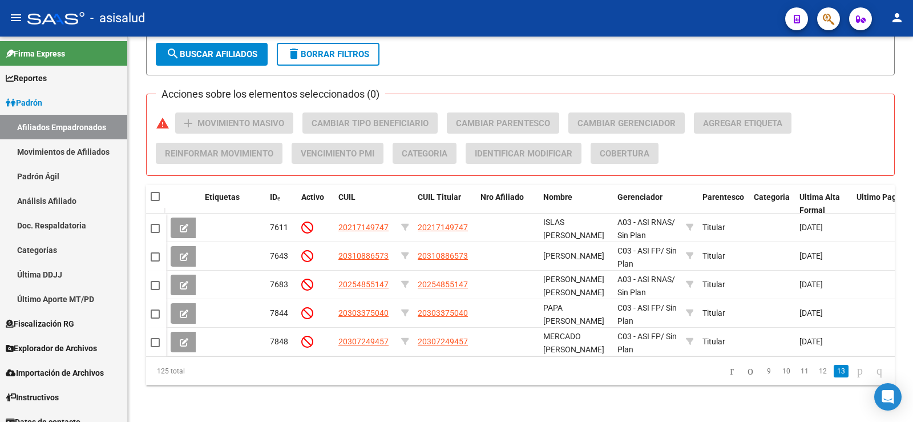
click at [855, 371] on icon "go to next page" at bounding box center [859, 370] width 9 height 14
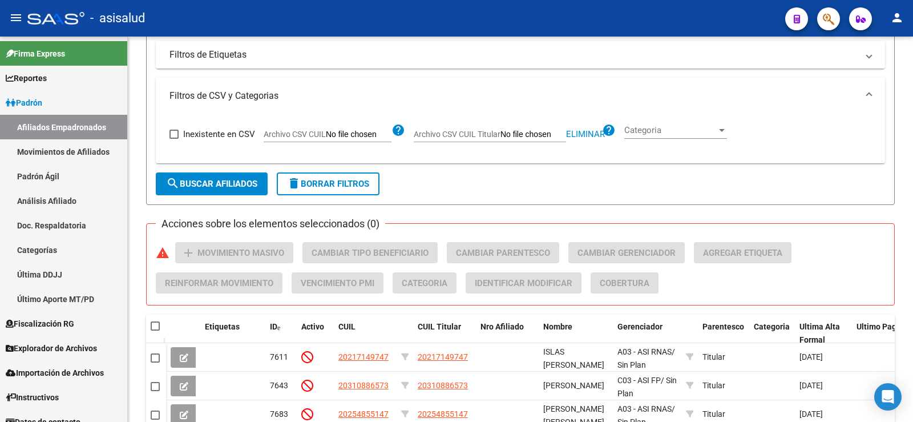
scroll to position [310, 0]
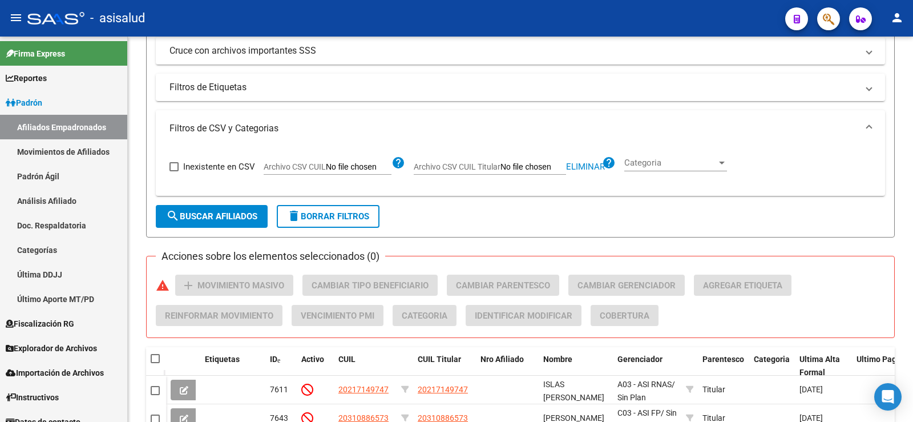
click at [587, 164] on span "Eliminar" at bounding box center [585, 166] width 39 height 10
click at [515, 165] on input "Archivo CSV CUIL Titular" at bounding box center [533, 167] width 66 height 10
type input "C:\fakepath\Para SAAS.csv"
click at [260, 211] on button "search Buscar Afiliados" at bounding box center [212, 216] width 112 height 23
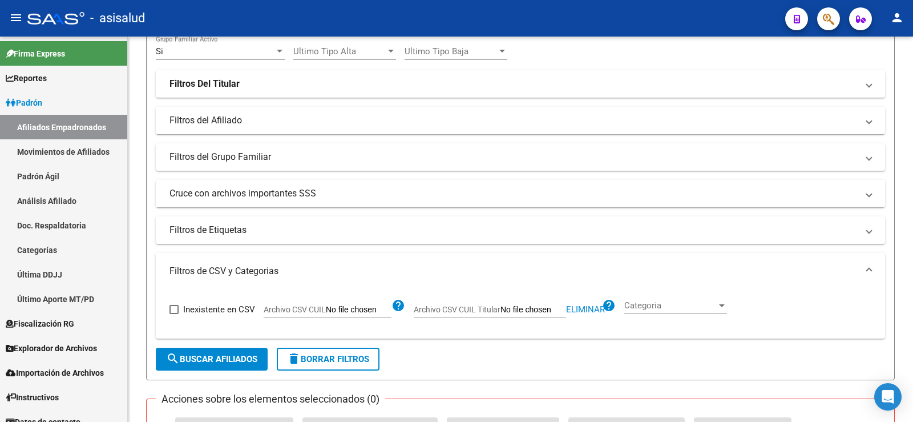
scroll to position [0, 0]
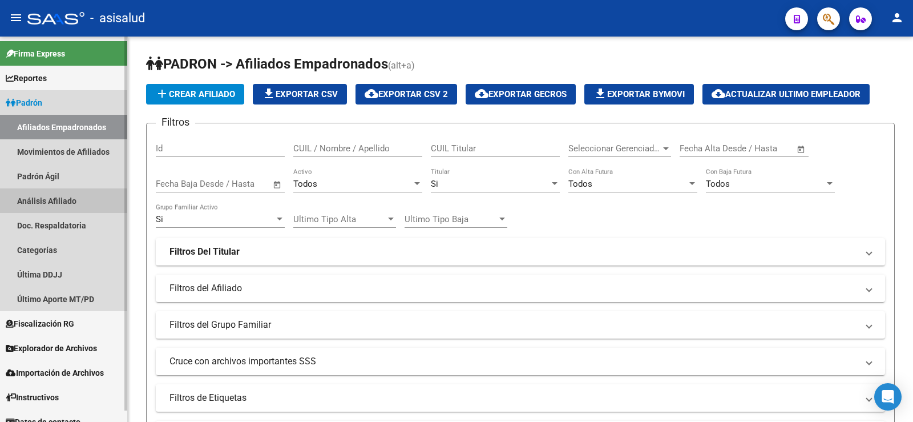
click at [38, 204] on link "Análisis Afiliado" at bounding box center [63, 200] width 127 height 25
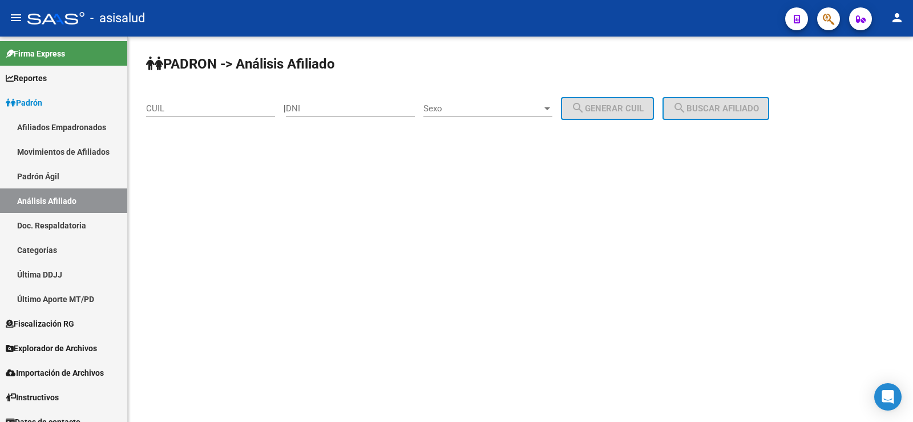
click at [177, 108] on input "CUIL" at bounding box center [210, 108] width 129 height 10
paste input "20-45685764-8"
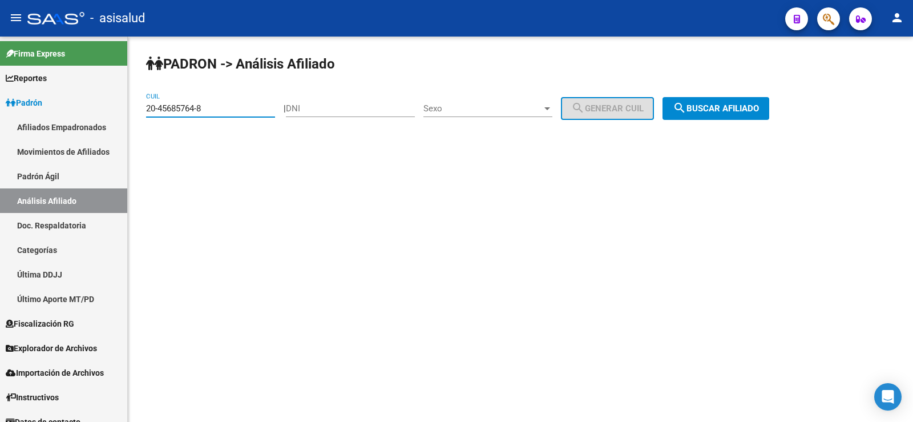
type input "20-45685764-8"
click at [716, 112] on span "search Buscar afiliado" at bounding box center [716, 108] width 86 height 10
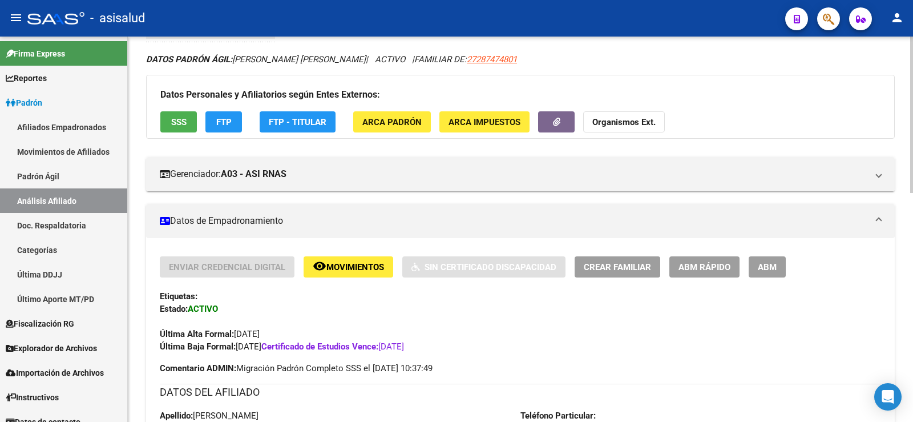
scroll to position [57, 0]
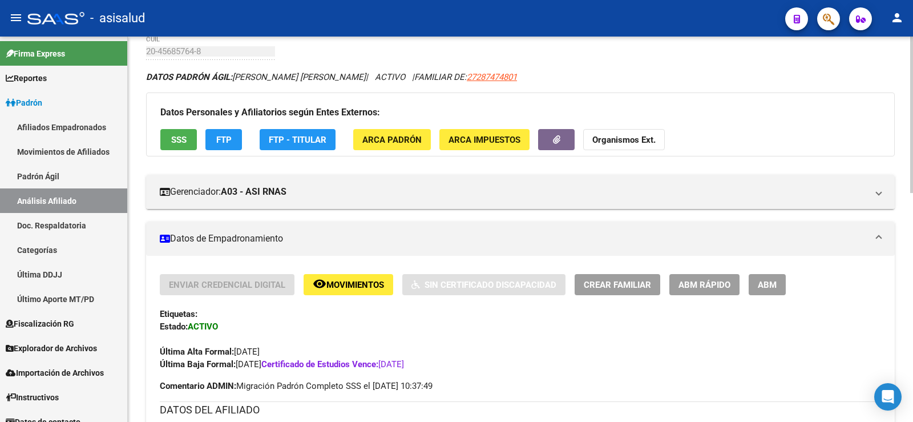
click at [193, 141] on button "SSS" at bounding box center [178, 139] width 37 height 21
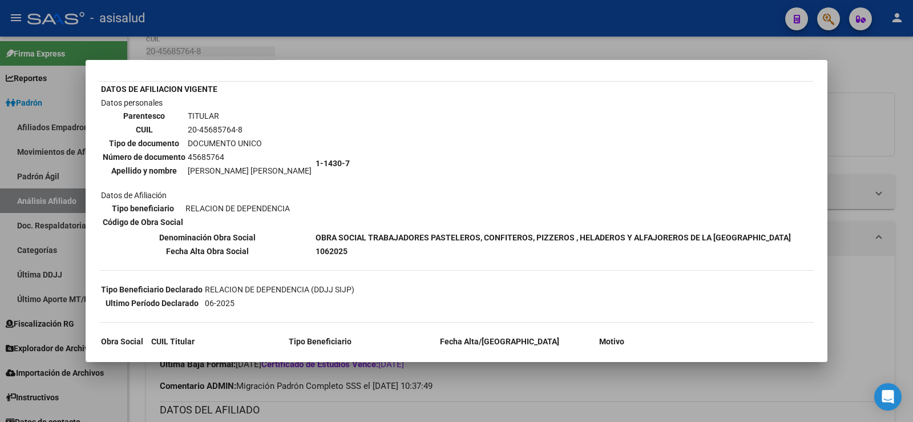
click at [871, 76] on div at bounding box center [456, 211] width 913 height 422
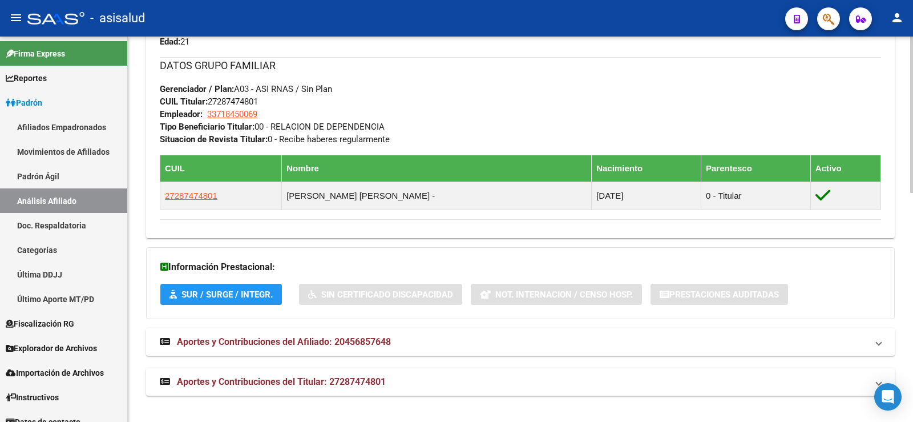
scroll to position [563, 0]
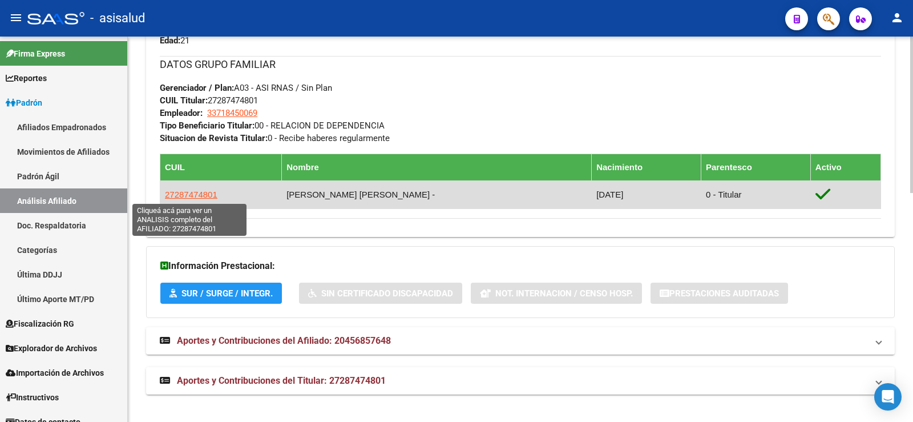
click at [194, 196] on span "27287474801" at bounding box center [191, 194] width 52 height 10
type textarea "27287474801"
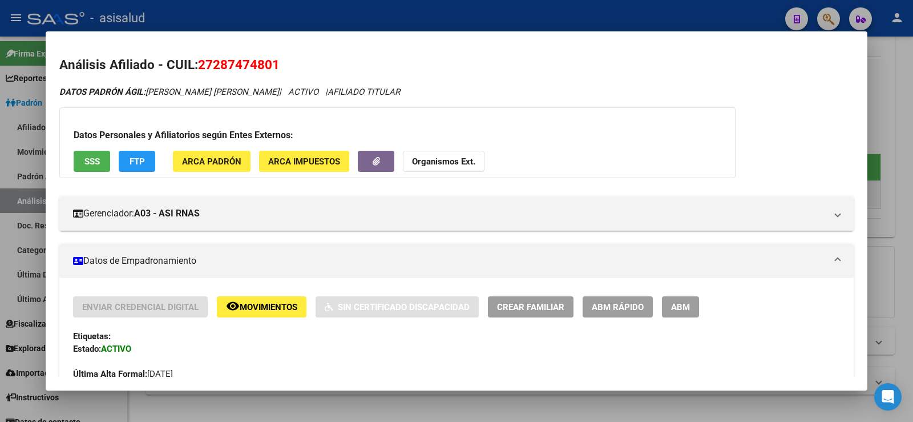
scroll to position [0, 0]
click at [343, 16] on div at bounding box center [456, 211] width 913 height 422
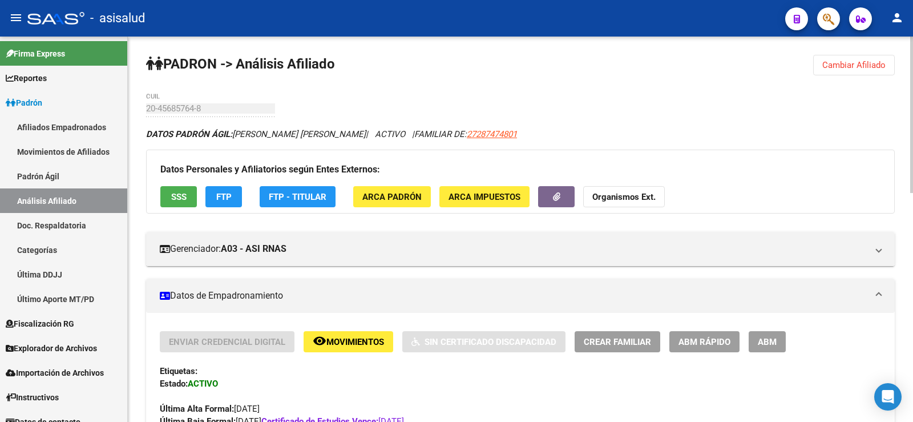
click at [185, 192] on span "SSS" at bounding box center [178, 197] width 15 height 10
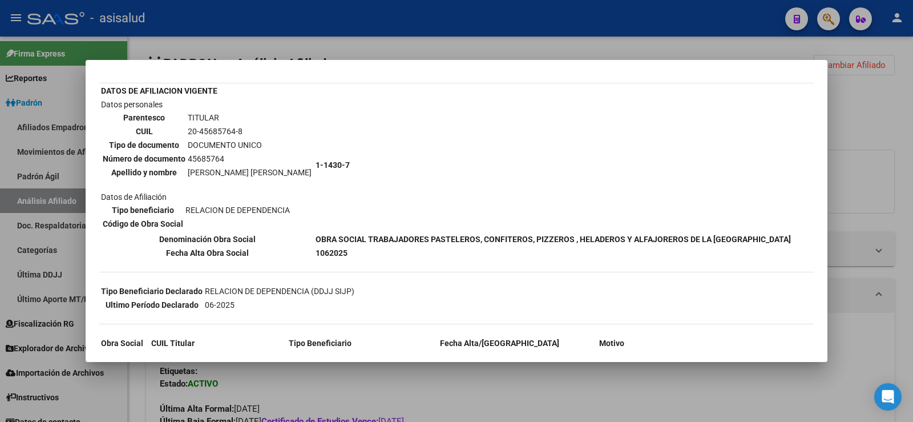
scroll to position [60, 0]
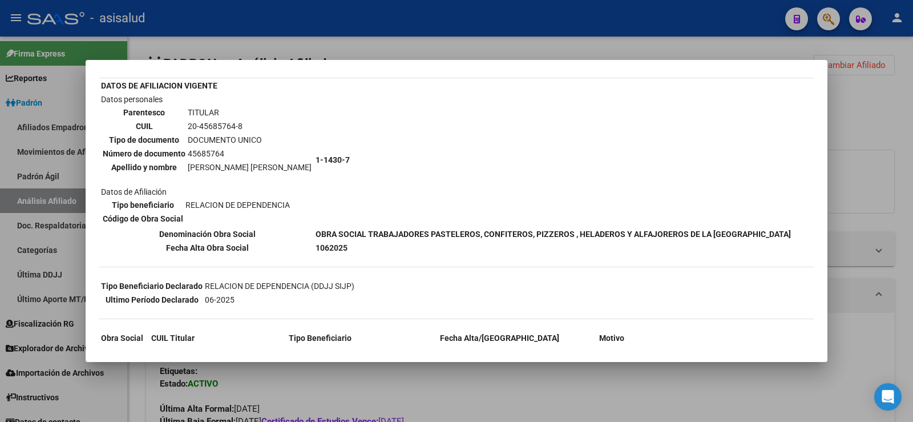
click at [423, 33] on div at bounding box center [456, 211] width 913 height 422
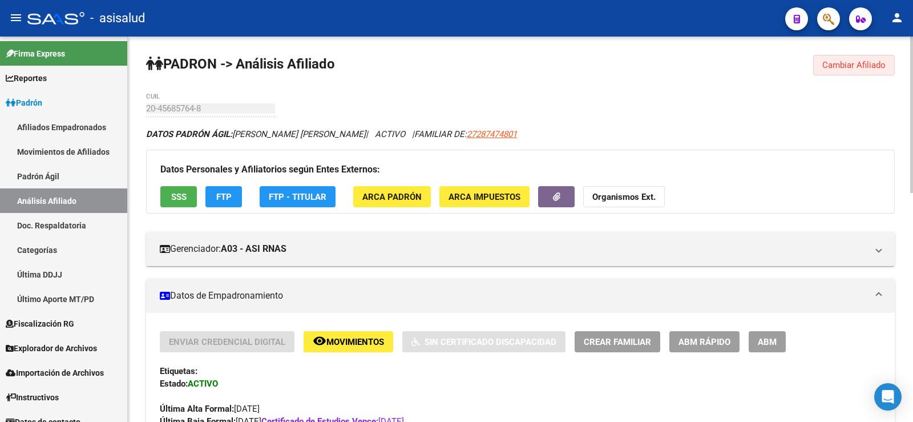
drag, startPoint x: 823, startPoint y: 64, endPoint x: 360, endPoint y: 47, distance: 463.7
click at [824, 64] on span "Cambiar Afiliado" at bounding box center [853, 65] width 63 height 10
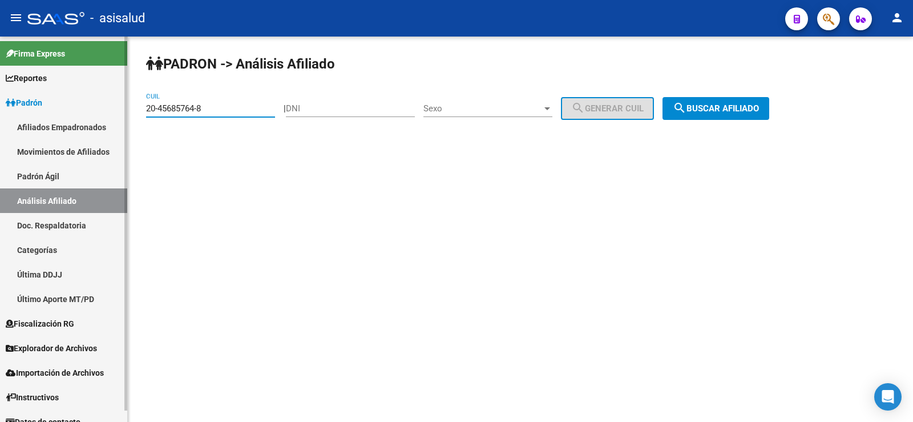
drag, startPoint x: 162, startPoint y: 110, endPoint x: 99, endPoint y: 105, distance: 63.0
click at [99, 105] on mat-sidenav-container "Firma Express Reportes Ingresos Devengados Análisis Histórico Detalles Transfer…" at bounding box center [456, 229] width 913 height 385
paste input "14233231-1"
type input "20-14233231-1"
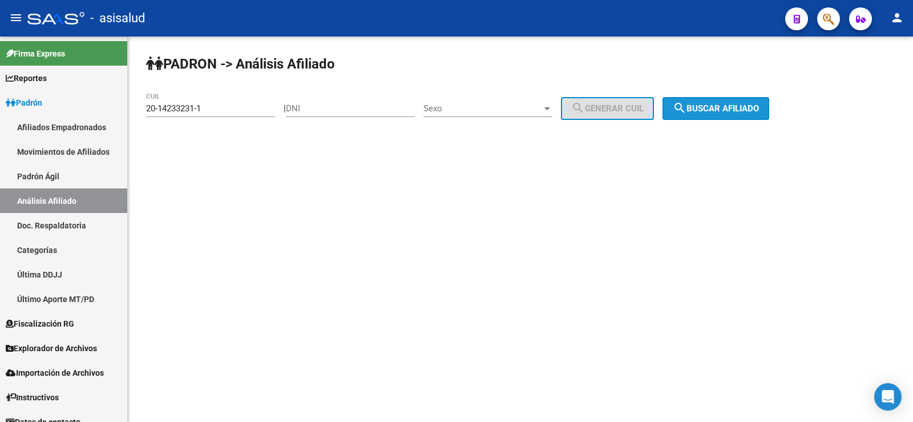
click at [759, 112] on span "search Buscar afiliado" at bounding box center [716, 108] width 86 height 10
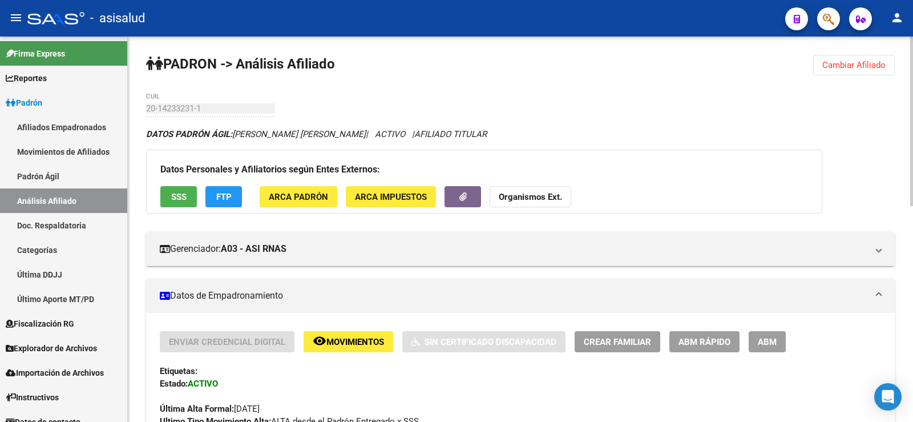
click at [232, 192] on button "FTP" at bounding box center [223, 196] width 37 height 21
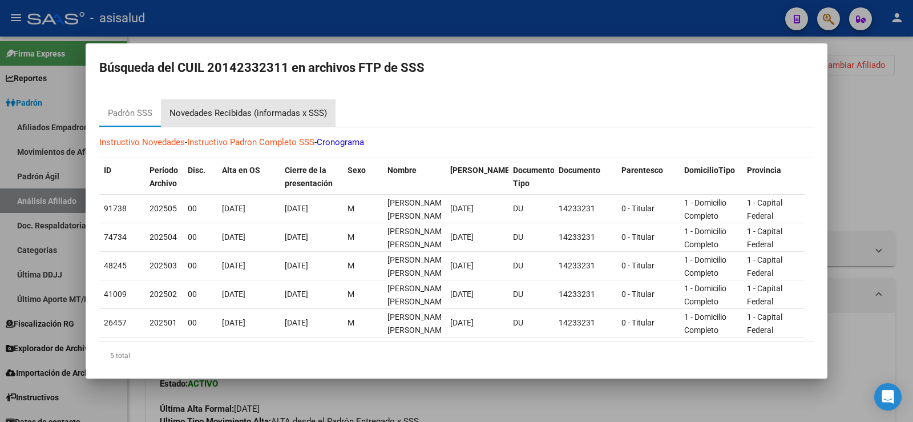
click at [305, 110] on div "Novedades Recibidas (informadas x SSS)" at bounding box center [247, 113] width 157 height 13
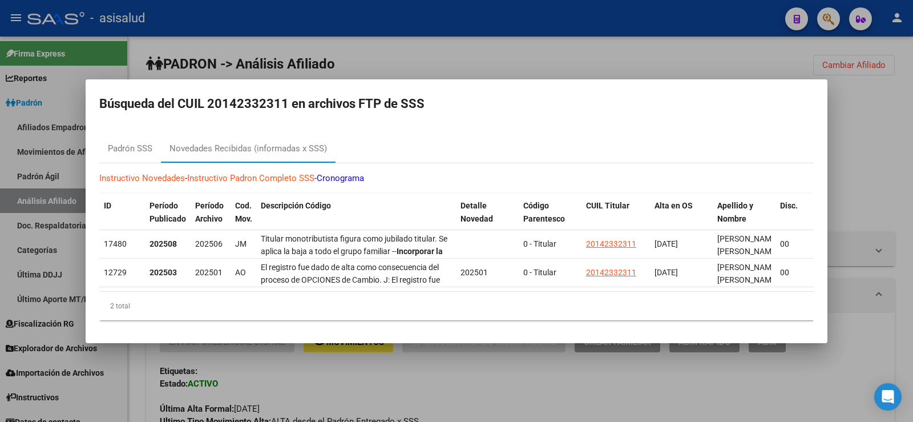
click at [868, 145] on div at bounding box center [456, 211] width 913 height 422
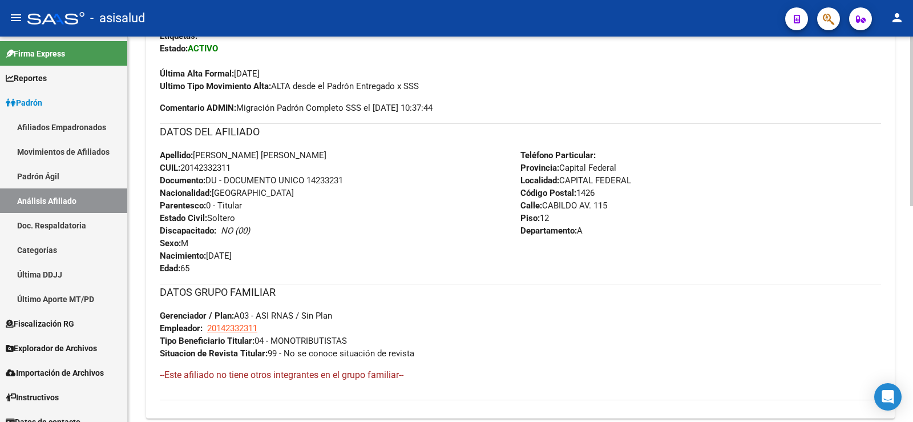
scroll to position [147, 0]
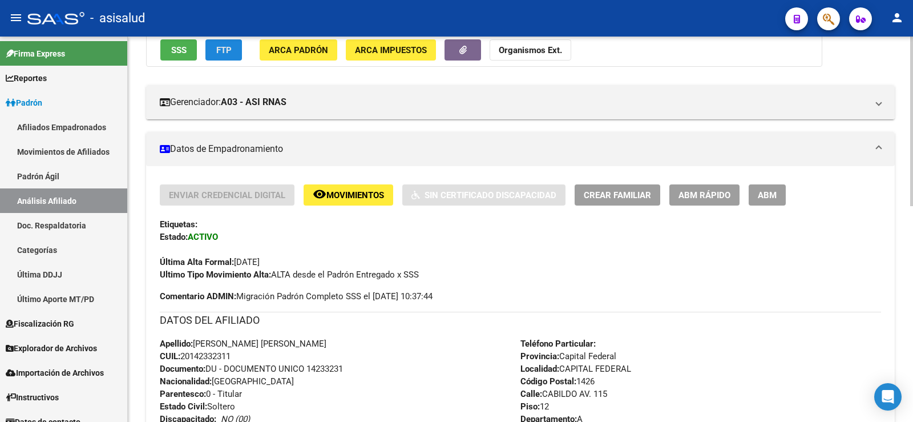
click at [233, 52] on button "FTP" at bounding box center [223, 49] width 37 height 21
click at [199, 52] on div "Datos Personales y Afiliatorios según Entes Externos: SSS FTP ARCA Padrón ARCA …" at bounding box center [484, 35] width 676 height 64
click at [190, 53] on button "SSS" at bounding box center [178, 49] width 37 height 21
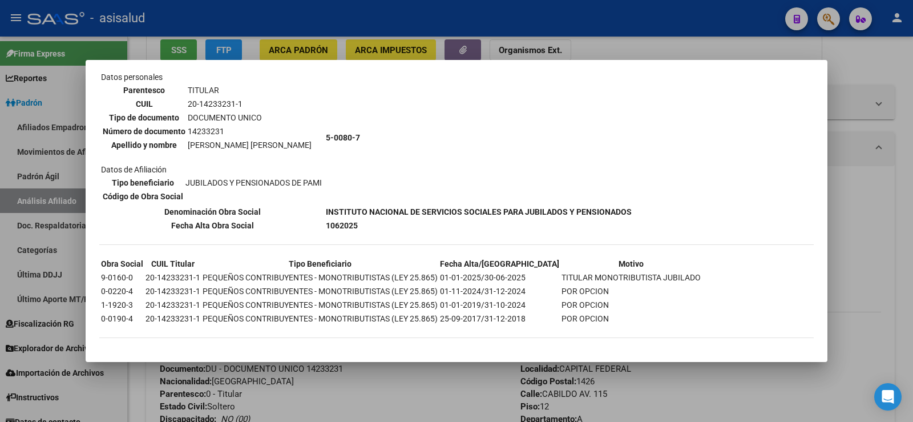
scroll to position [84, 0]
click at [442, 394] on div at bounding box center [456, 211] width 913 height 422
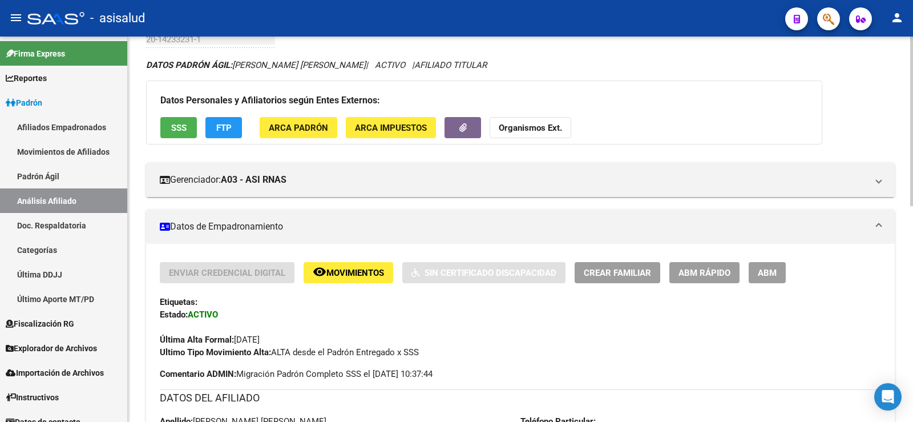
scroll to position [0, 0]
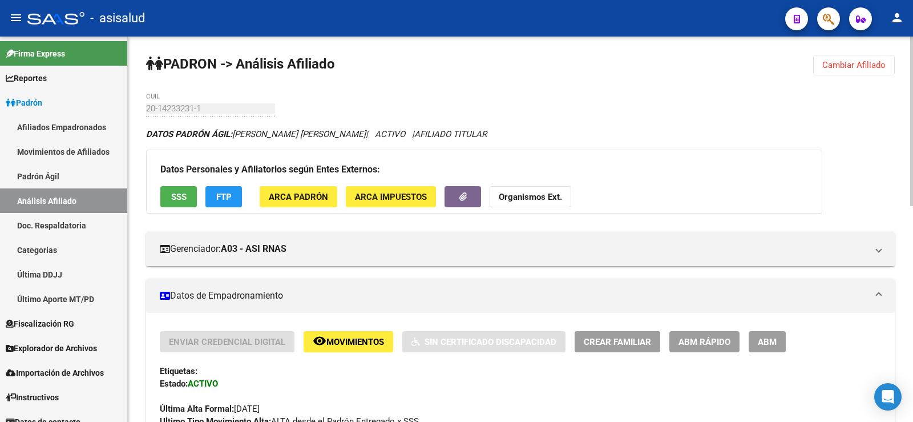
click at [705, 338] on span "ABM Rápido" at bounding box center [704, 342] width 52 height 10
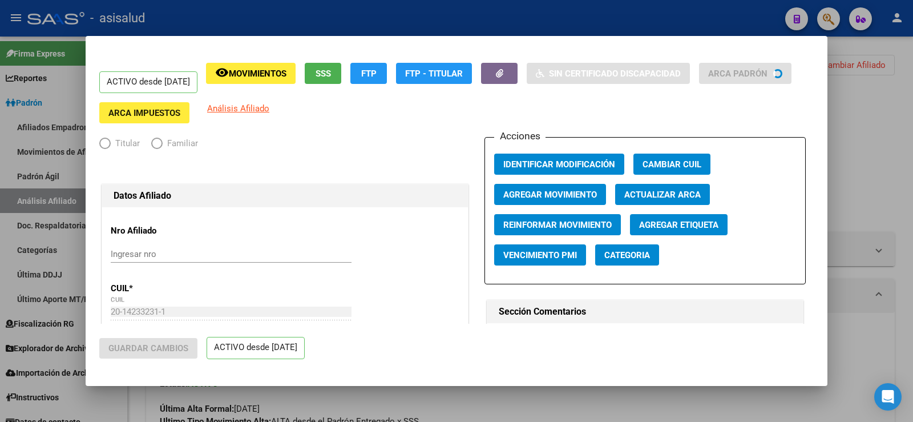
radio input "true"
type input "20-14233231-1"
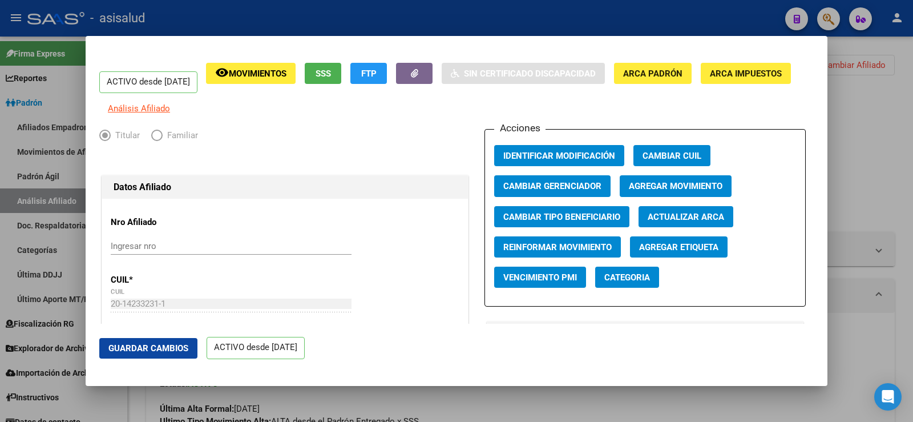
click at [661, 189] on span "Agregar Movimiento" at bounding box center [676, 186] width 94 height 10
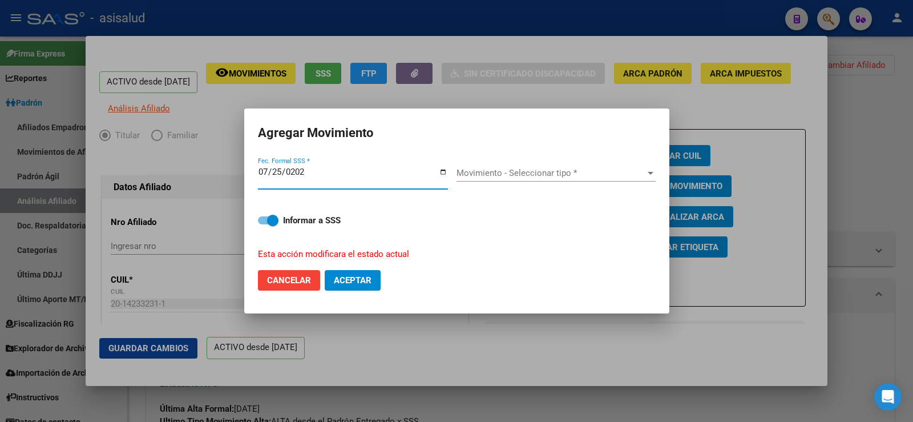
type input "[DATE]"
click at [591, 166] on div "Movimiento - Seleccionar tipo * Movimiento - Seleccionar tipo *" at bounding box center [555, 172] width 199 height 17
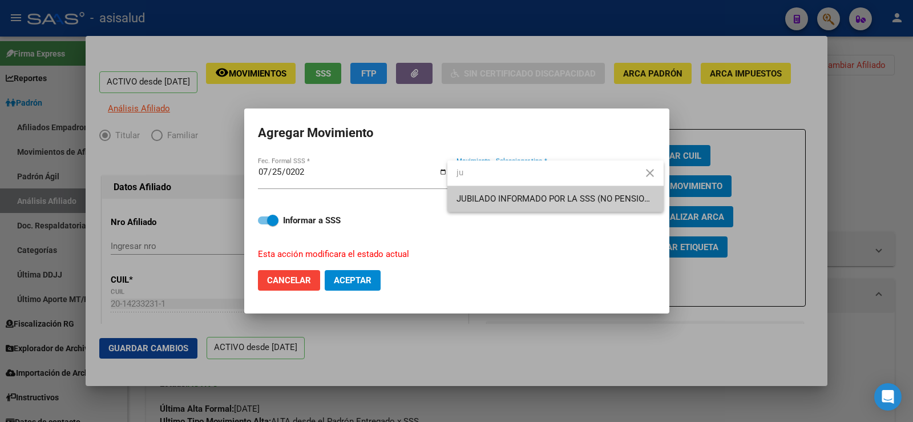
type input "ju"
click at [464, 195] on span "JUBILADO INFORMADO POR LA SSS (NO PENSIONADO)" at bounding box center [563, 198] width 214 height 10
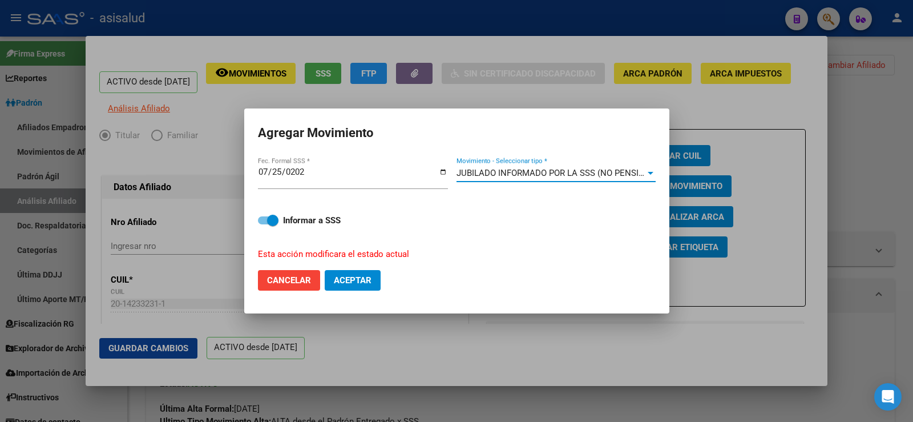
click at [374, 277] on button "Aceptar" at bounding box center [353, 280] width 56 height 21
checkbox input "false"
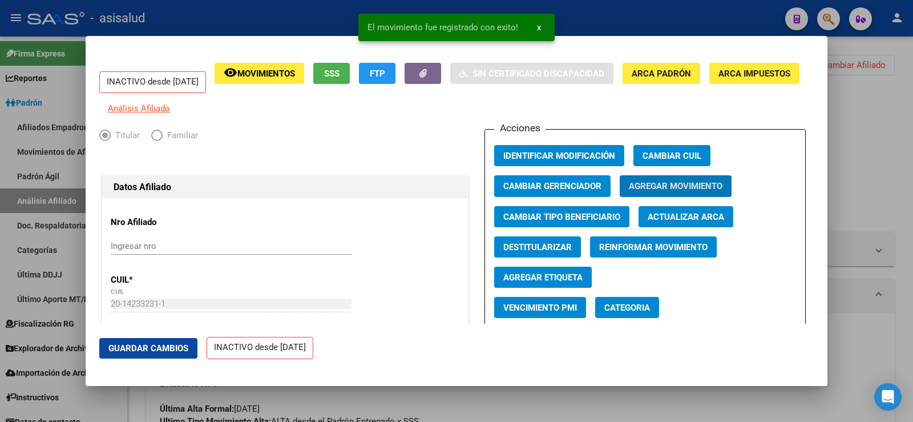
click at [158, 346] on span "Guardar Cambios" at bounding box center [148, 348] width 80 height 10
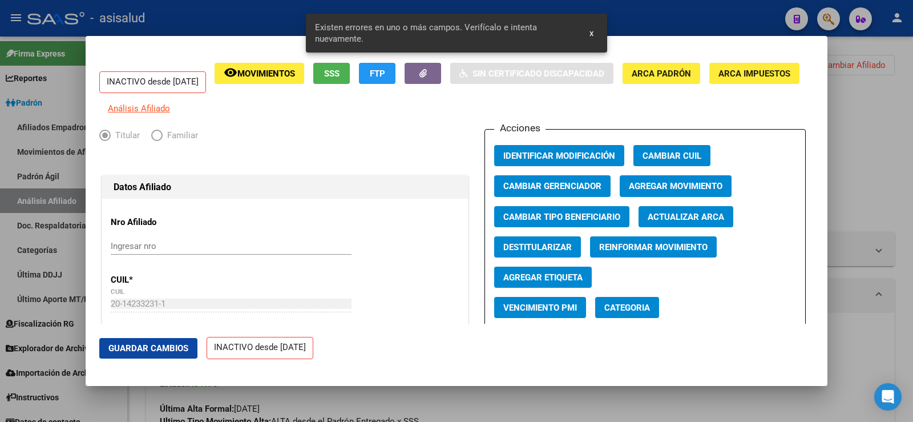
click at [698, 222] on span "Actualizar ARCA" at bounding box center [686, 217] width 76 height 10
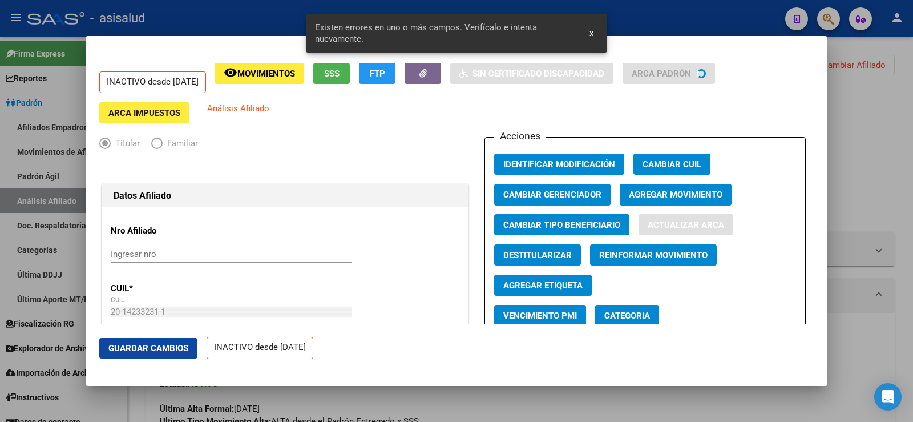
type input "[PERSON_NAME]"
type input "ITUZAINGO"
type input "1714"
type input "[GEOGRAPHIC_DATA][PERSON_NAME]"
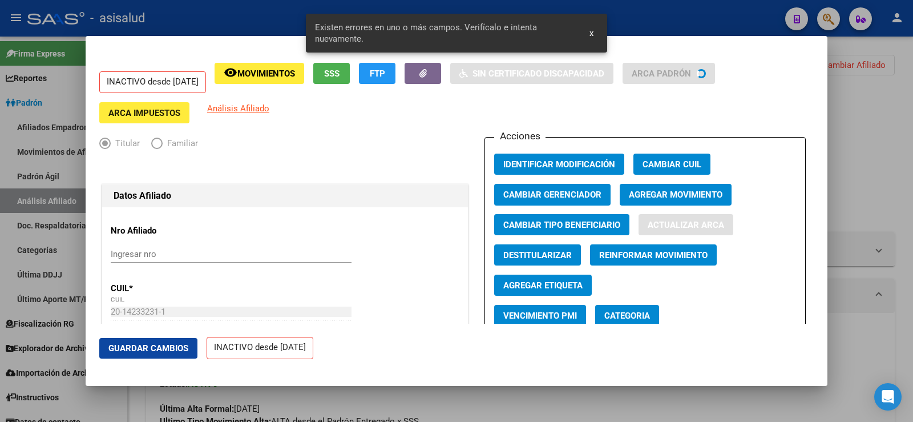
type input "594"
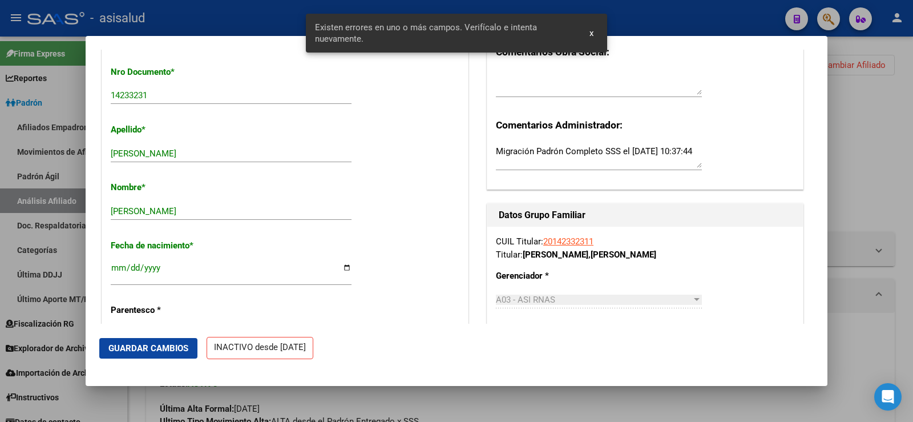
scroll to position [456, 0]
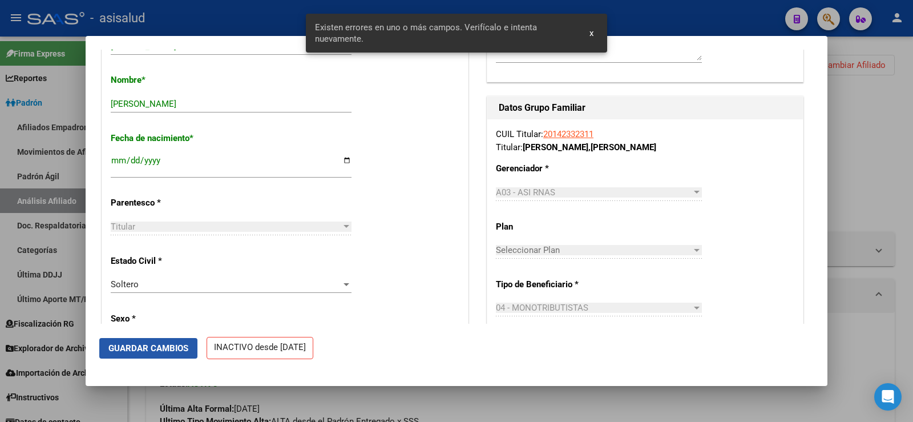
click at [159, 346] on span "Guardar Cambios" at bounding box center [148, 348] width 80 height 10
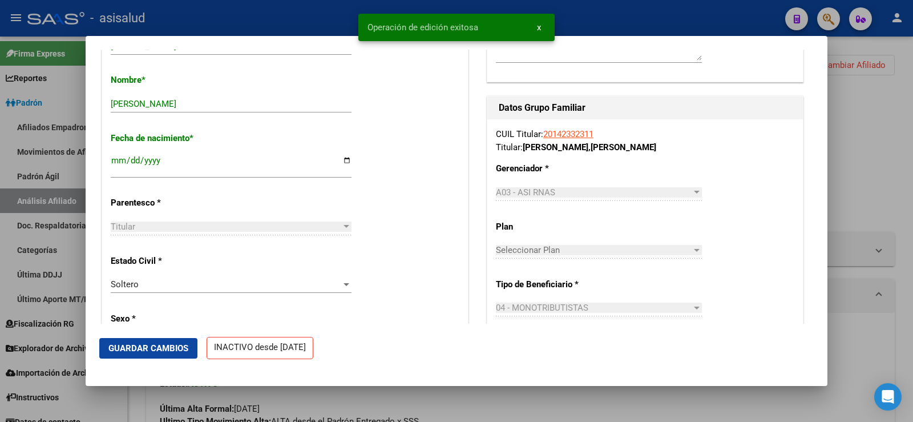
click at [855, 135] on div at bounding box center [456, 211] width 913 height 422
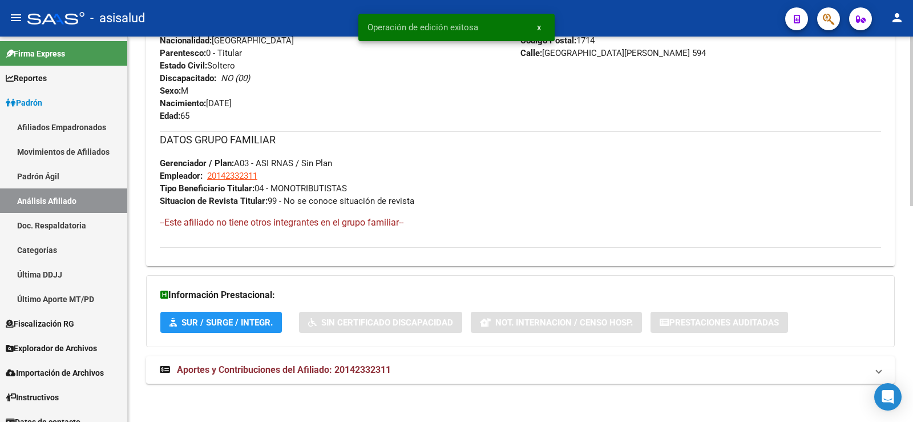
scroll to position [489, 0]
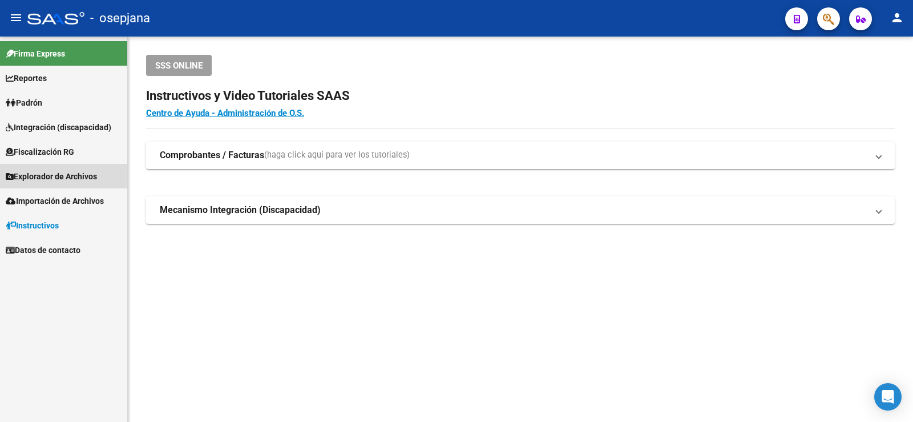
click at [56, 177] on span "Explorador de Archivos" at bounding box center [51, 176] width 91 height 13
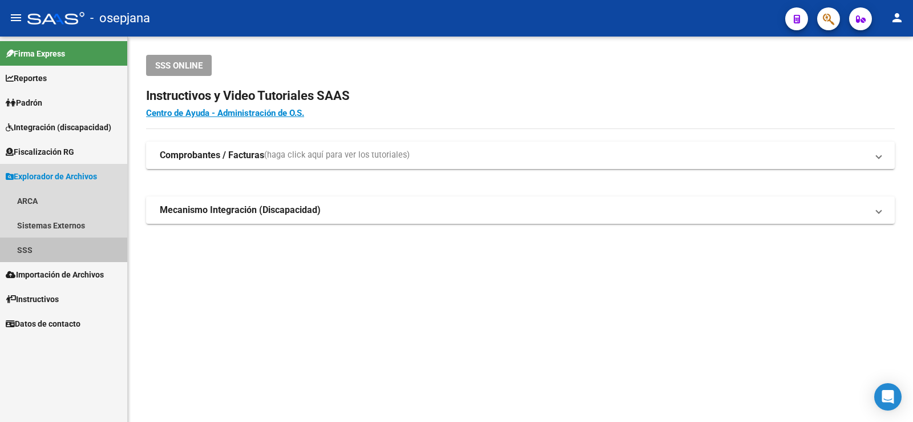
click at [31, 248] on link "SSS" at bounding box center [63, 249] width 127 height 25
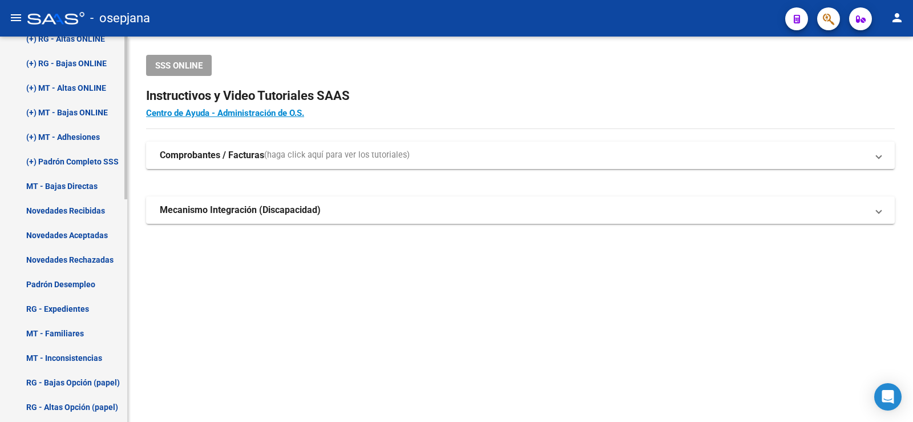
scroll to position [285, 0]
click at [69, 262] on link "Novedades Rechazadas" at bounding box center [63, 258] width 127 height 25
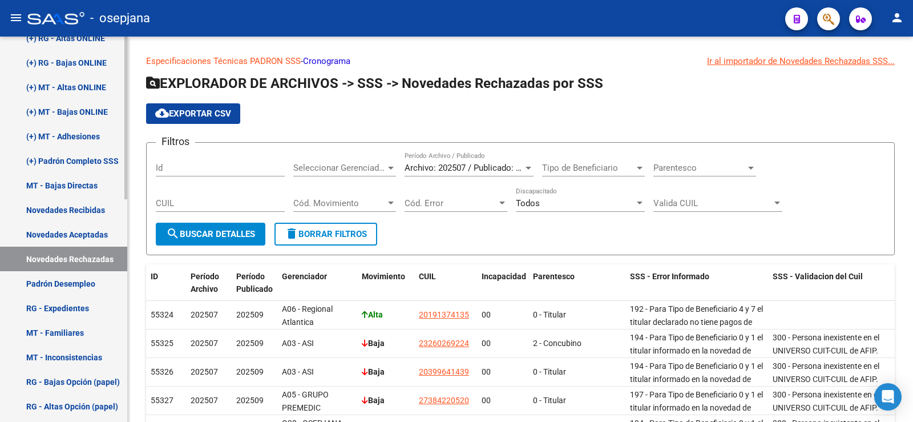
click at [74, 237] on link "Novedades Aceptadas" at bounding box center [63, 234] width 127 height 25
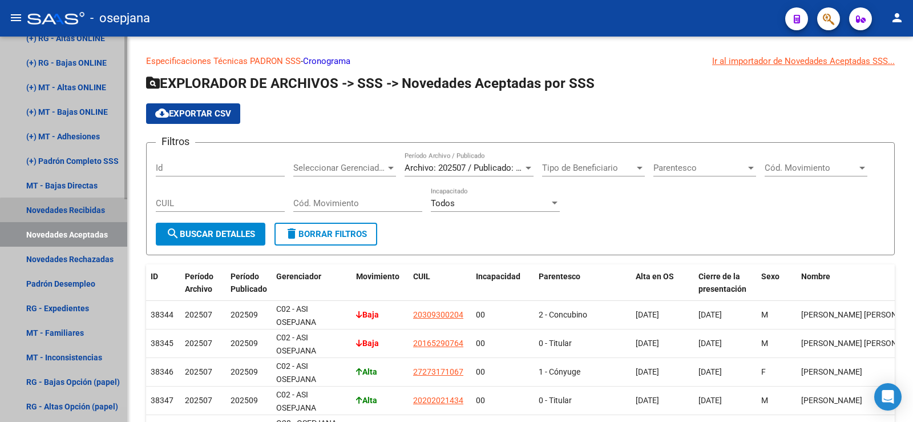
click at [70, 211] on link "Novedades Recibidas" at bounding box center [63, 209] width 127 height 25
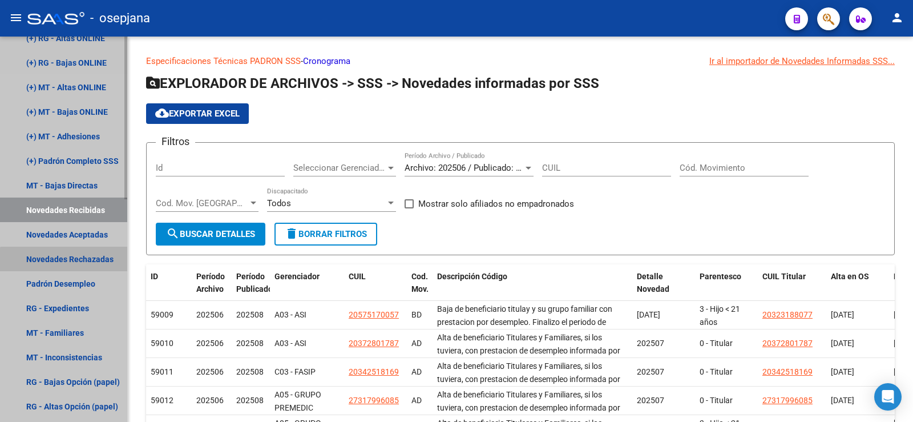
click at [69, 263] on link "Novedades Rechazadas" at bounding box center [63, 258] width 127 height 25
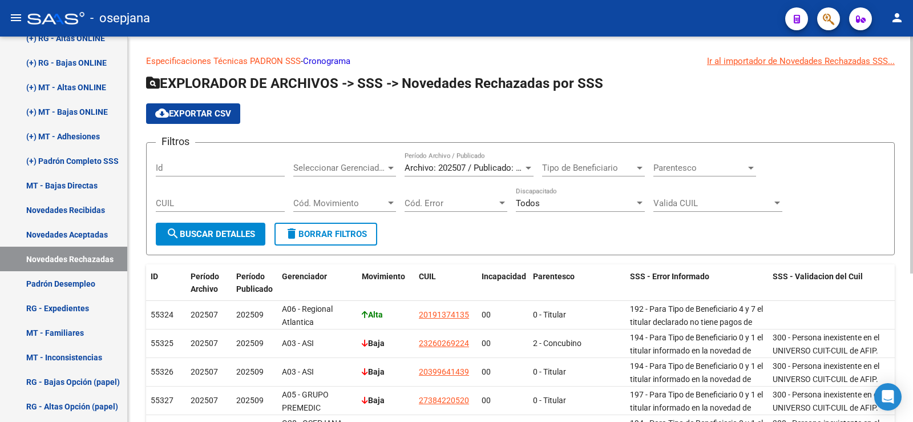
click at [217, 114] on span "cloud_download Exportar CSV" at bounding box center [193, 113] width 76 height 10
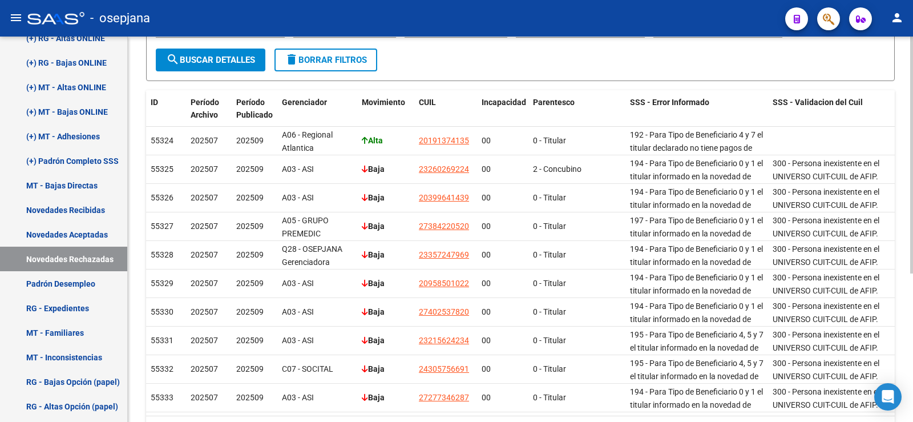
scroll to position [228, 0]
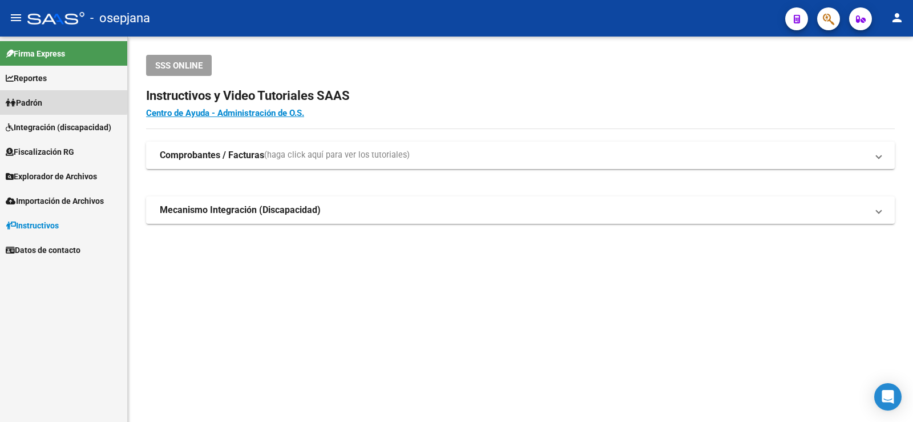
click at [48, 100] on link "Padrón" at bounding box center [63, 102] width 127 height 25
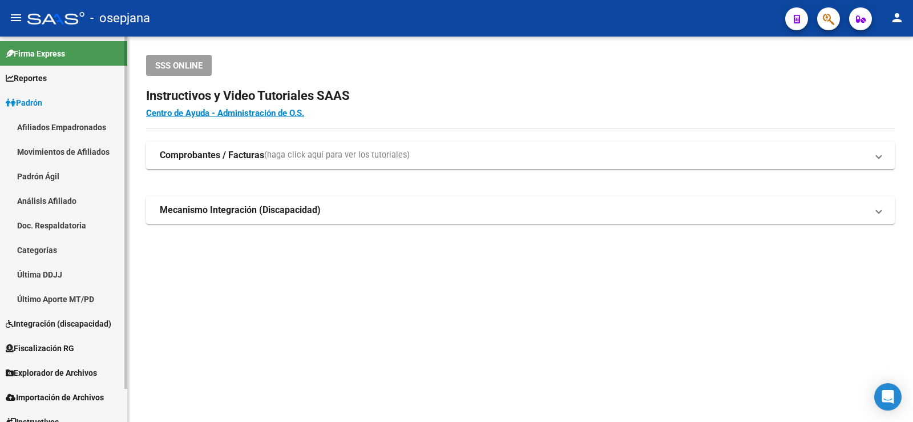
click at [65, 208] on link "Análisis Afiliado" at bounding box center [63, 200] width 127 height 25
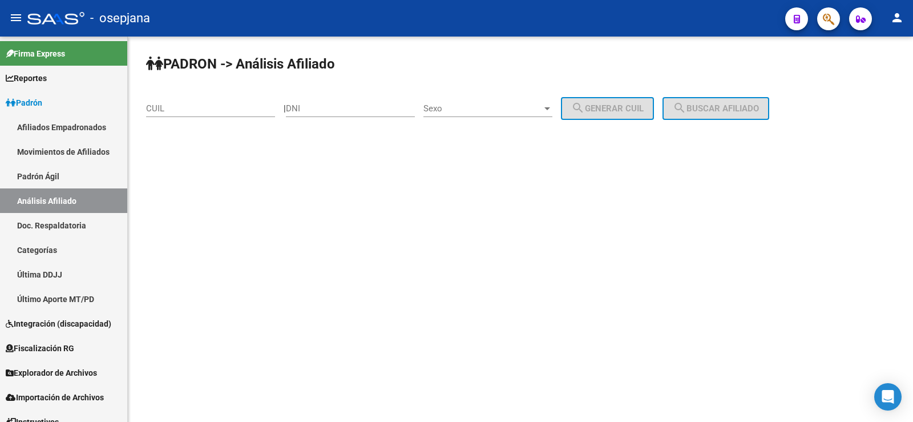
click at [266, 105] on input "CUIL" at bounding box center [210, 108] width 129 height 10
paste input "20-96311294-8"
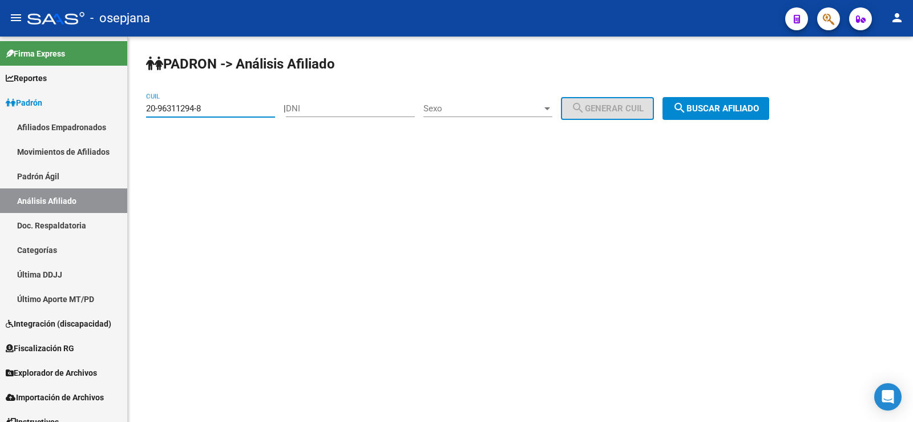
type input "20-96311294-8"
drag, startPoint x: 717, startPoint y: 111, endPoint x: 699, endPoint y: 116, distance: 19.0
click at [717, 112] on span "search Buscar afiliado" at bounding box center [716, 108] width 86 height 10
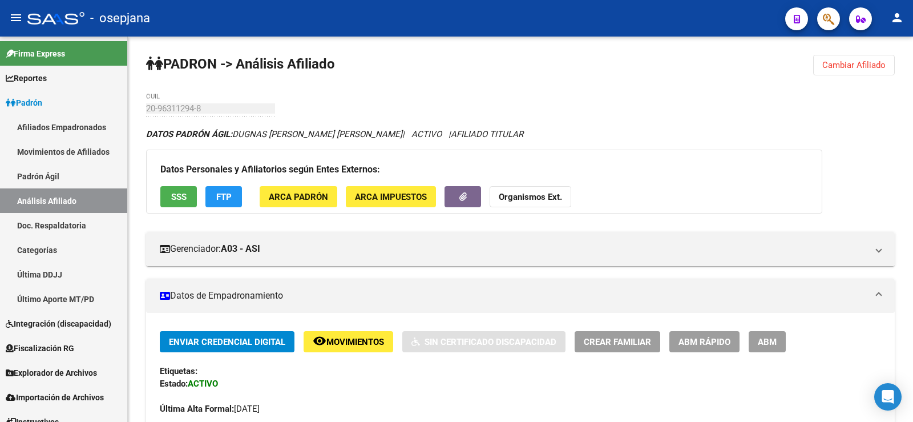
scroll to position [114, 0]
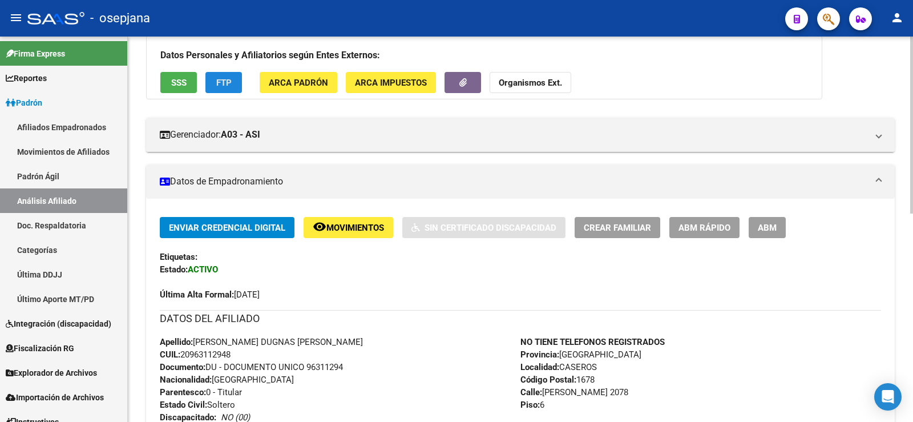
click at [230, 83] on span "FTP" at bounding box center [223, 83] width 15 height 10
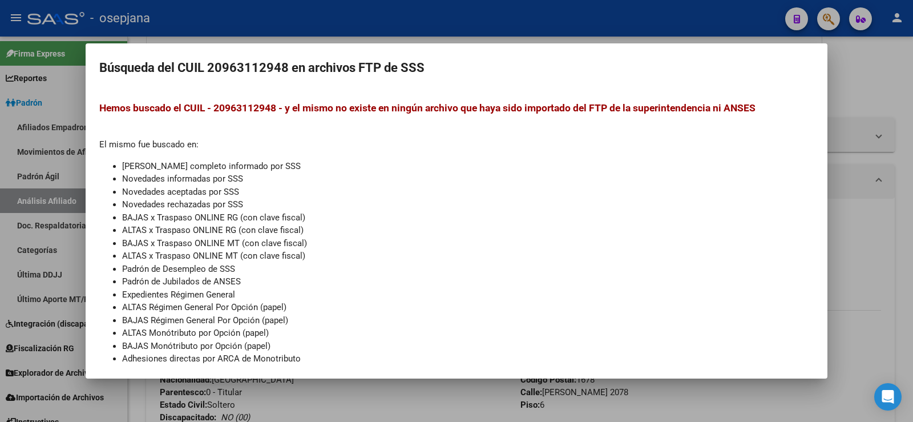
click at [843, 91] on div at bounding box center [456, 211] width 913 height 422
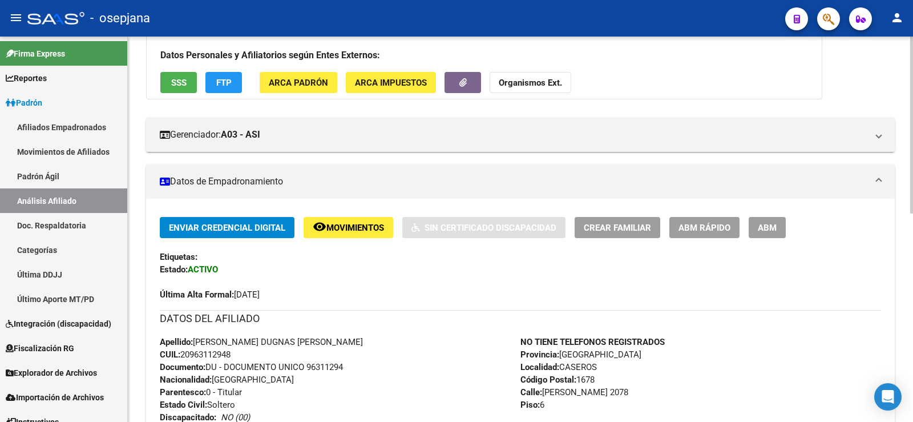
click at [191, 82] on button "SSS" at bounding box center [178, 82] width 37 height 21
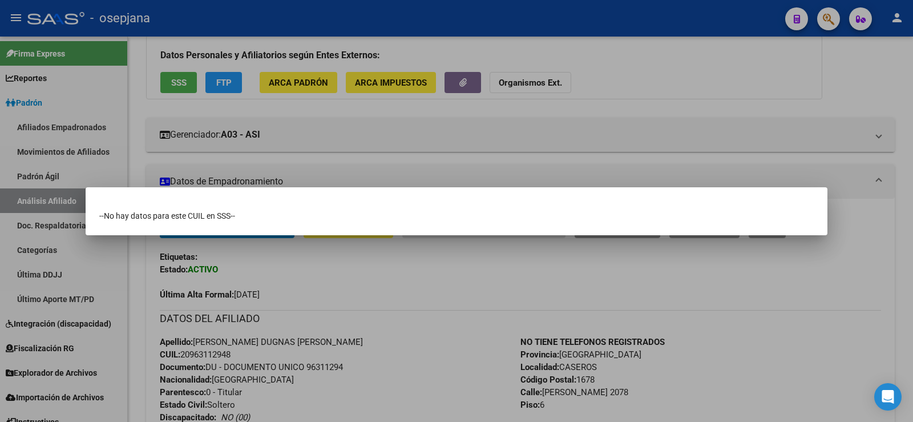
click at [385, 282] on div at bounding box center [456, 211] width 913 height 422
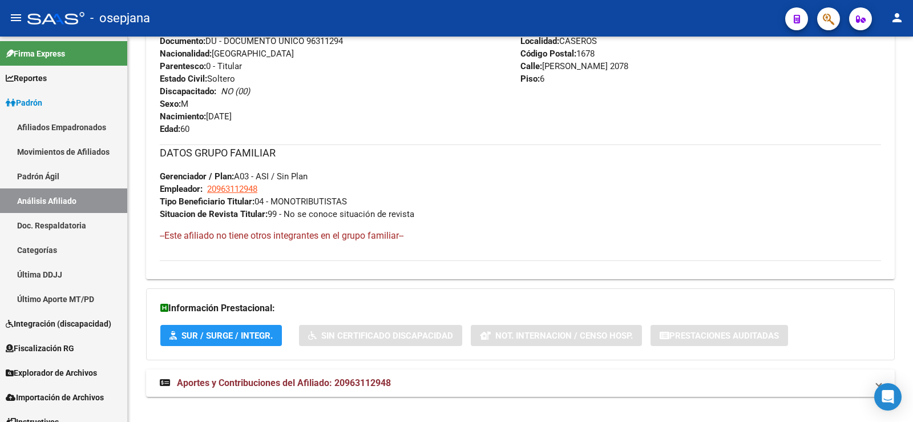
scroll to position [455, 0]
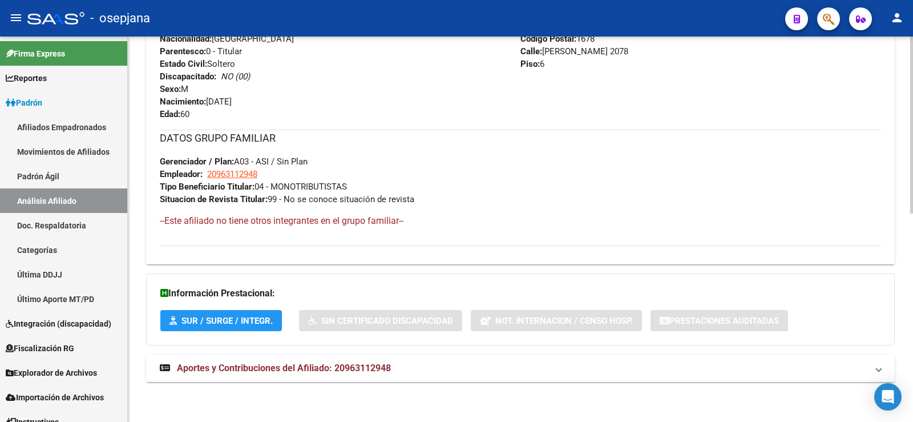
click at [345, 363] on span "Aportes y Contribuciones del Afiliado: 20963112948" at bounding box center [284, 367] width 214 height 11
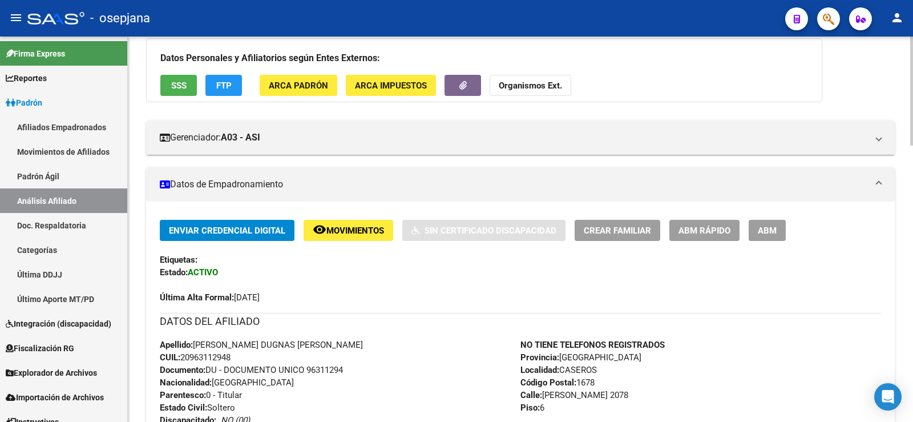
scroll to position [0, 0]
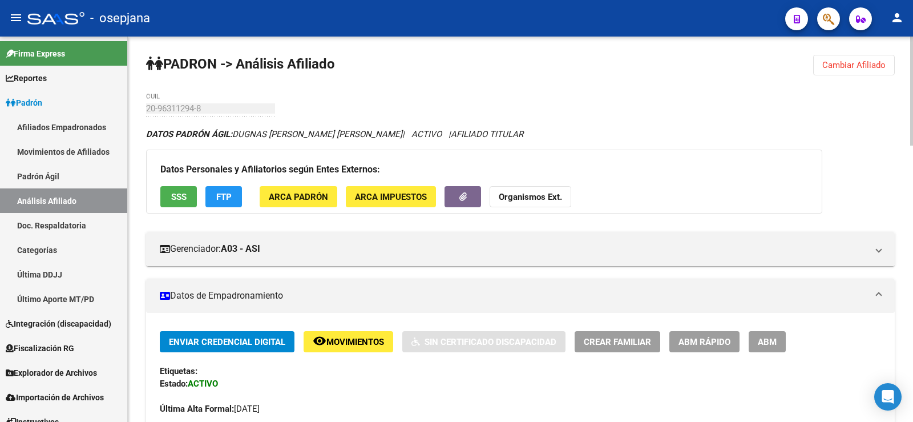
click at [358, 337] on span "Movimientos" at bounding box center [355, 342] width 58 height 10
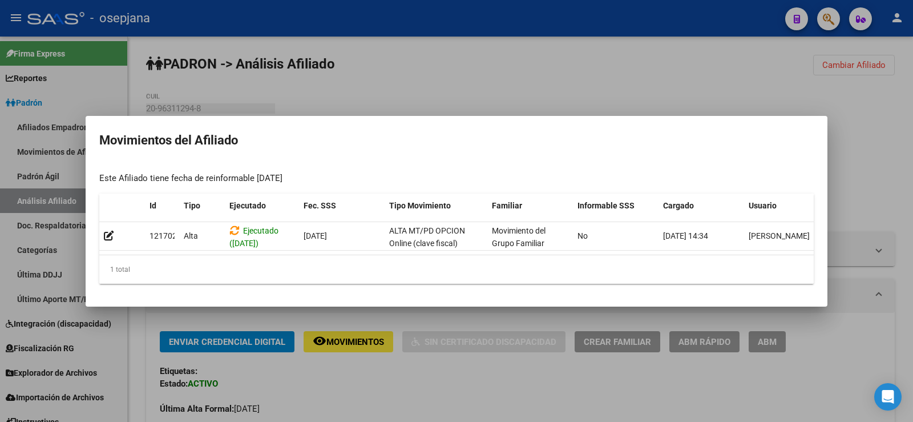
click at [424, 383] on div at bounding box center [456, 211] width 913 height 422
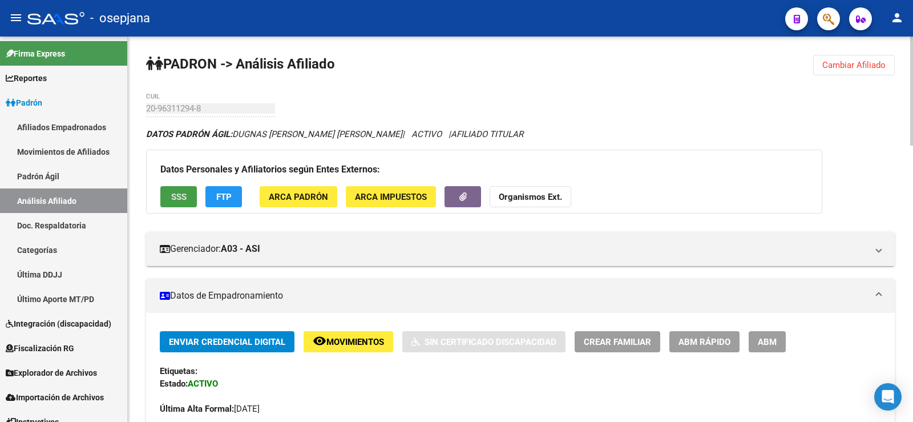
click at [172, 193] on span "SSS" at bounding box center [178, 197] width 15 height 10
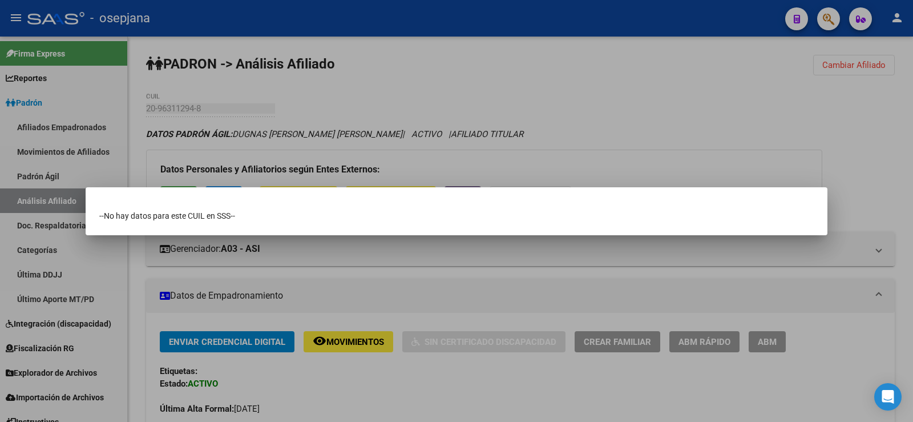
click at [391, 75] on div at bounding box center [456, 211] width 913 height 422
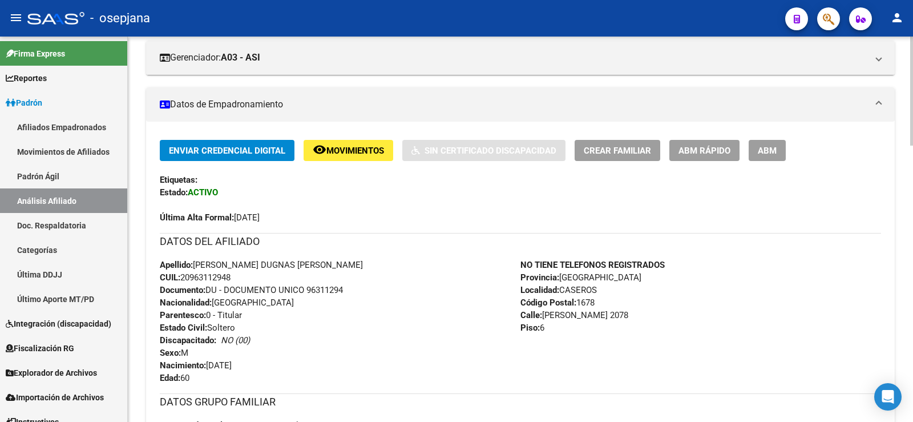
scroll to position [171, 0]
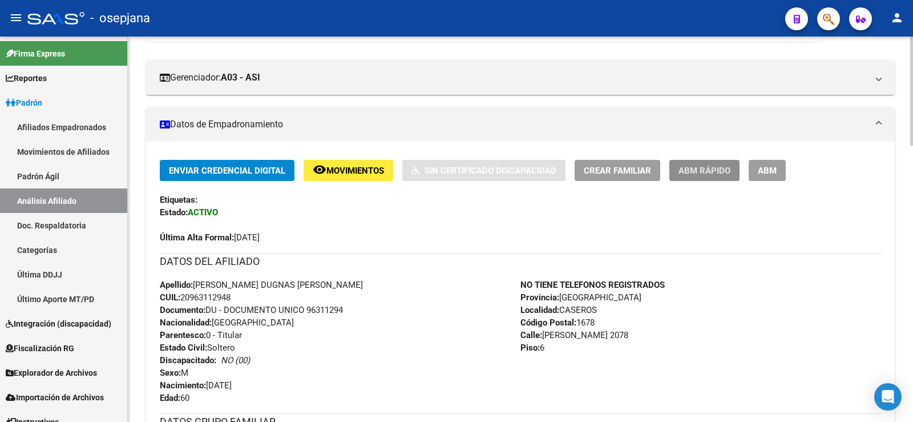
click at [727, 171] on span "ABM Rápido" at bounding box center [704, 170] width 52 height 10
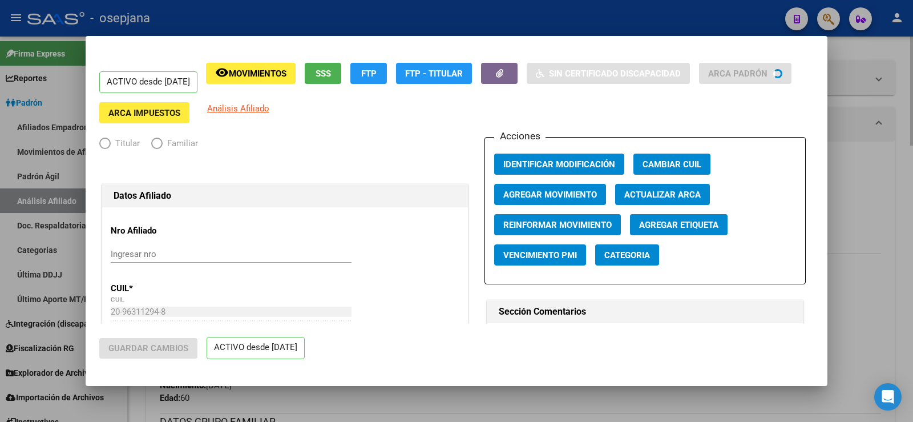
radio input "true"
type input "20-96311294-8"
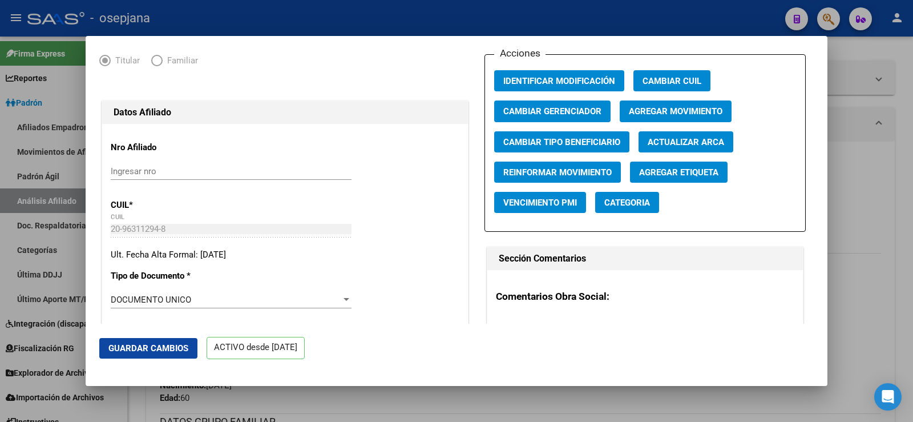
scroll to position [57, 0]
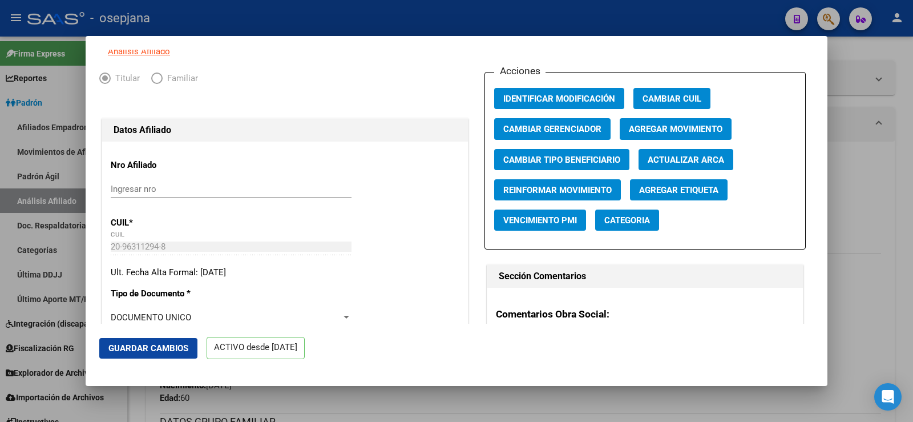
click at [714, 165] on span "Actualizar ARCA" at bounding box center [686, 160] width 76 height 10
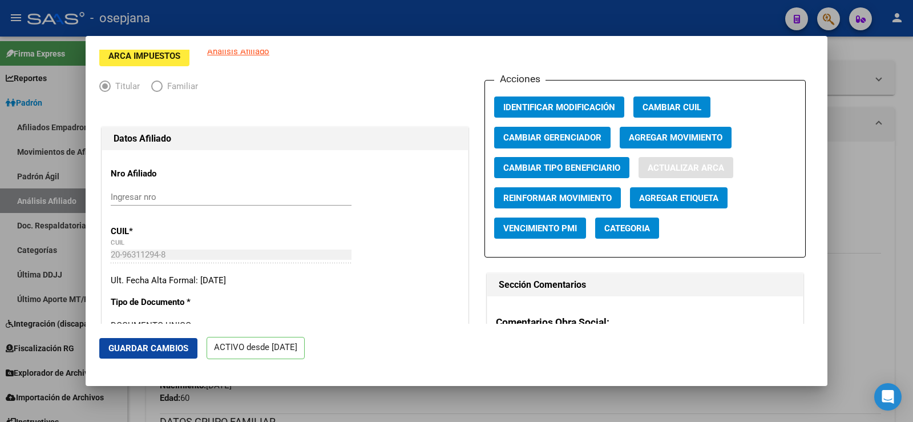
type input "CASEROS"
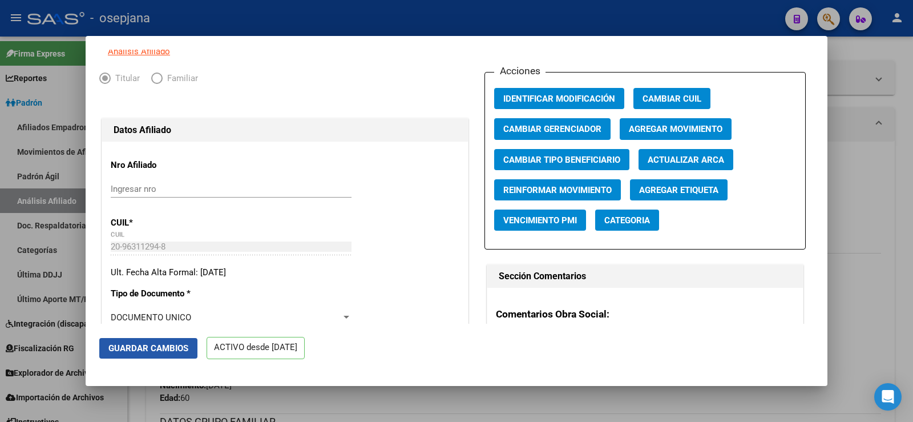
click at [173, 343] on span "Guardar Cambios" at bounding box center [148, 348] width 80 height 10
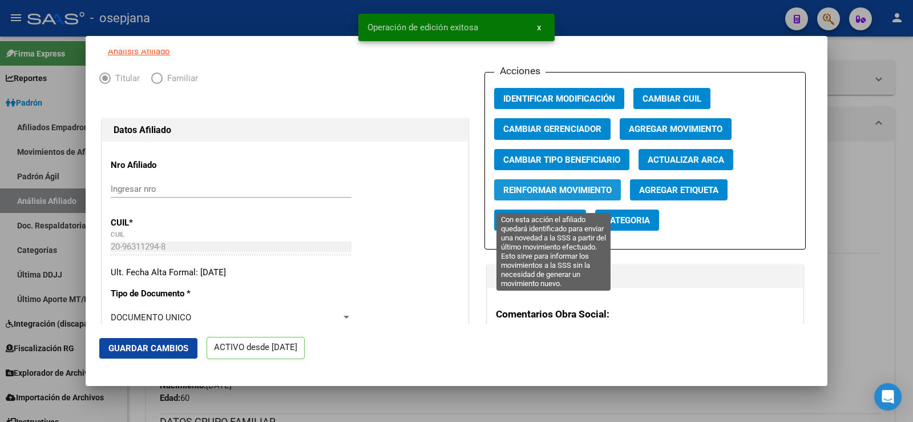
click at [547, 195] on span "Reinformar Movimiento" at bounding box center [557, 190] width 108 height 10
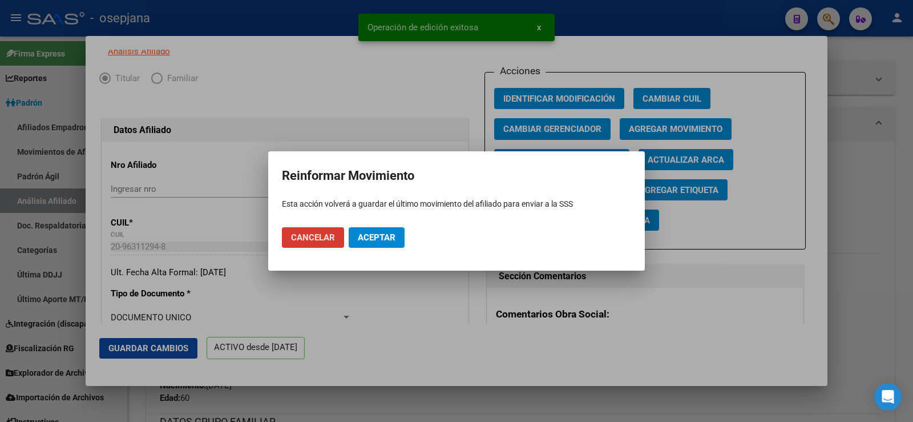
click at [391, 231] on button "Aceptar" at bounding box center [377, 237] width 56 height 21
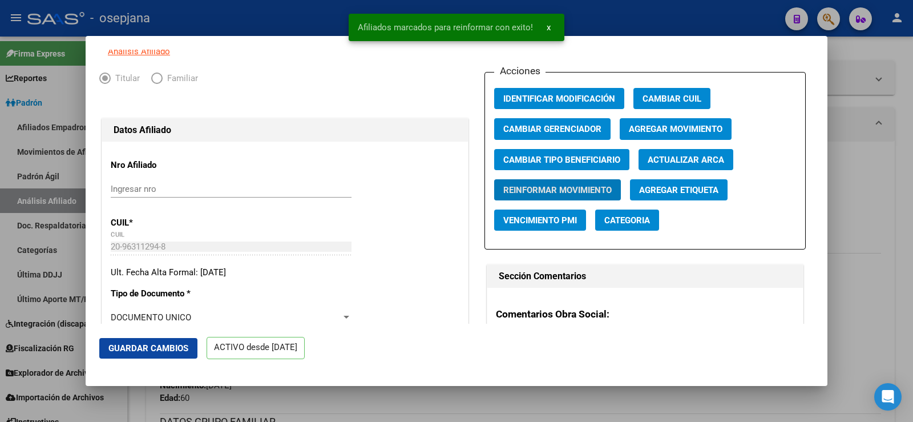
click at [858, 99] on div at bounding box center [456, 211] width 913 height 422
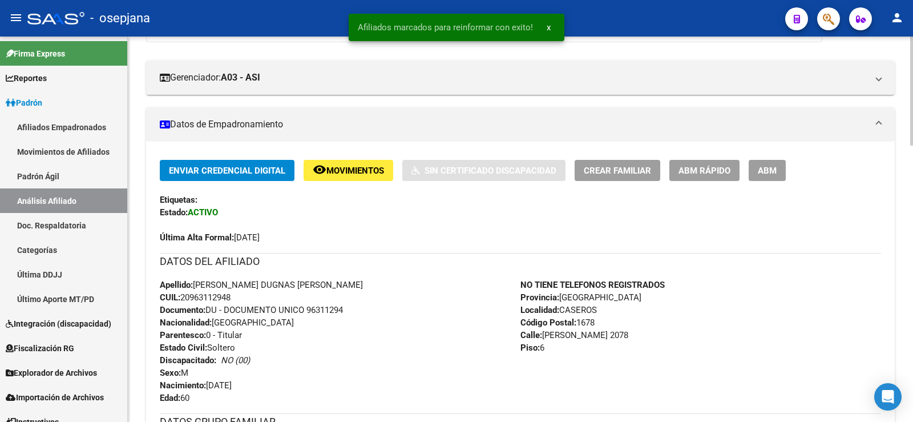
click at [366, 163] on button "remove_red_eye Movimientos" at bounding box center [349, 170] width 90 height 21
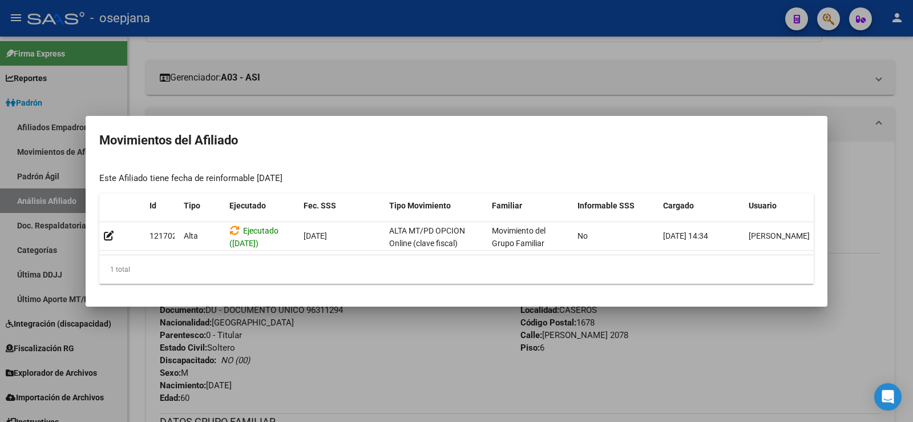
click at [462, 343] on div at bounding box center [456, 211] width 913 height 422
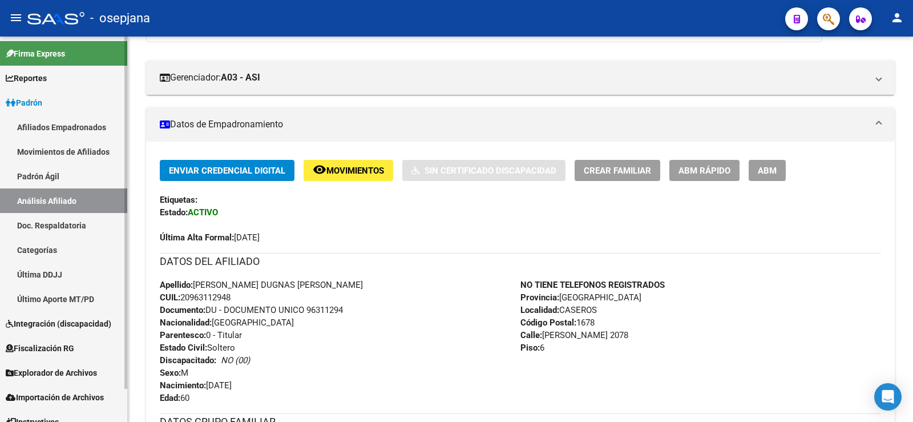
click at [26, 155] on link "Movimientos de Afiliados" at bounding box center [63, 151] width 127 height 25
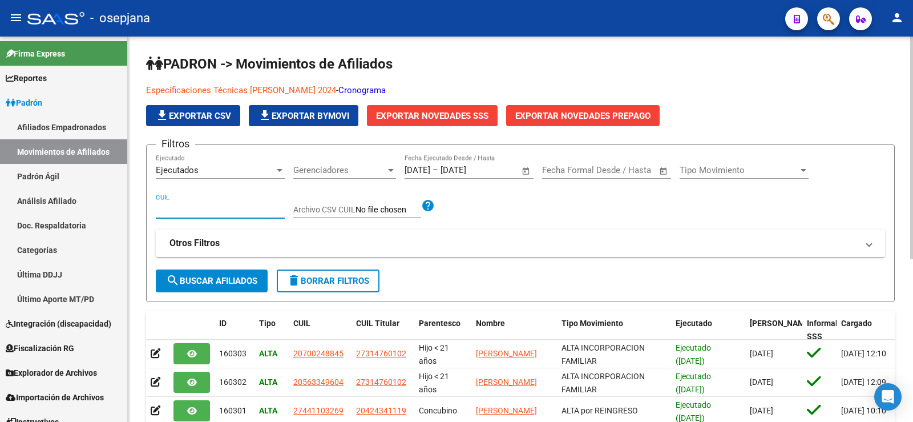
click at [168, 208] on input "CUIL" at bounding box center [220, 209] width 129 height 10
paste input "20-96311294-8"
click at [168, 208] on input "20-96311294-8" at bounding box center [220, 209] width 129 height 10
click at [205, 207] on input "2096311294-8" at bounding box center [220, 209] width 129 height 10
type input "20963112948"
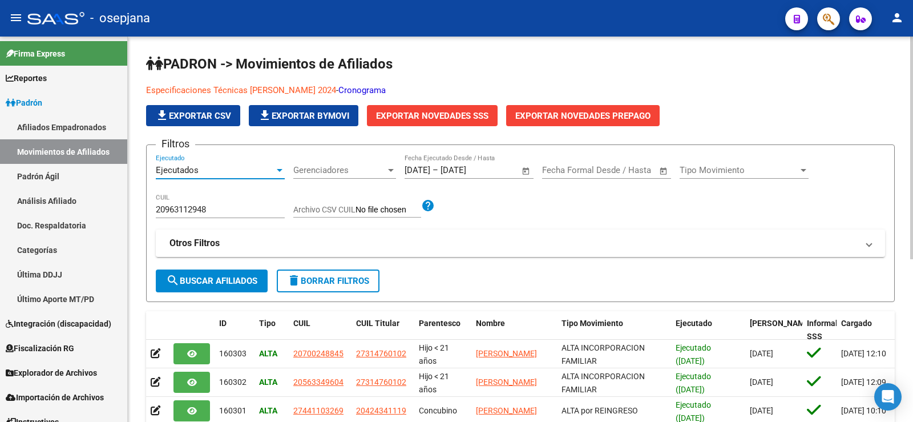
click at [240, 172] on div "Ejecutados" at bounding box center [215, 170] width 119 height 10
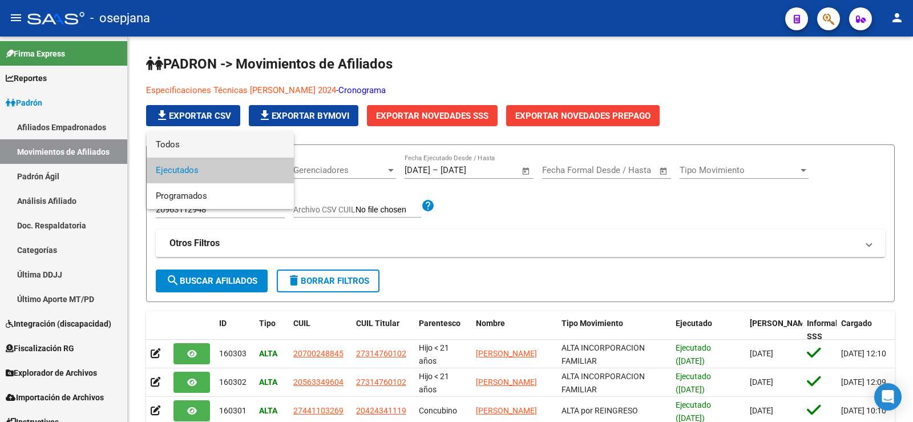
click at [179, 144] on span "Todos" at bounding box center [220, 145] width 129 height 26
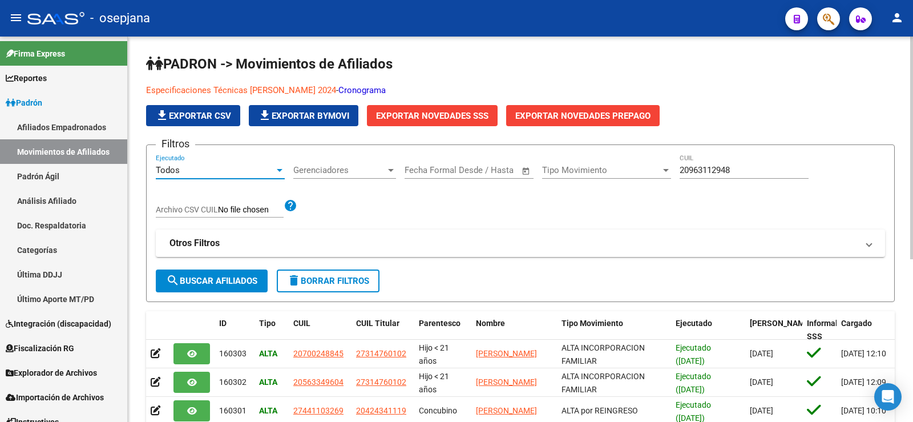
click at [195, 277] on span "search Buscar Afiliados" at bounding box center [211, 281] width 91 height 10
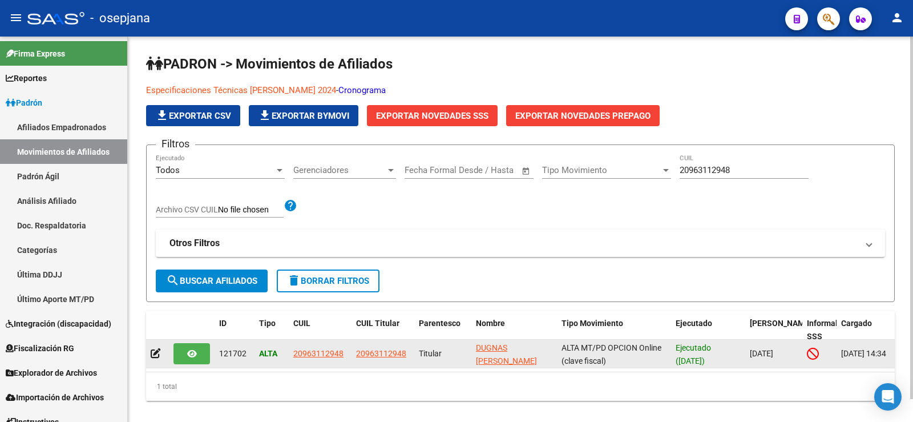
click at [814, 354] on icon at bounding box center [813, 353] width 12 height 13
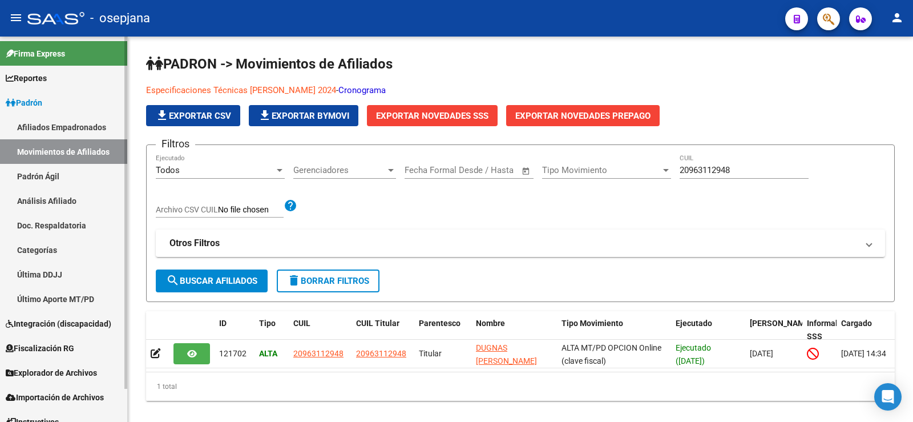
click at [47, 201] on link "Análisis Afiliado" at bounding box center [63, 200] width 127 height 25
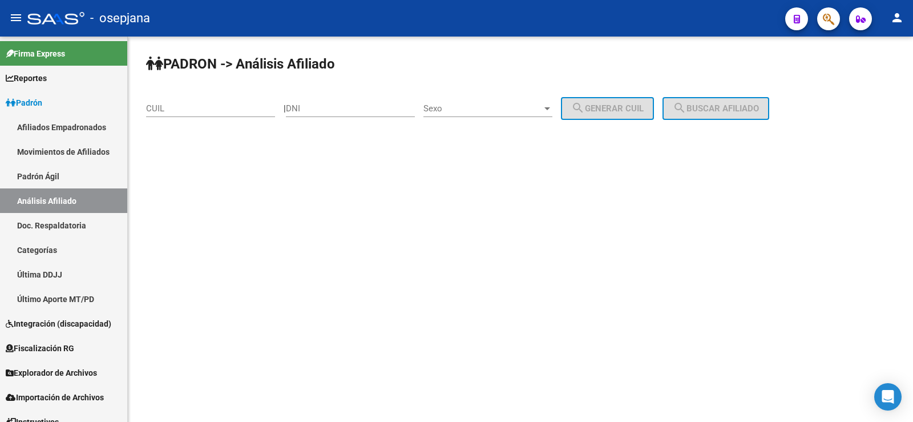
click at [204, 111] on input "CUIL" at bounding box center [210, 108] width 129 height 10
paste input "20-37258924-9"
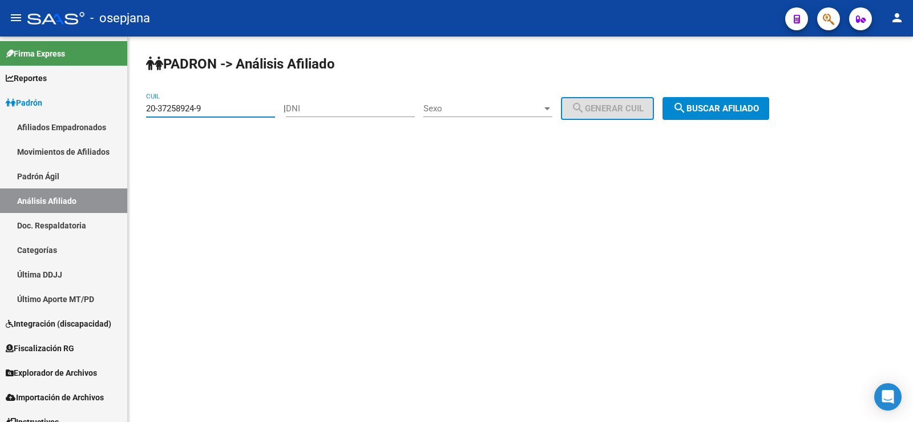
type input "20-37258924-9"
click at [703, 106] on span "search Buscar afiliado" at bounding box center [716, 108] width 86 height 10
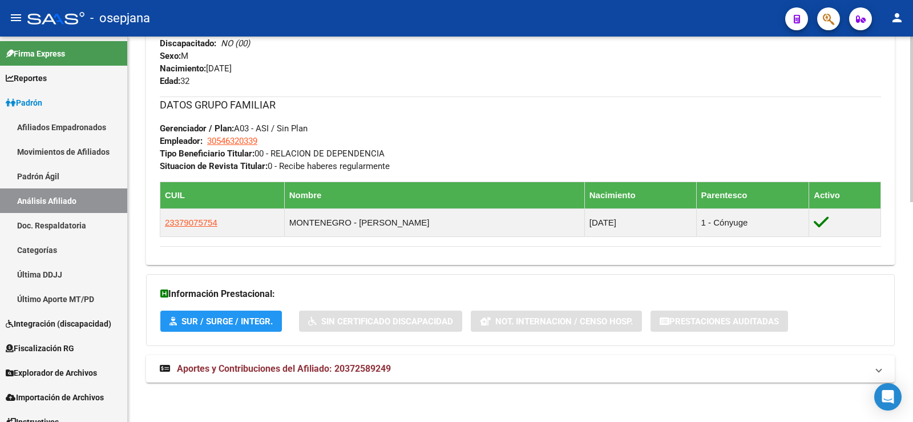
scroll to position [510, 0]
click at [288, 370] on span "Aportes y Contribuciones del Afiliado: 20372589249" at bounding box center [284, 367] width 214 height 11
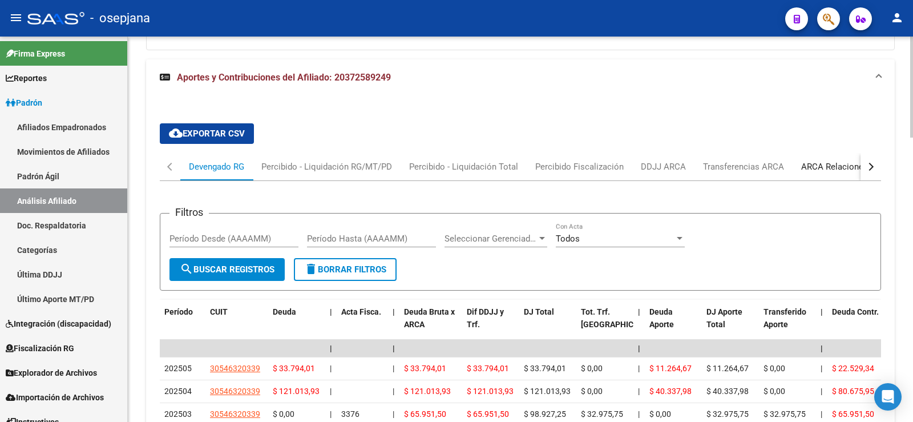
click at [816, 167] on div "ARCA Relaciones Laborales" at bounding box center [854, 166] width 107 height 13
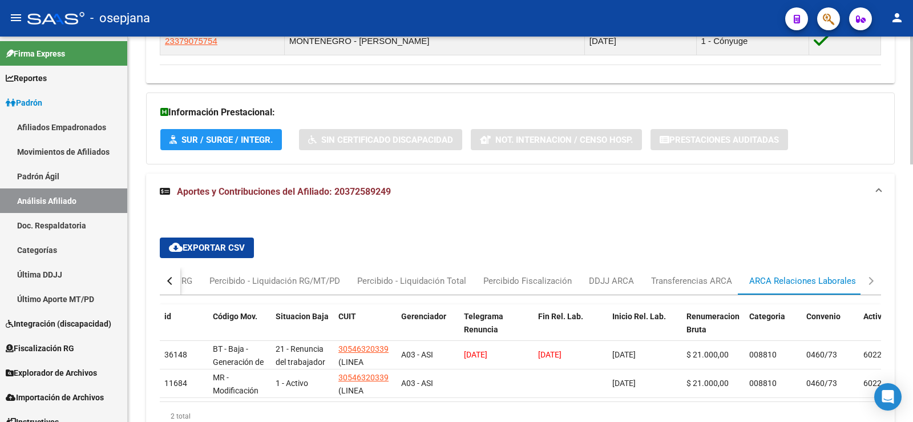
scroll to position [775, 0]
